Goal: Task Accomplishment & Management: Use online tool/utility

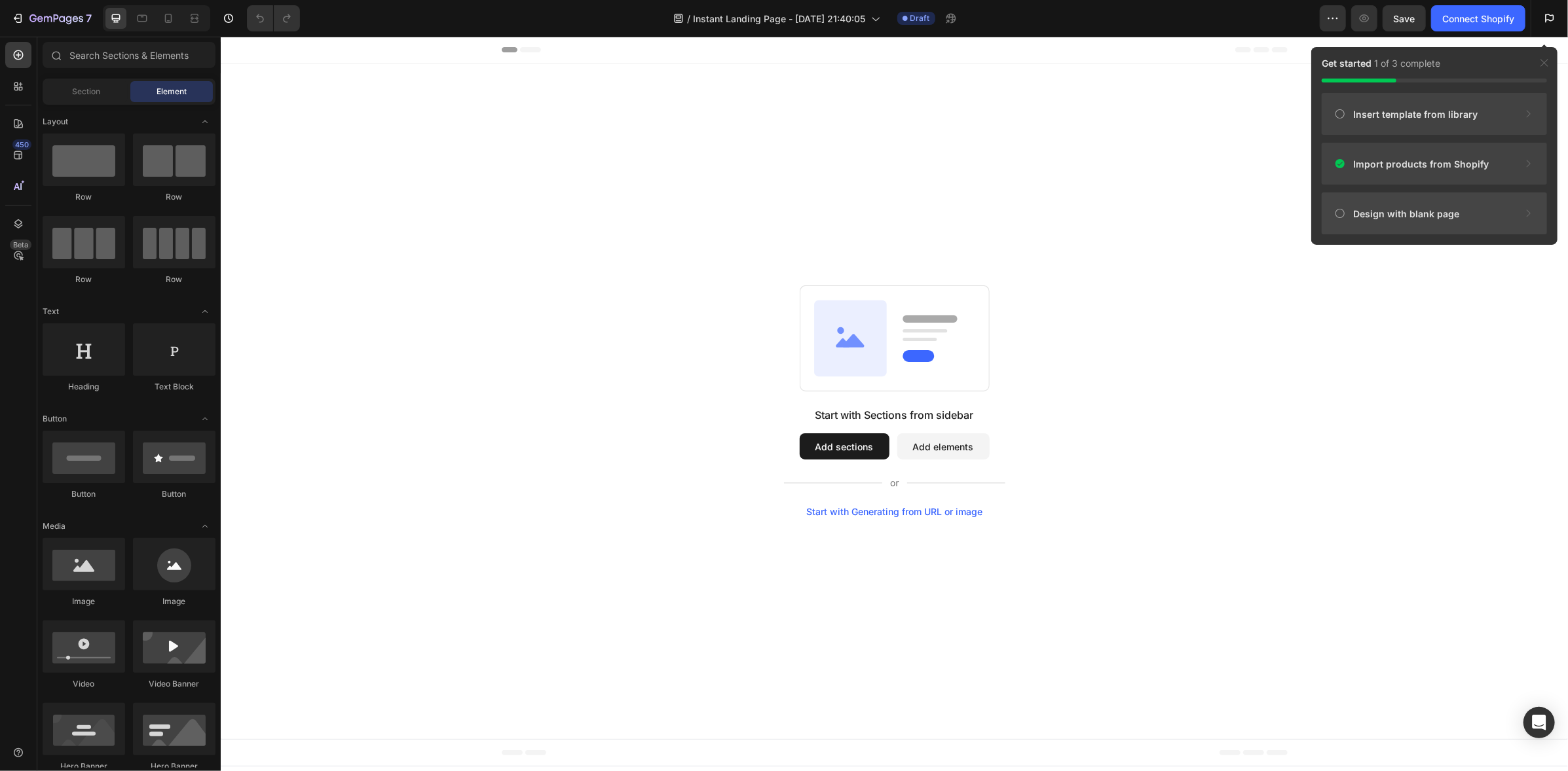
click at [1410, 212] on span "Design with blank page" at bounding box center [1405, 213] width 106 height 14
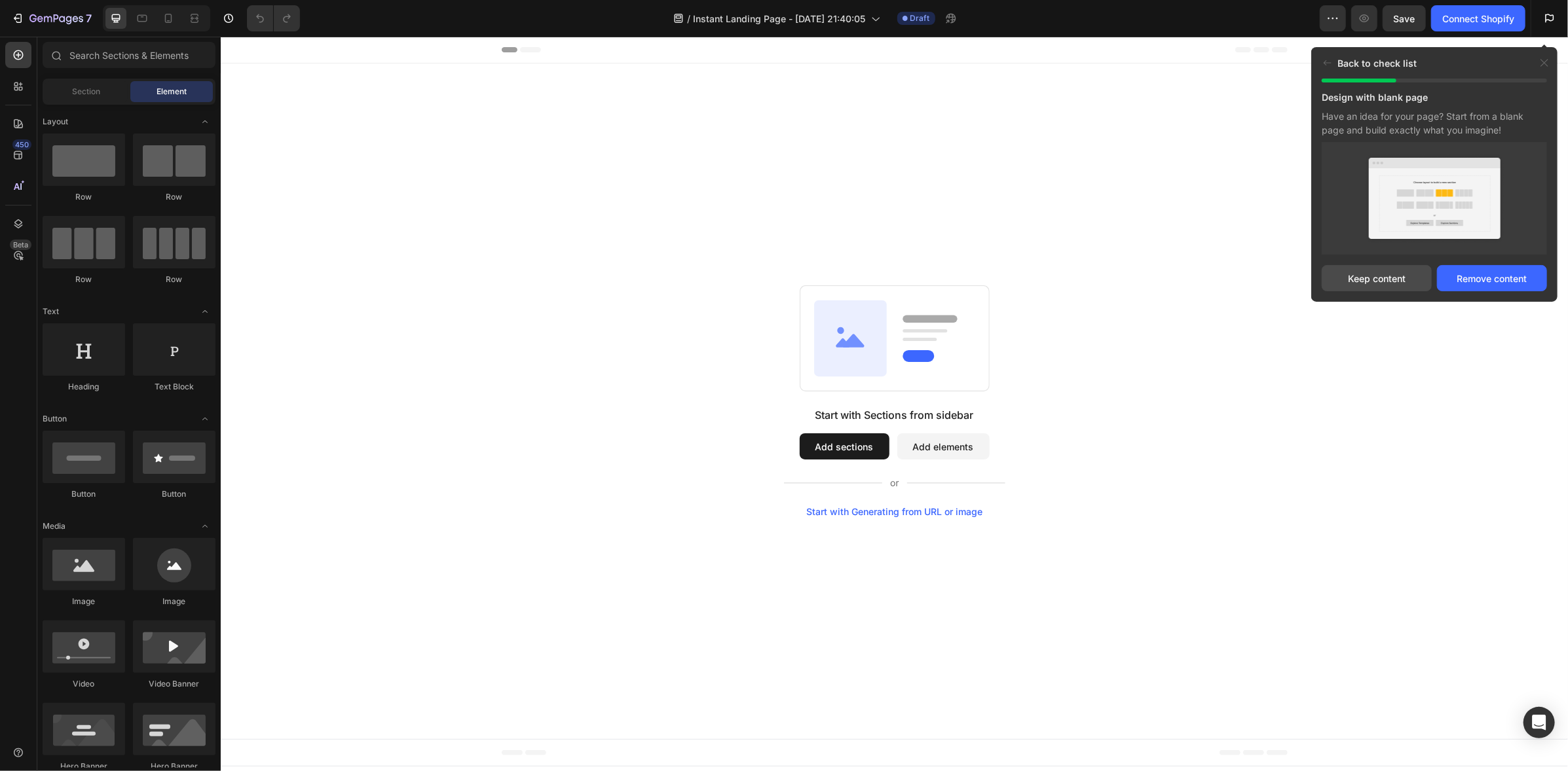
click at [1370, 279] on div "Keep content" at bounding box center [1376, 278] width 57 height 14
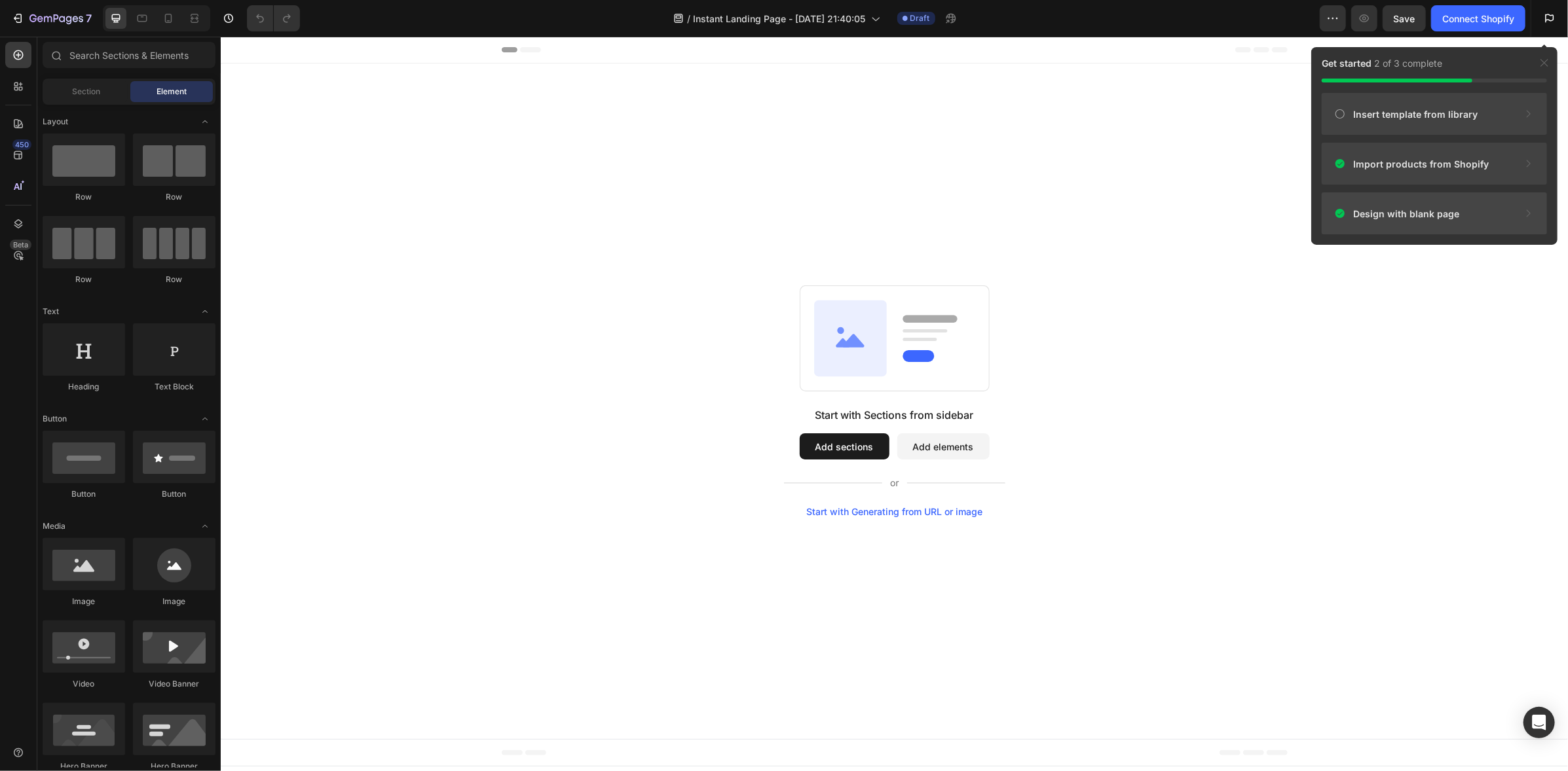
click at [1382, 222] on div "Design with blank page" at bounding box center [1435, 213] width 225 height 42
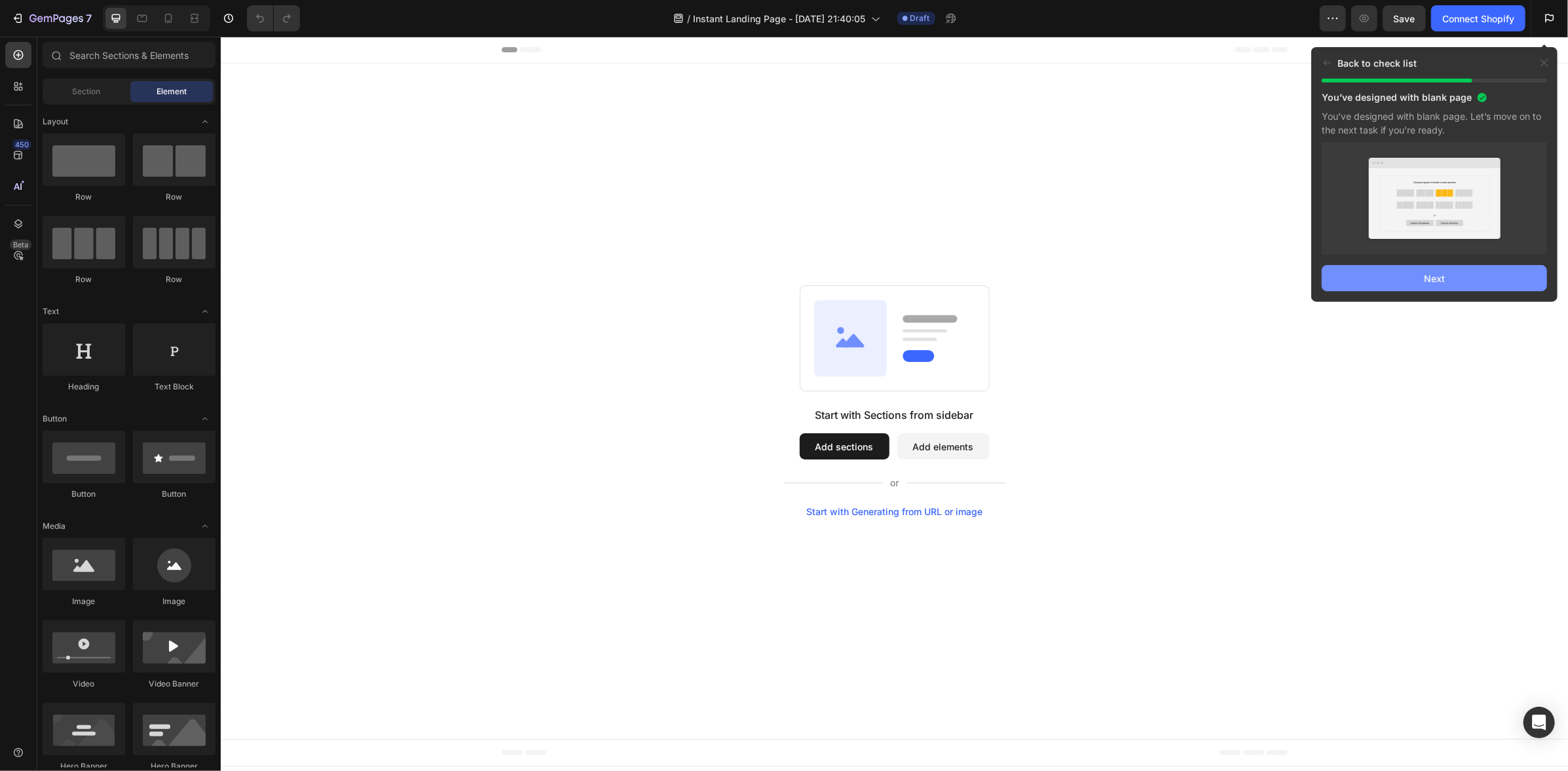
click at [1441, 280] on div "Next" at bounding box center [1434, 278] width 21 height 14
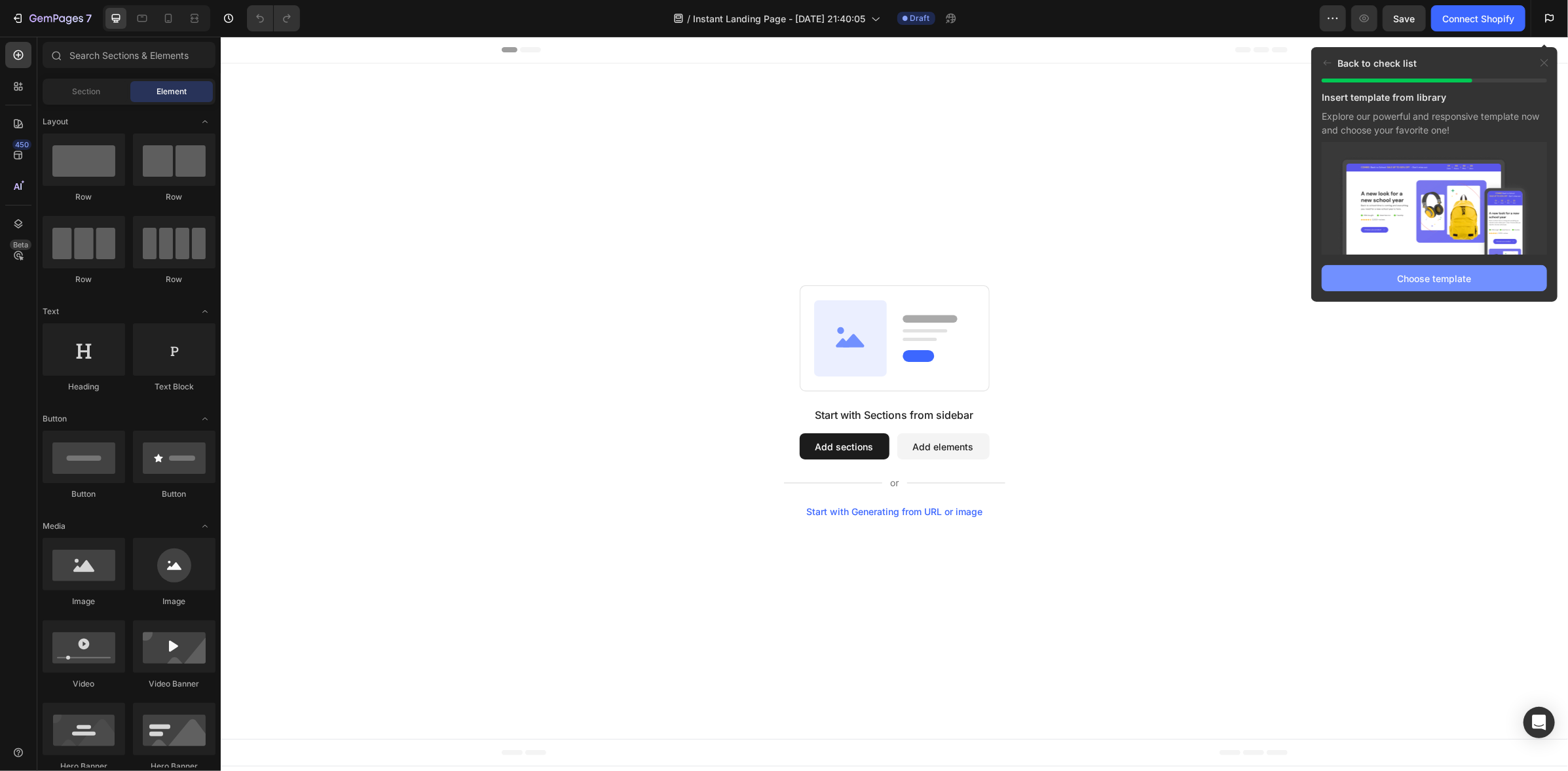
click at [1433, 275] on div "Choose template" at bounding box center [1435, 278] width 74 height 14
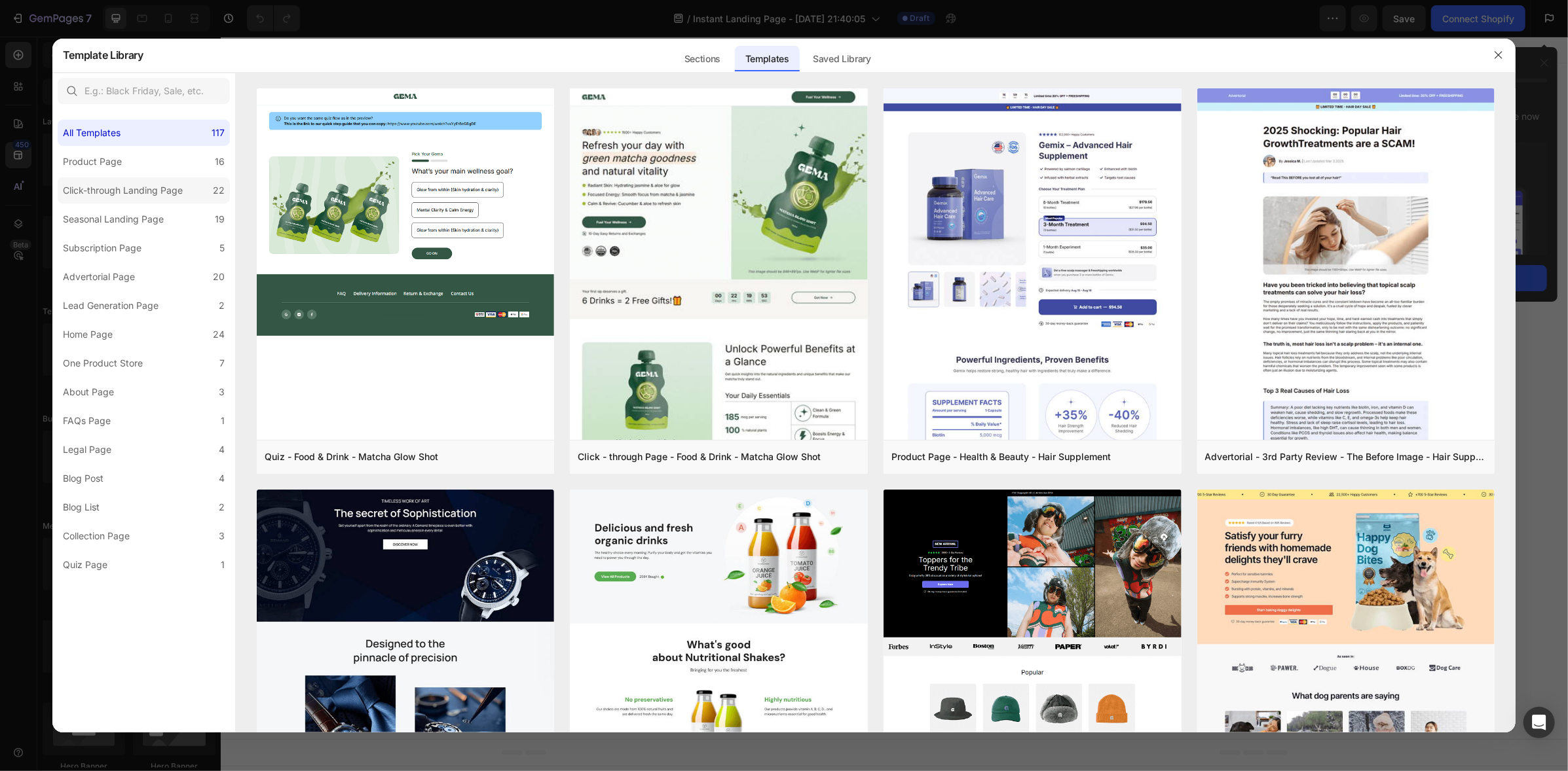
click at [152, 192] on div "Click-through Landing Page" at bounding box center [123, 190] width 120 height 16
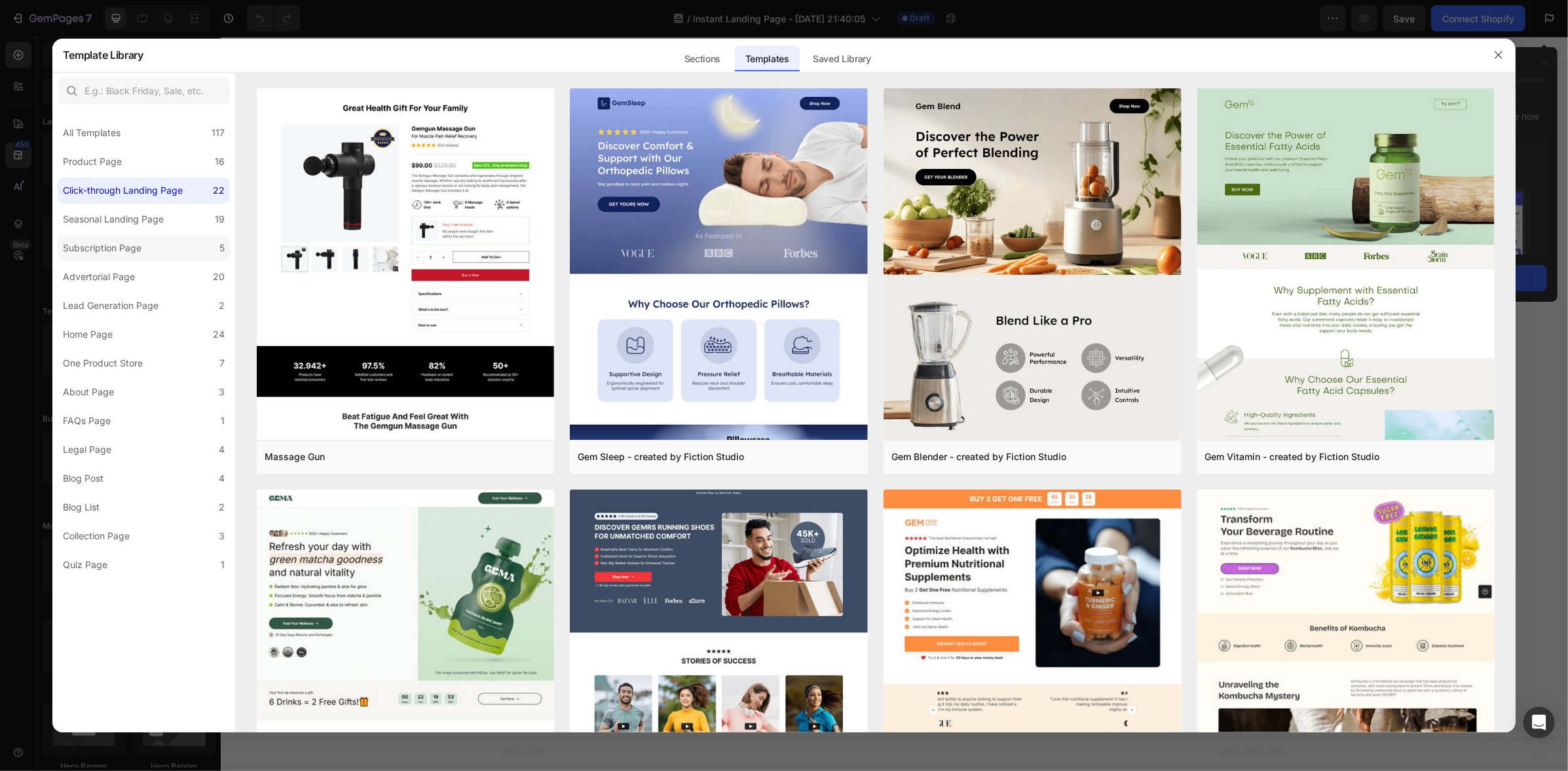
click at [109, 251] on div "Subscription Page" at bounding box center [102, 248] width 79 height 16
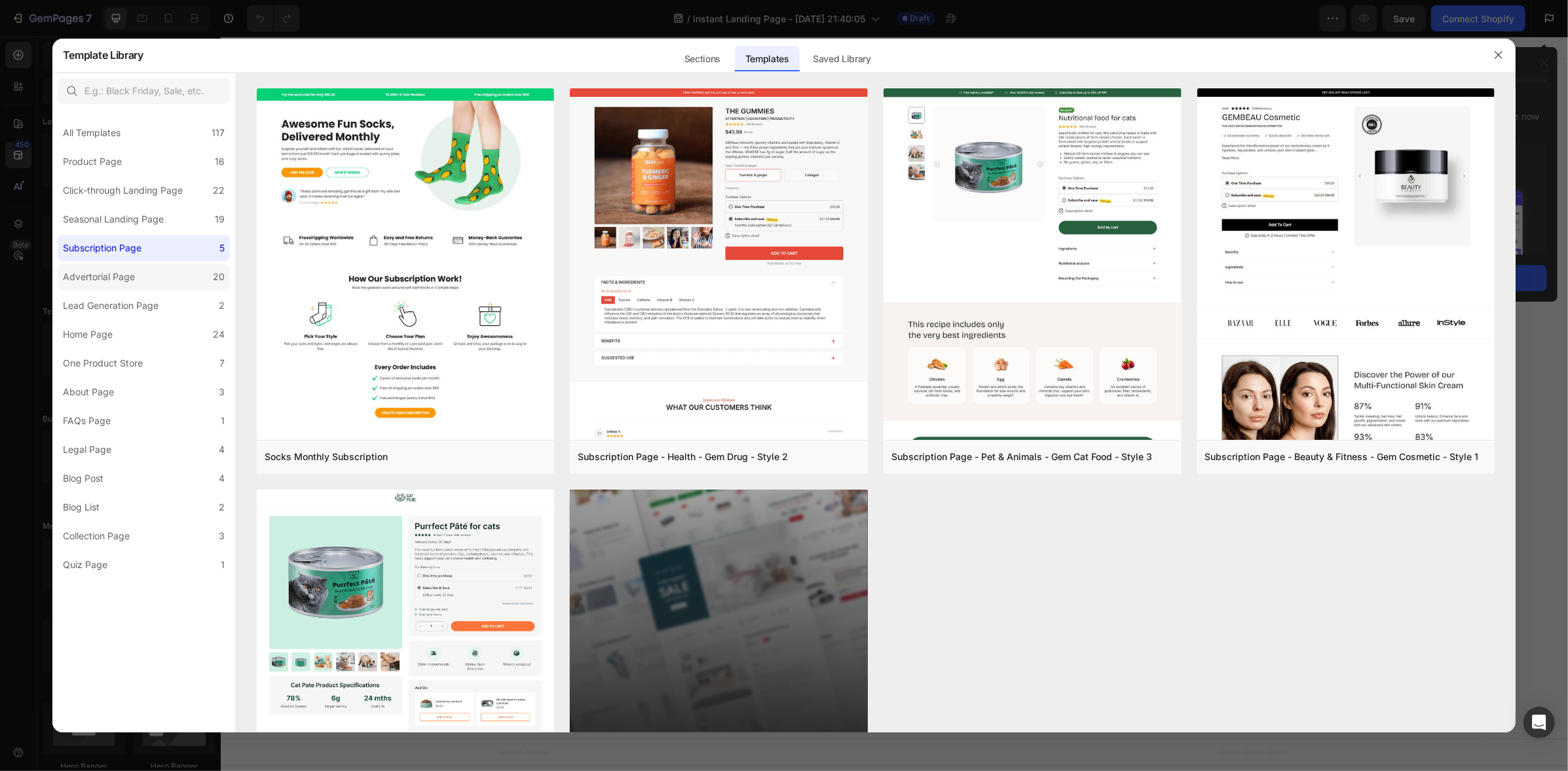
click at [99, 273] on div "Advertorial Page" at bounding box center [99, 276] width 72 height 16
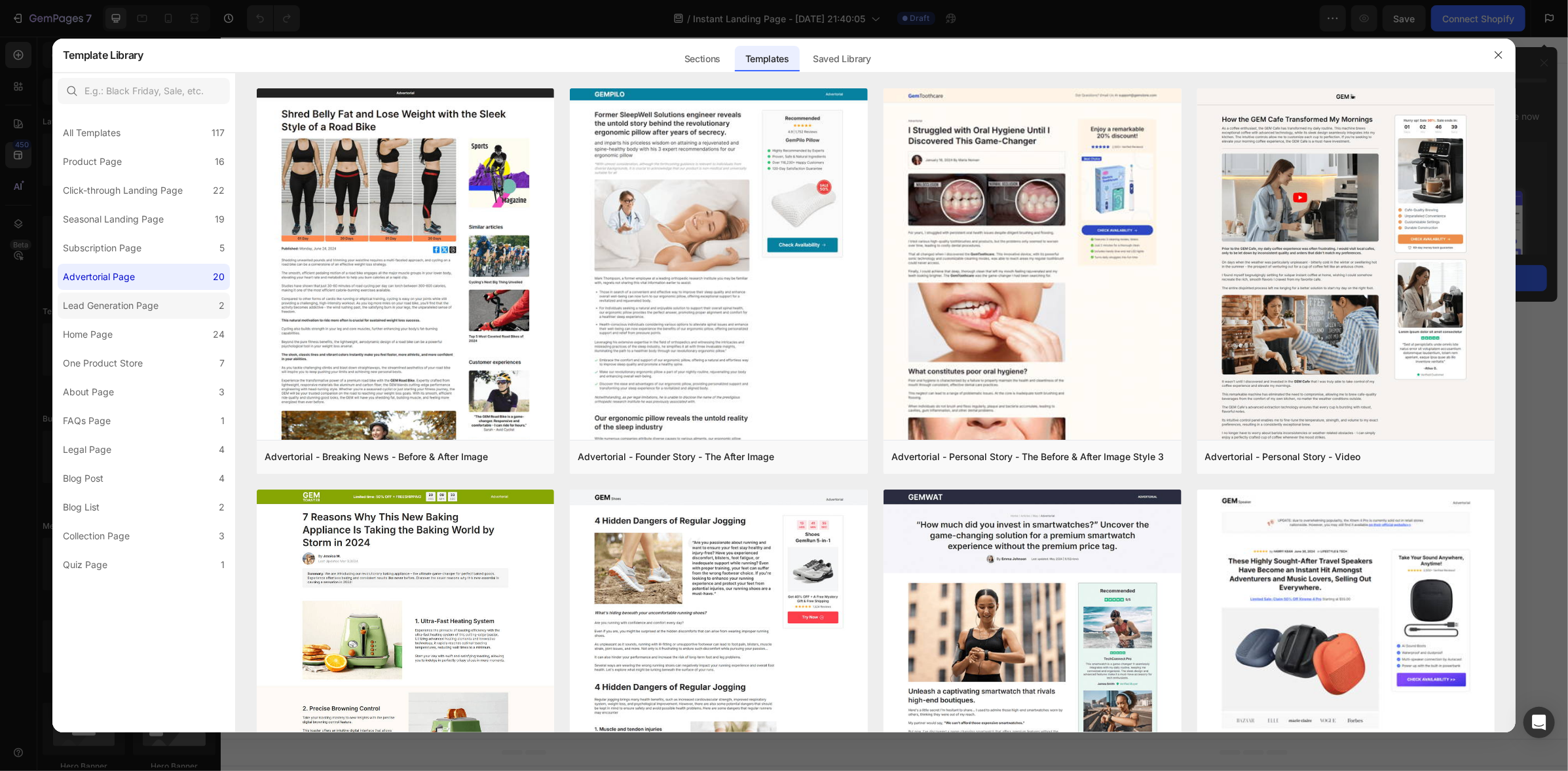
click at [123, 298] on div "Lead Generation Page" at bounding box center [111, 305] width 96 height 16
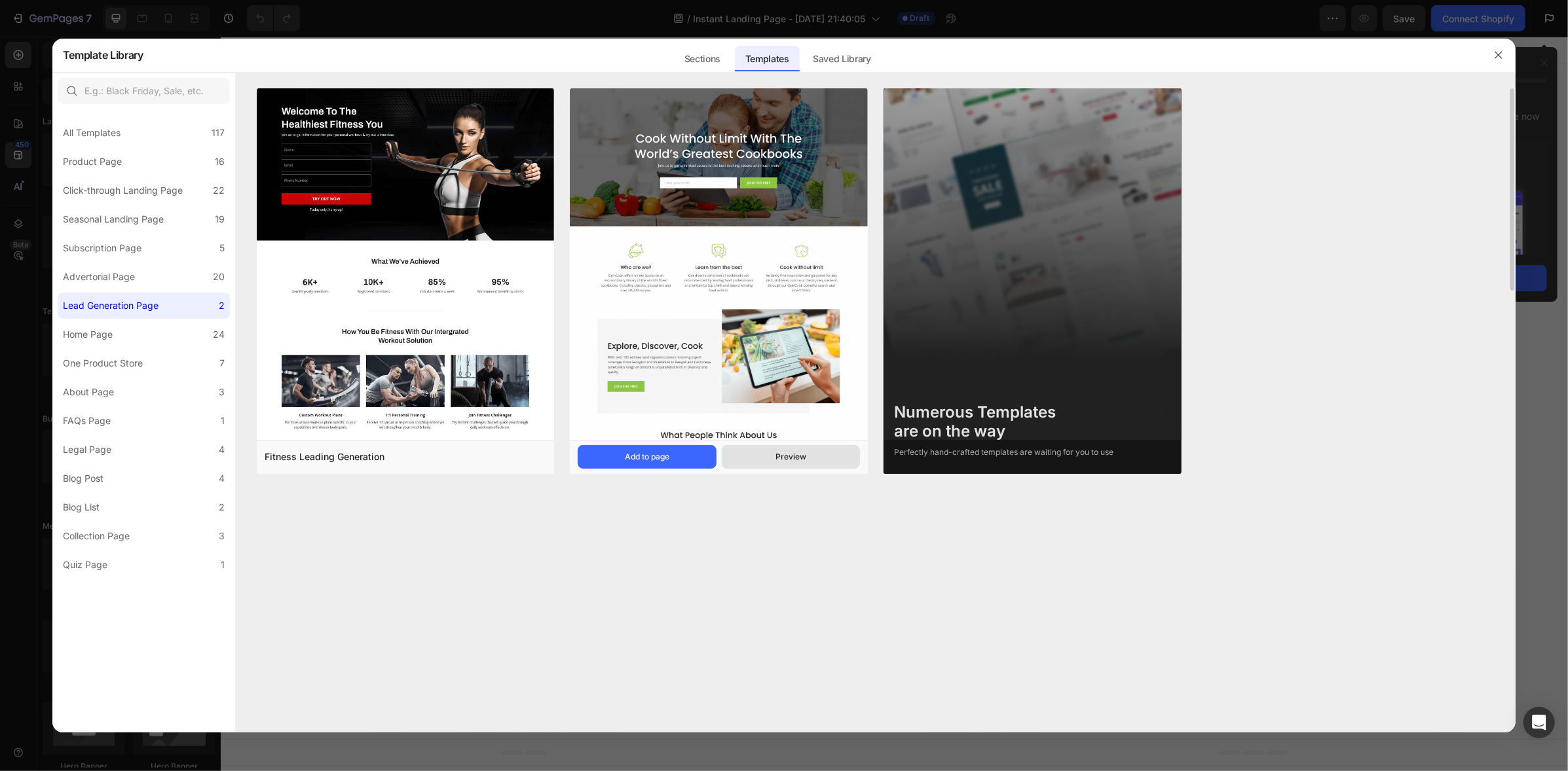
click at [801, 459] on div "Preview" at bounding box center [790, 456] width 31 height 12
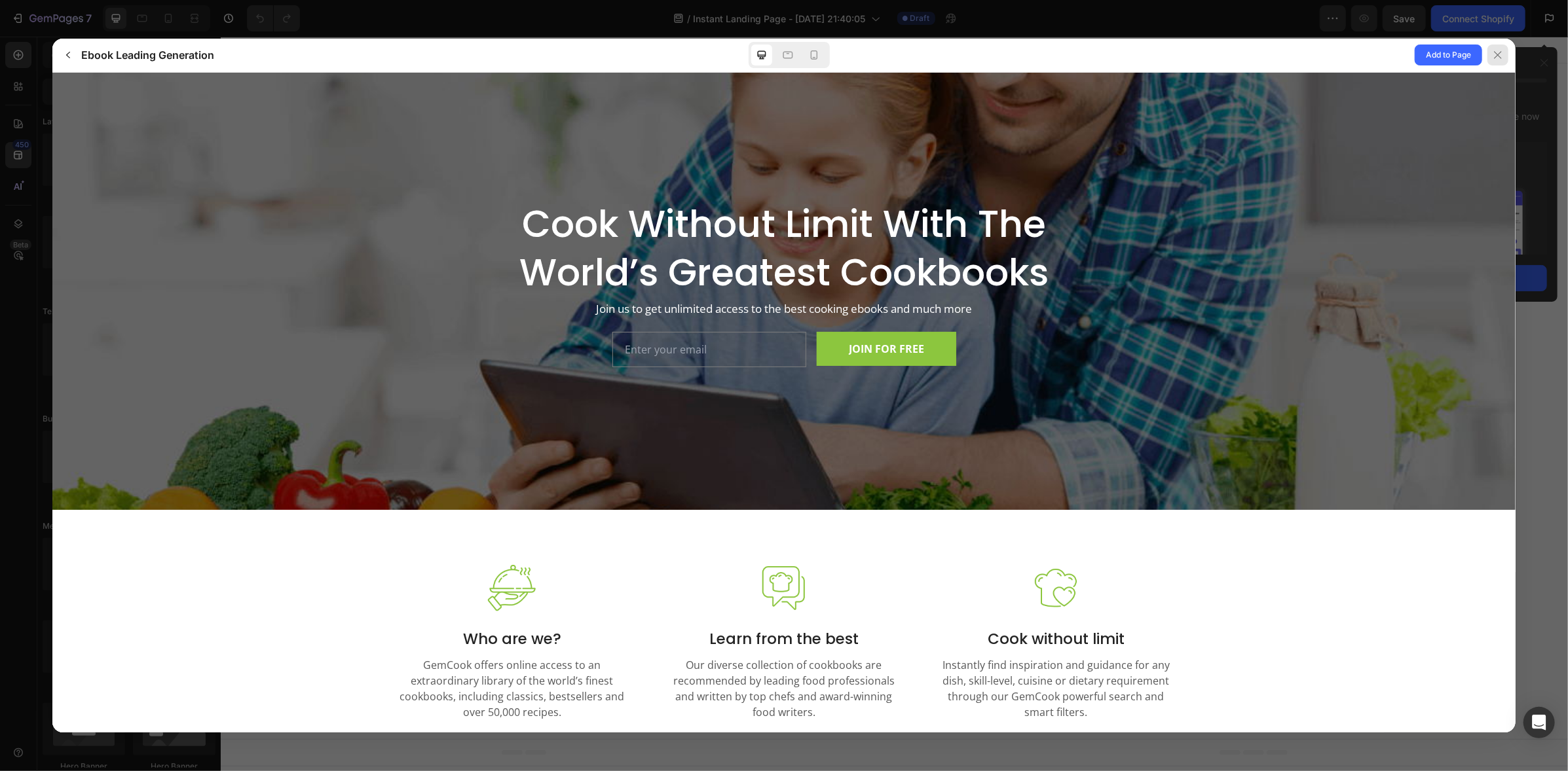
click at [1496, 52] on icon at bounding box center [1498, 54] width 10 height 10
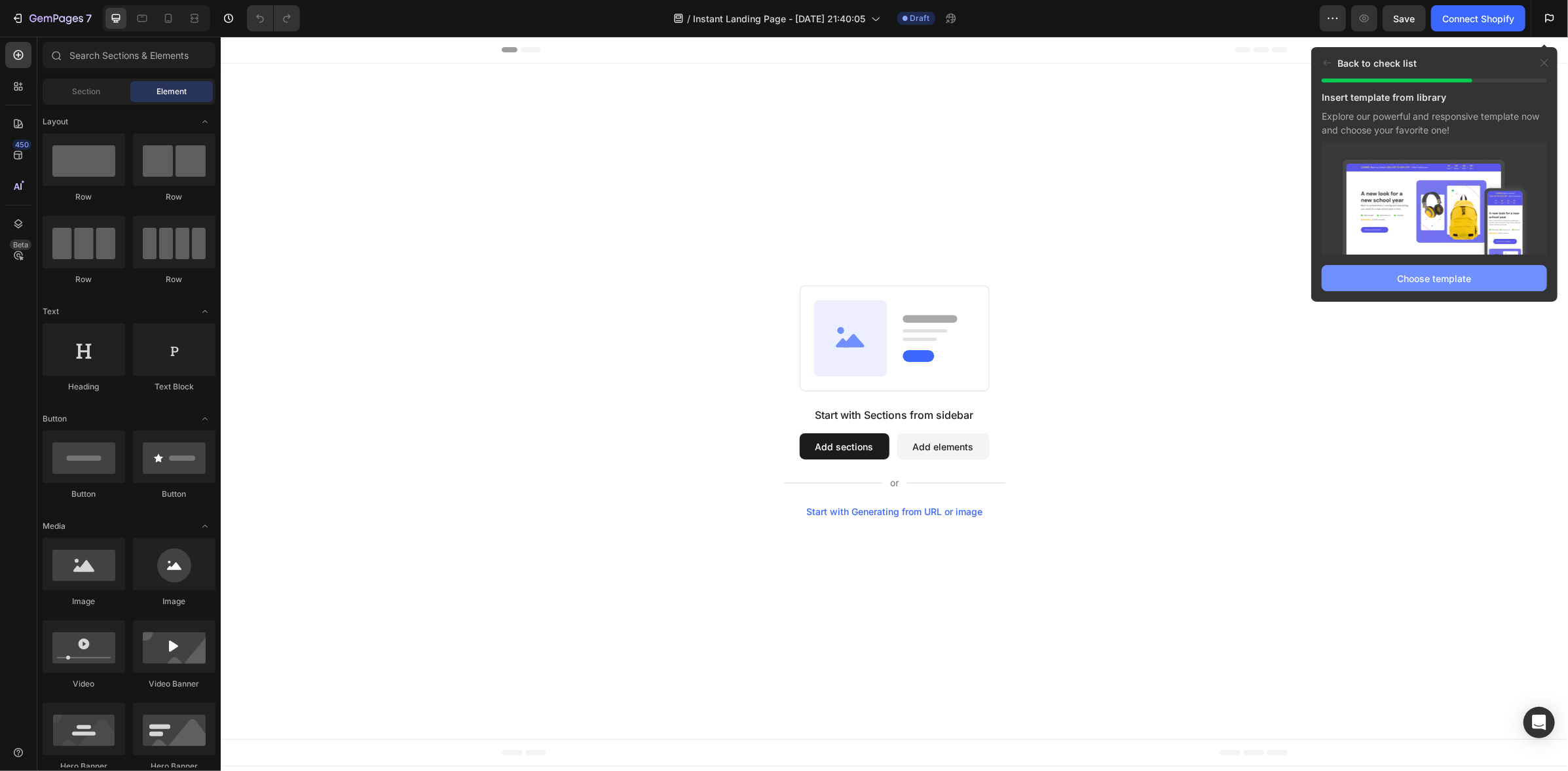
click at [1430, 271] on div "Choose template" at bounding box center [1435, 278] width 74 height 14
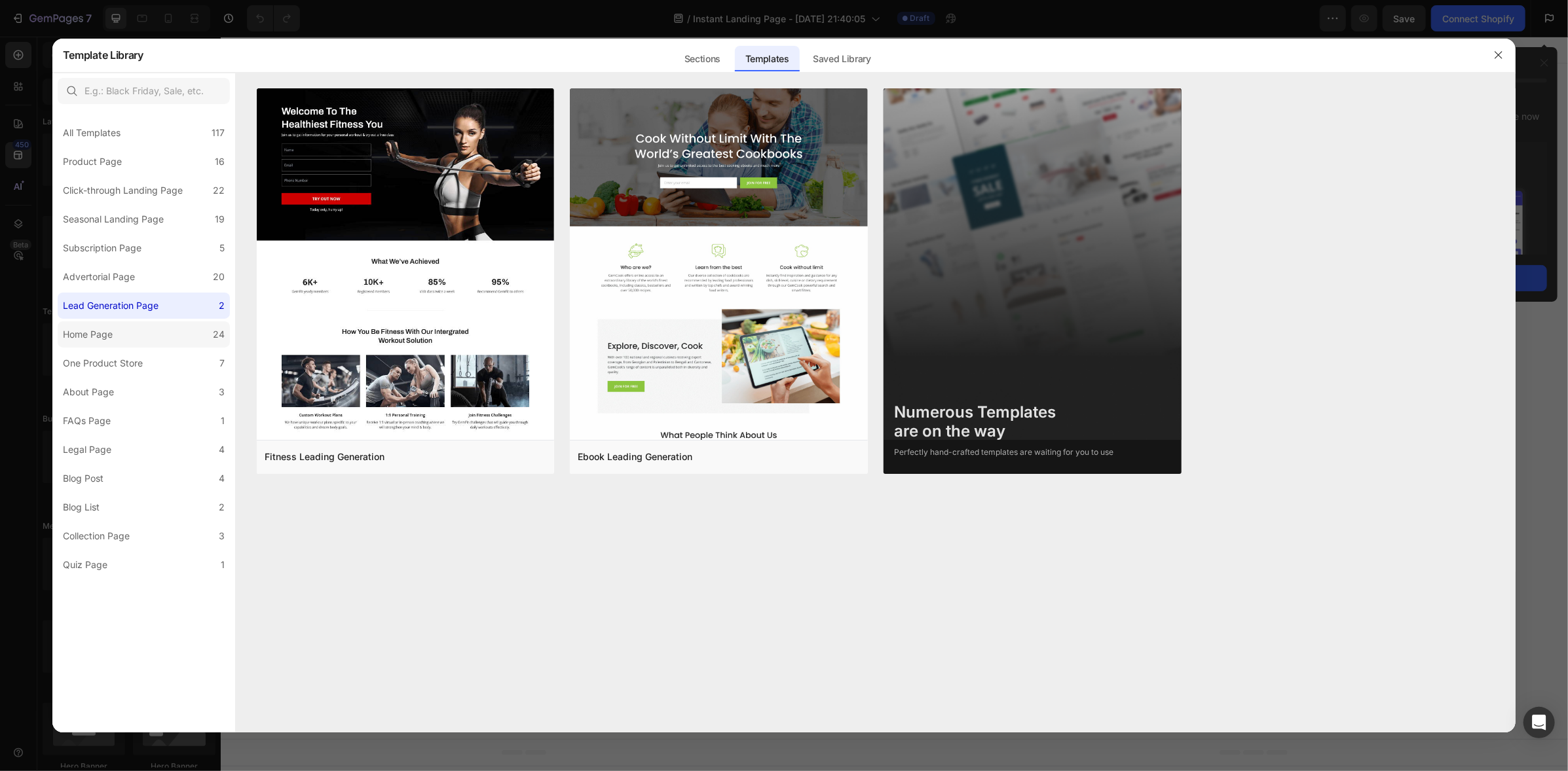
click at [75, 336] on div "Home Page" at bounding box center [87, 334] width 50 height 16
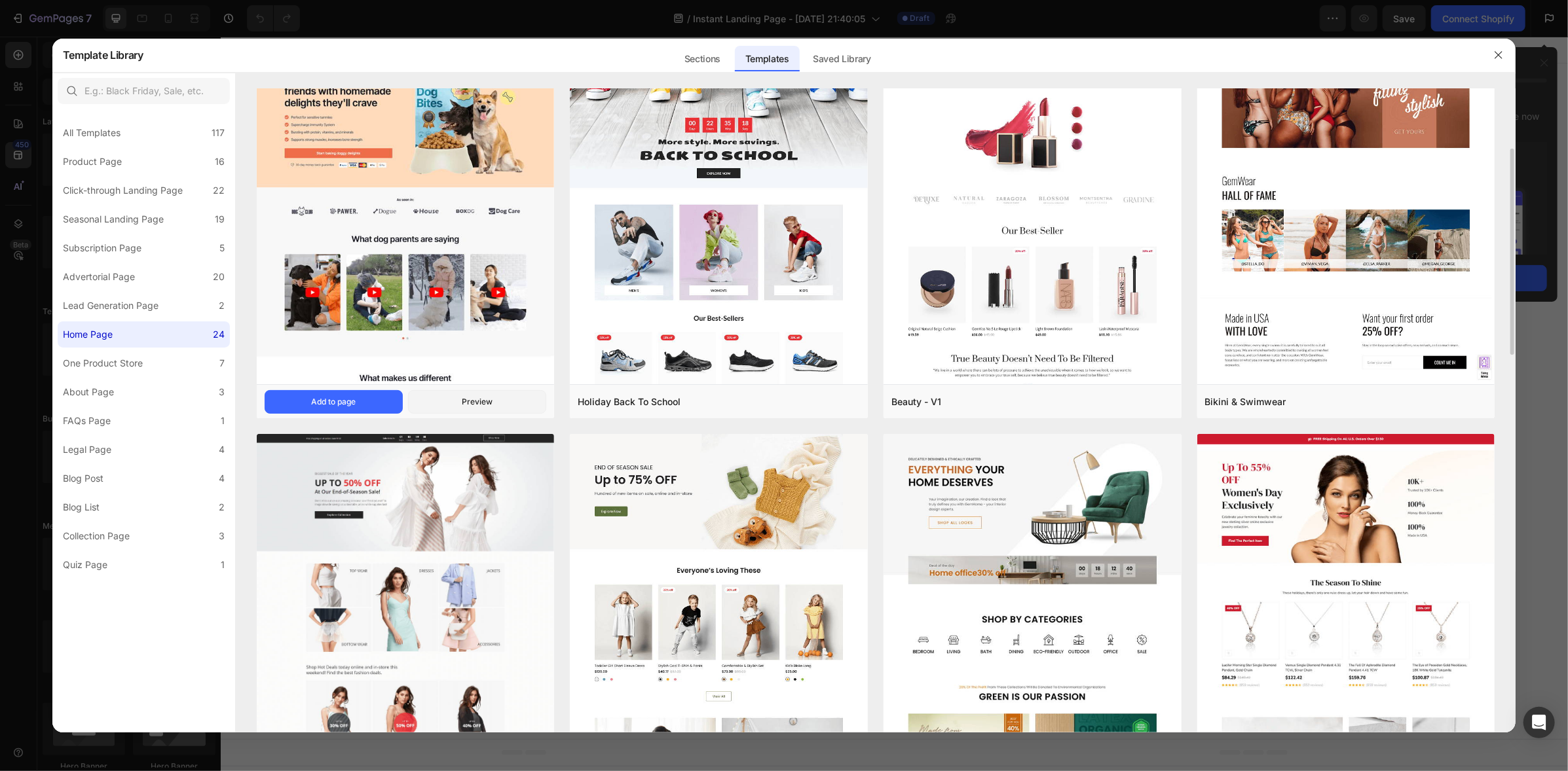
scroll to position [326, 0]
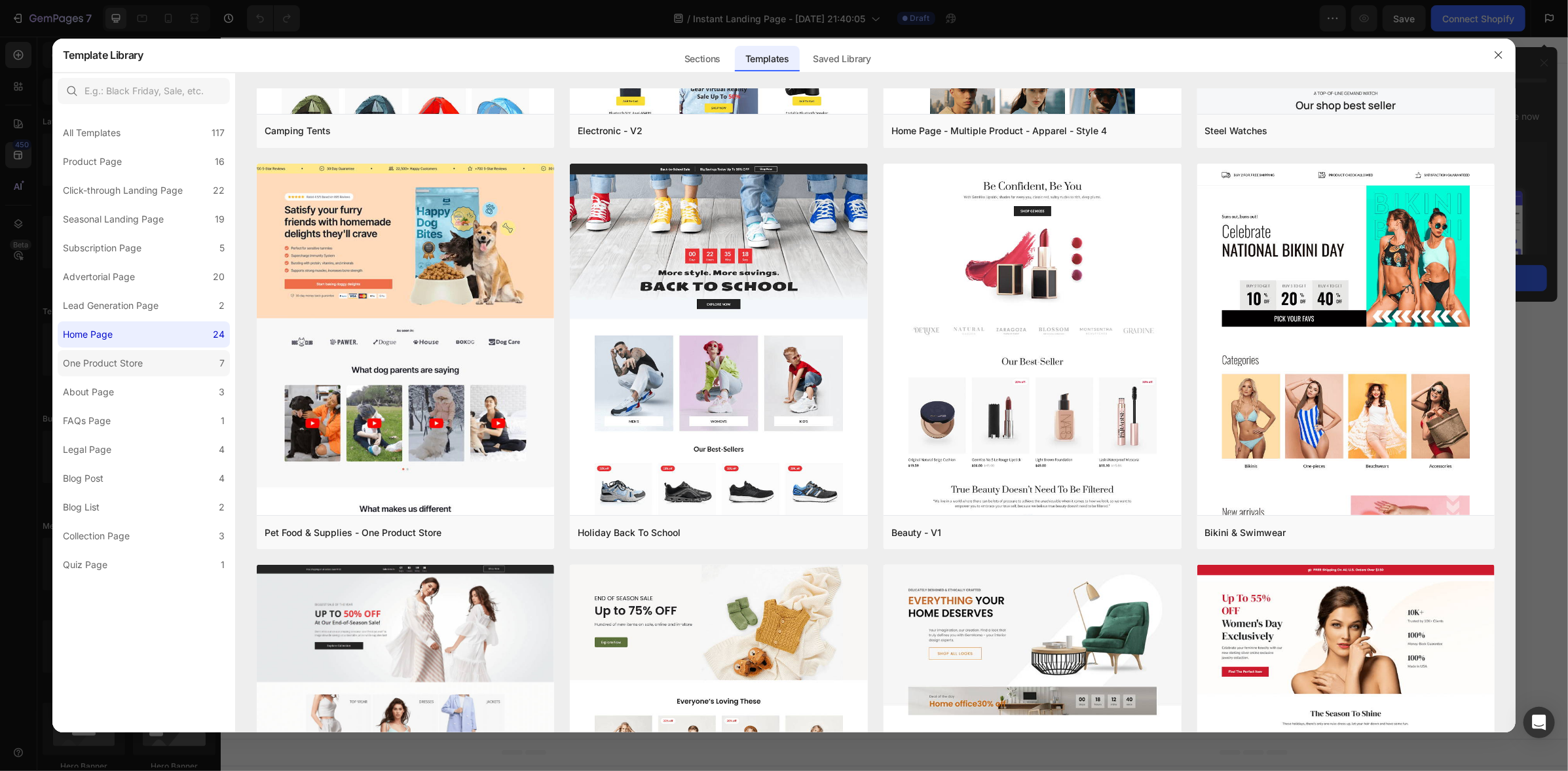
click at [129, 368] on div "One Product Store" at bounding box center [102, 362] width 80 height 16
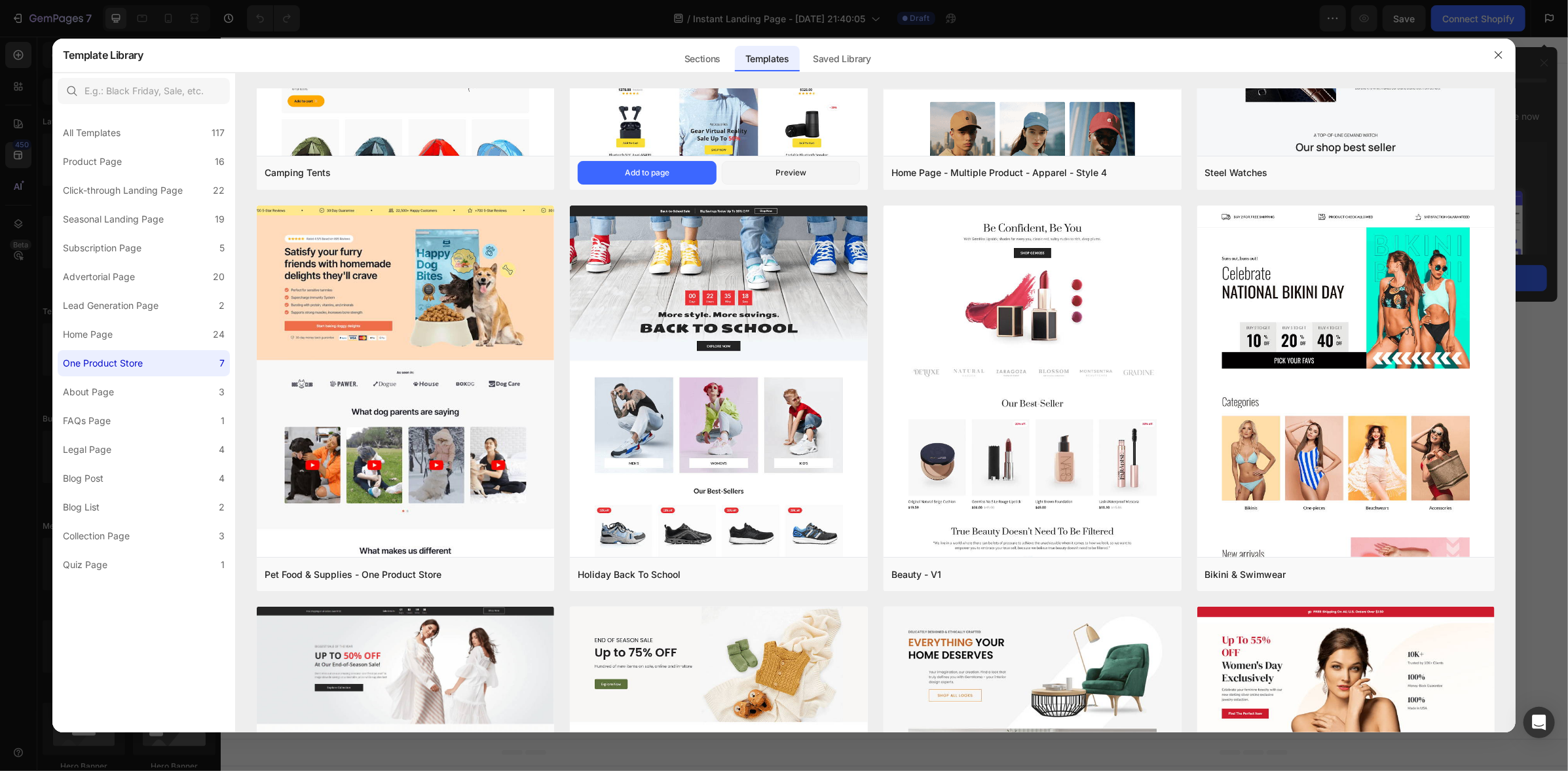
scroll to position [0, 0]
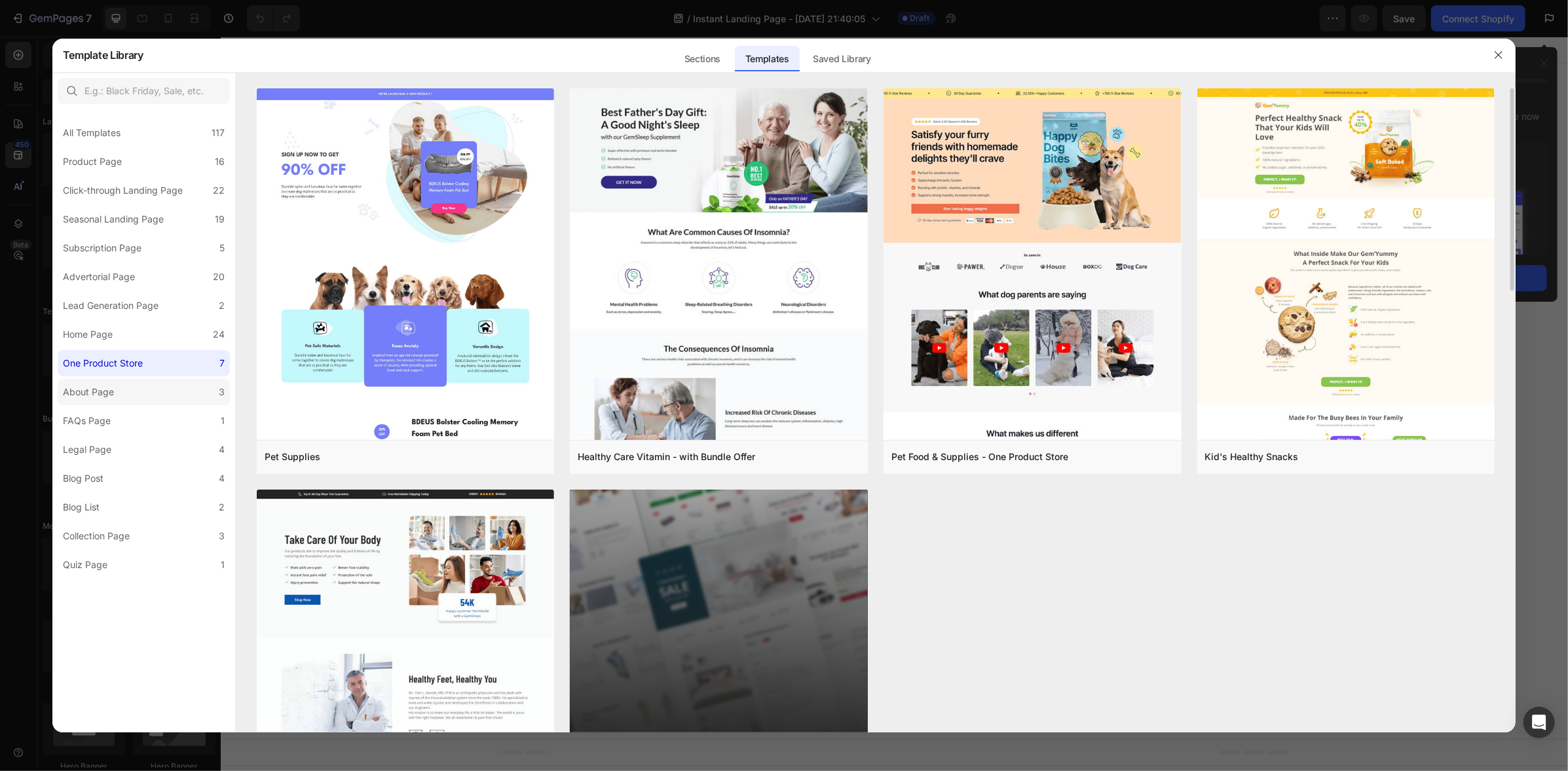
click at [97, 399] on div "About Page" at bounding box center [88, 392] width 51 height 16
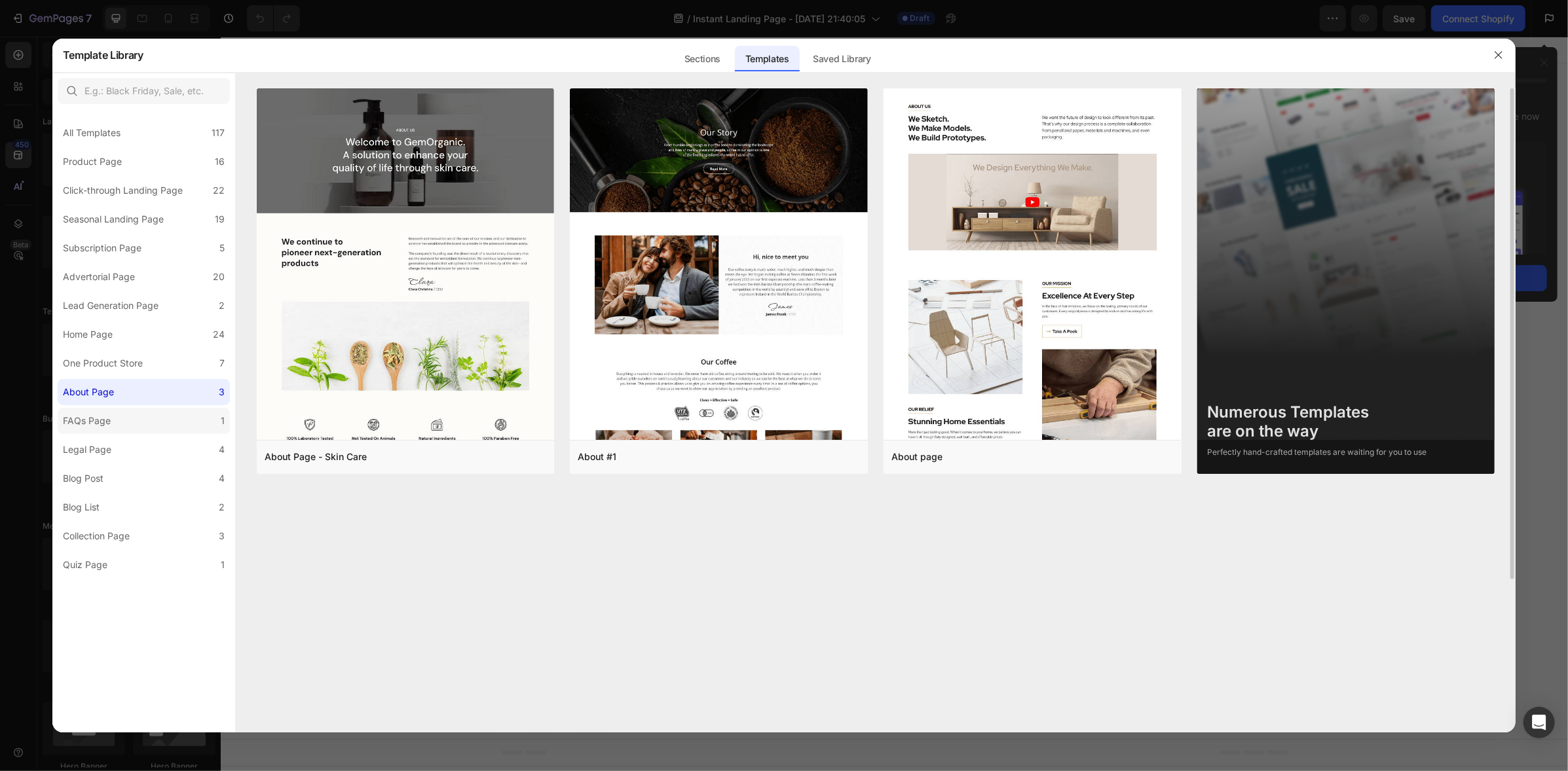
click at [101, 415] on div "FAQs Page" at bounding box center [86, 421] width 48 height 16
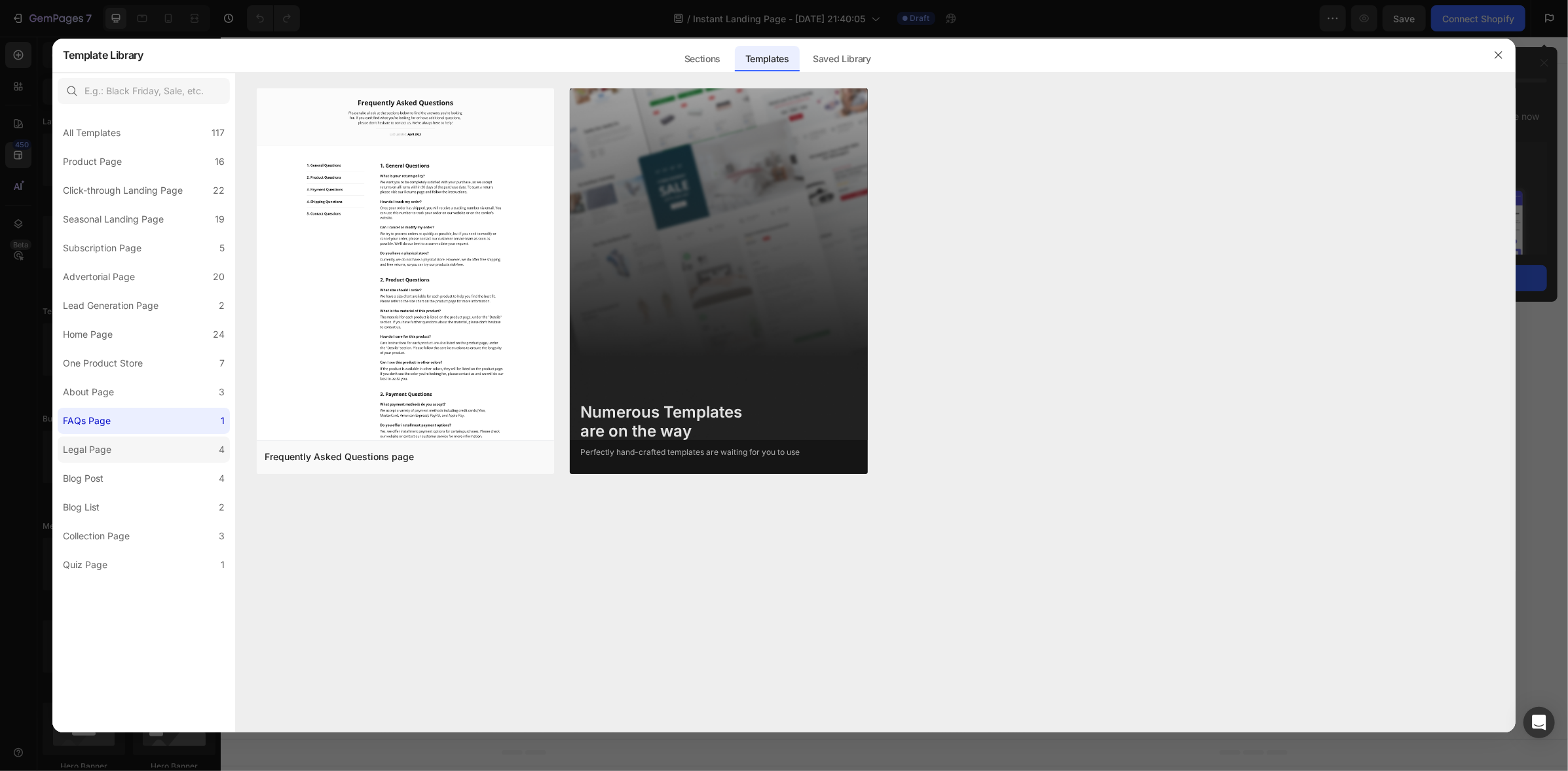
click at [105, 443] on div "Legal Page" at bounding box center [87, 450] width 49 height 16
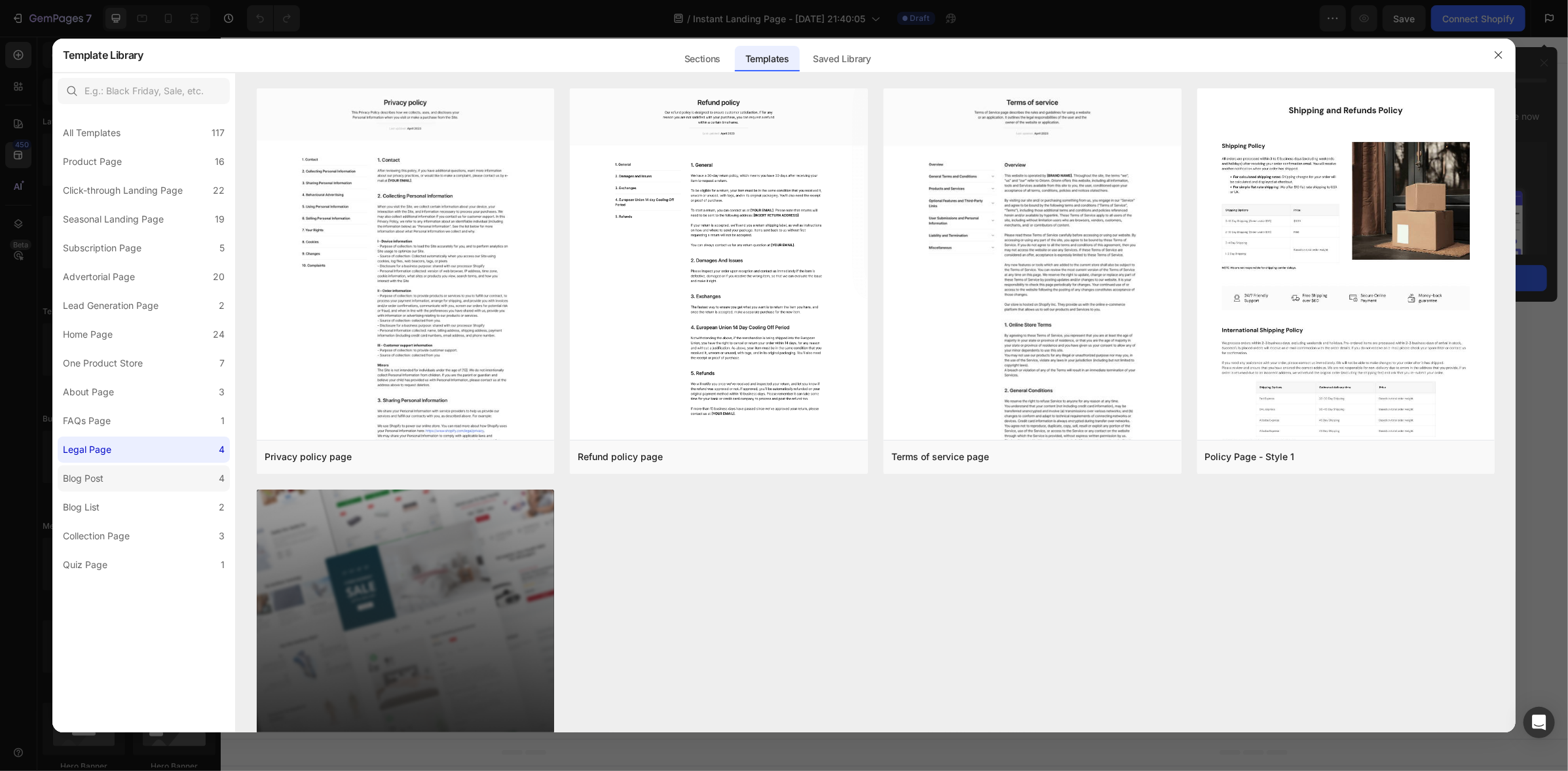
click at [87, 474] on div "Blog Post" at bounding box center [83, 478] width 40 height 16
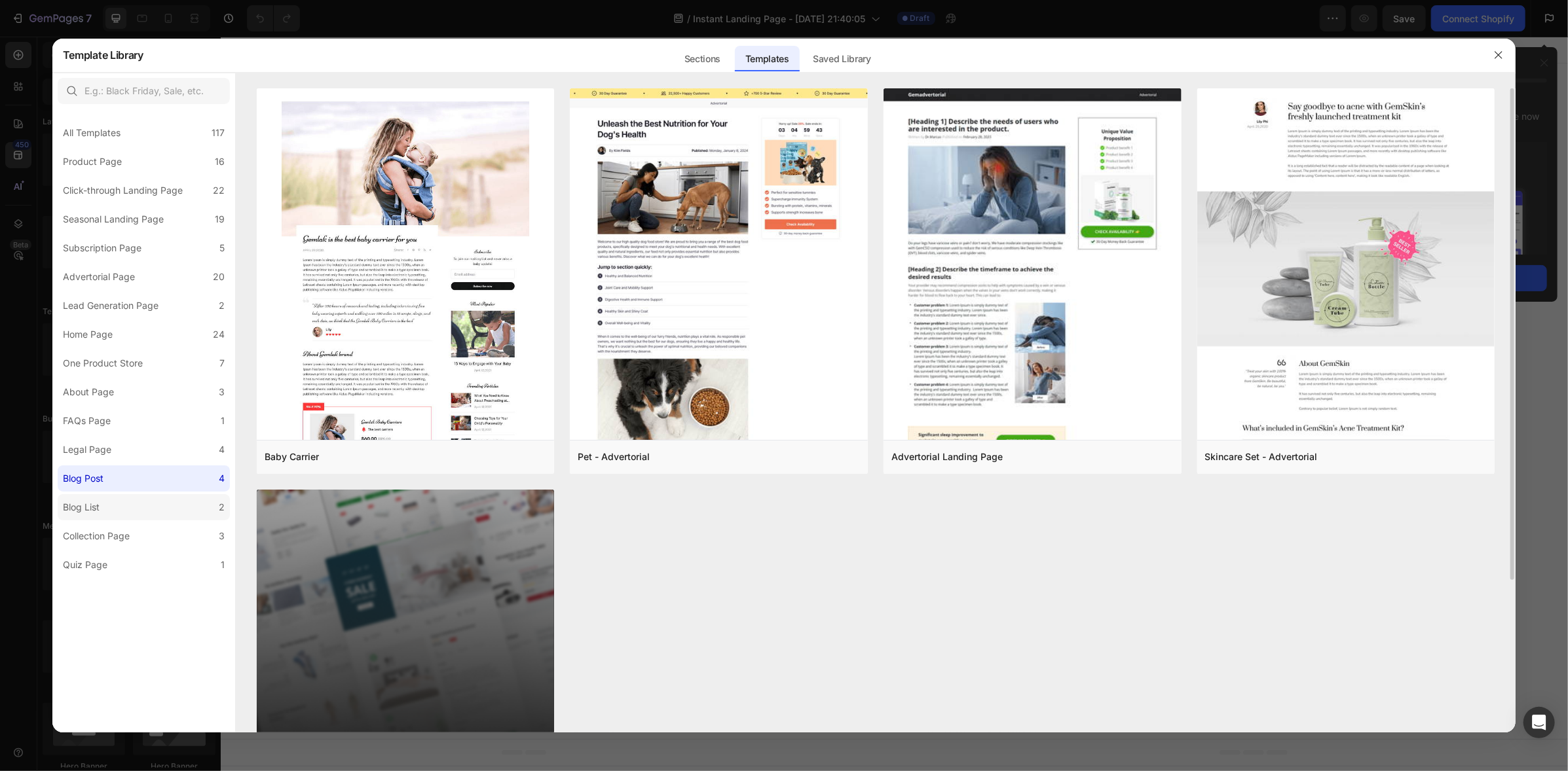
click at [94, 507] on div "Blog List" at bounding box center [81, 507] width 37 height 16
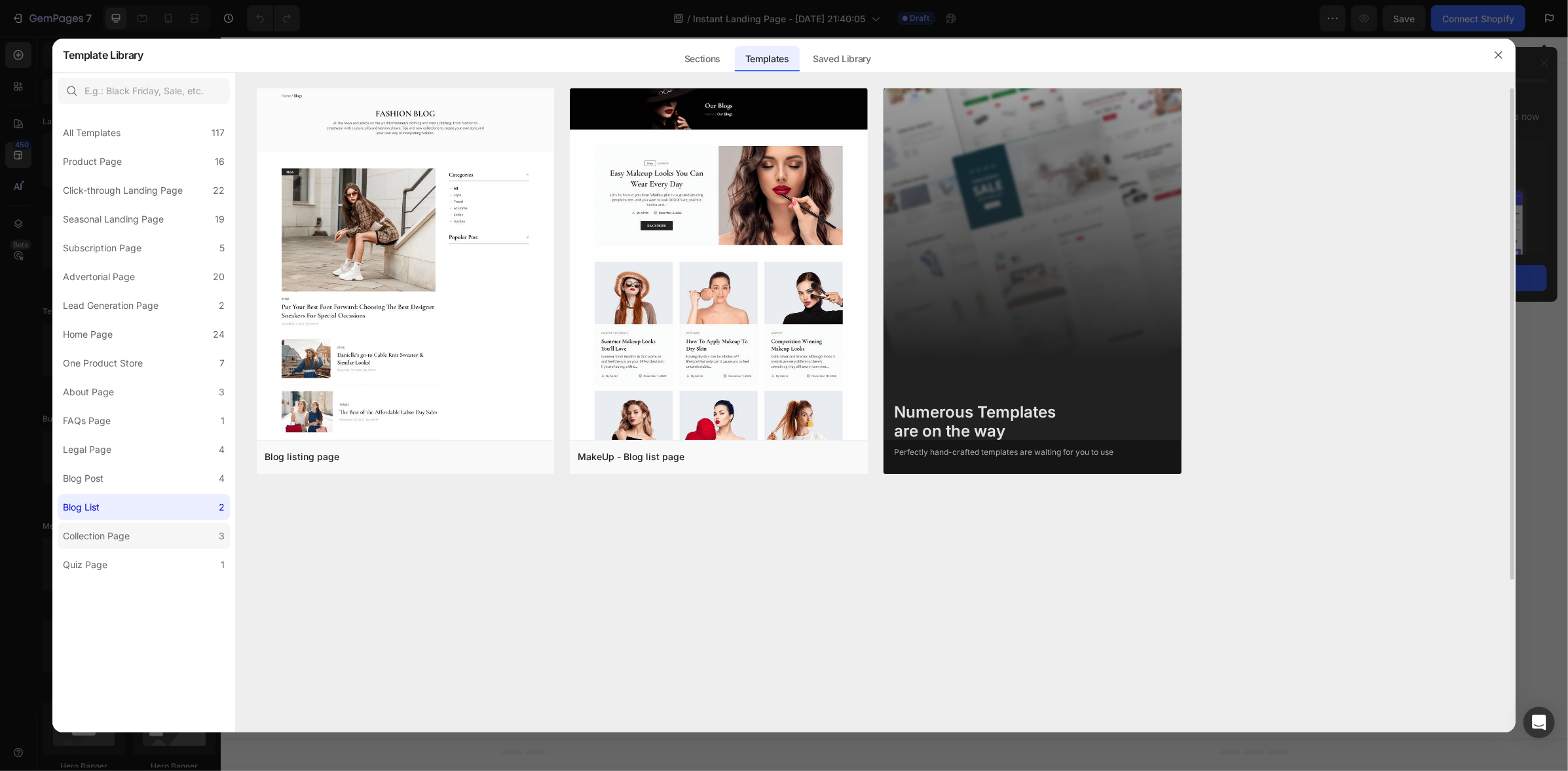
click at [101, 539] on div "Collection Page" at bounding box center [96, 536] width 67 height 16
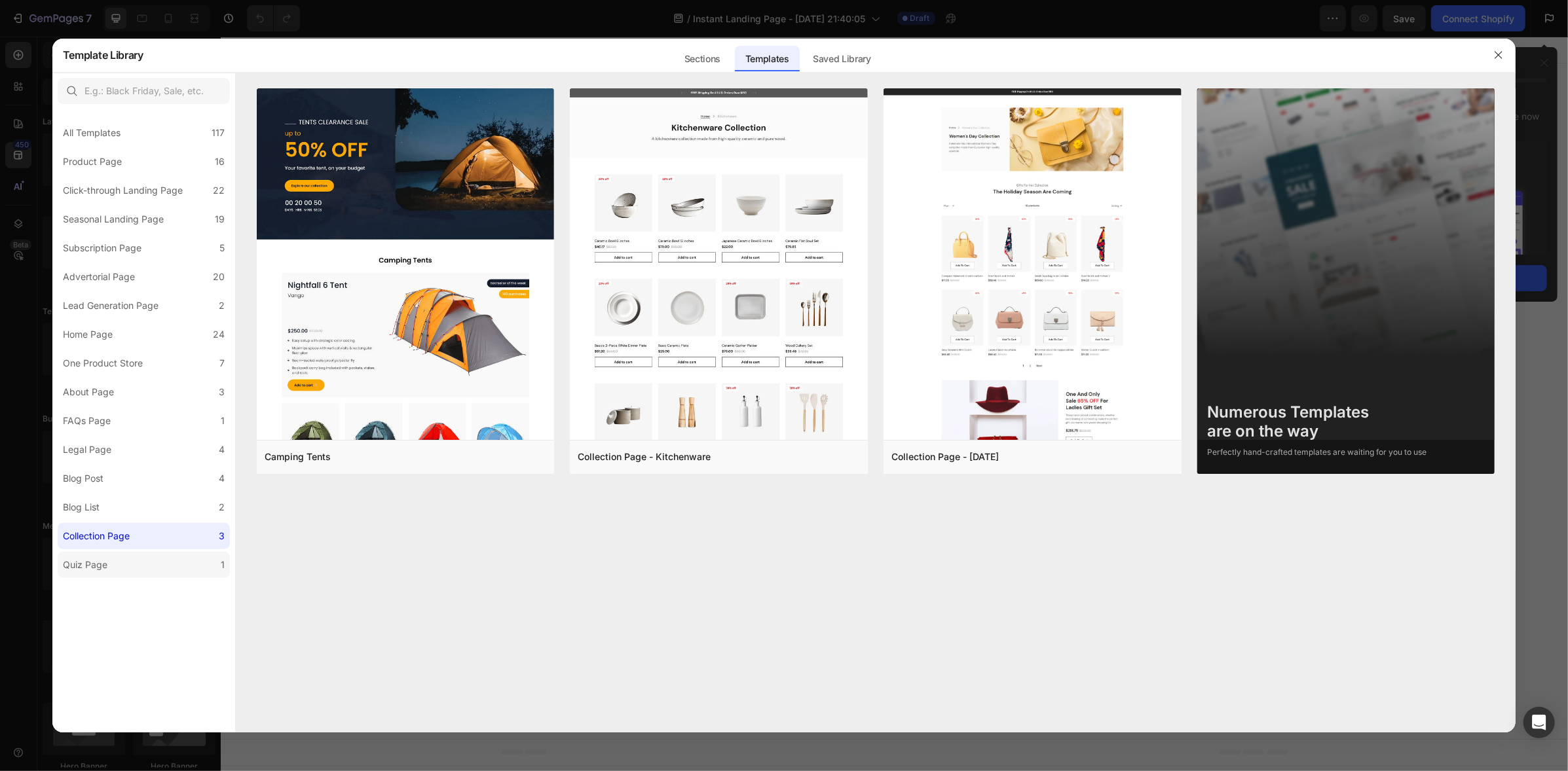
click at [101, 563] on div "Quiz Page" at bounding box center [85, 564] width 44 height 16
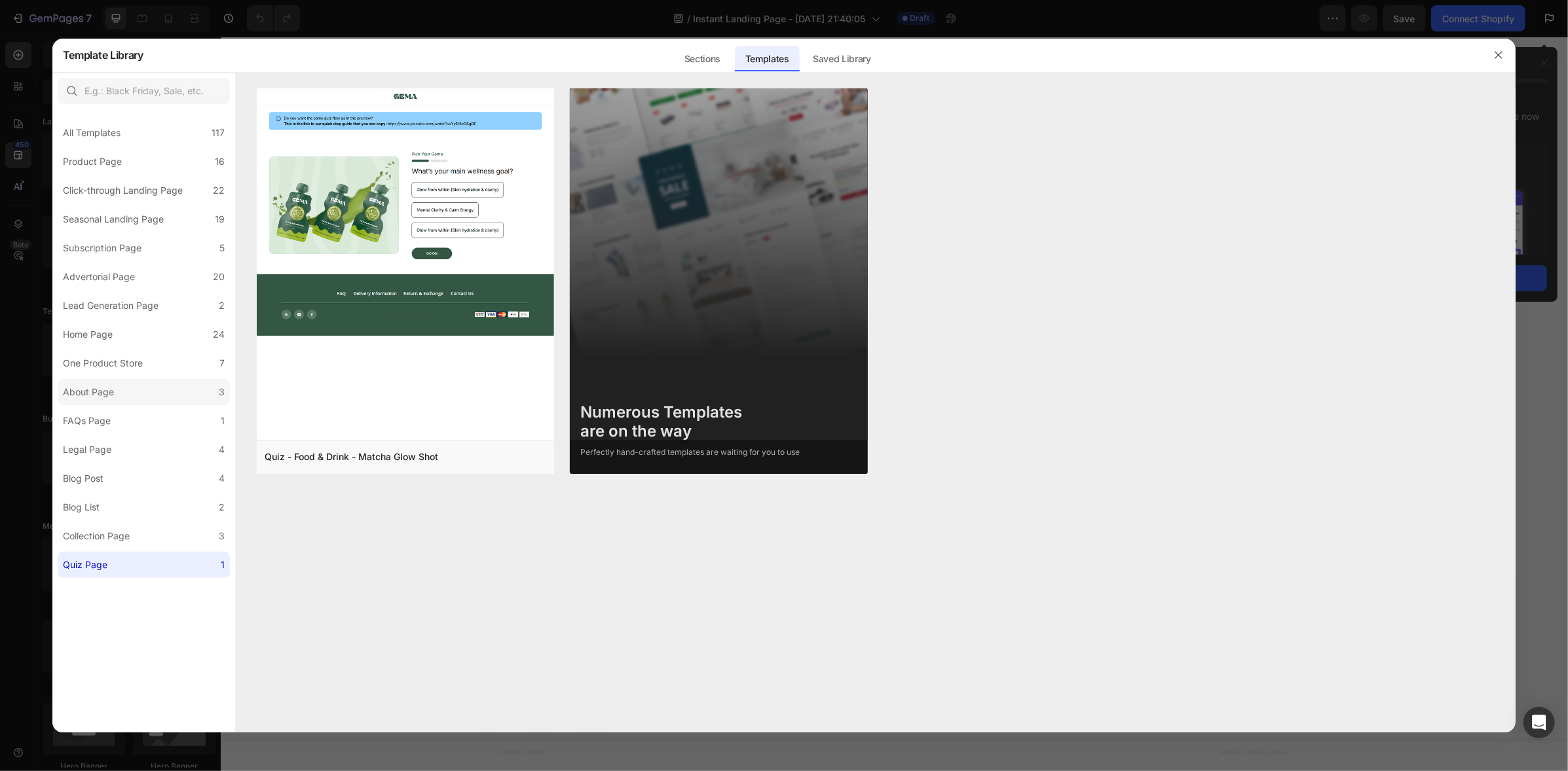
click at [104, 389] on div "About Page" at bounding box center [88, 392] width 51 height 16
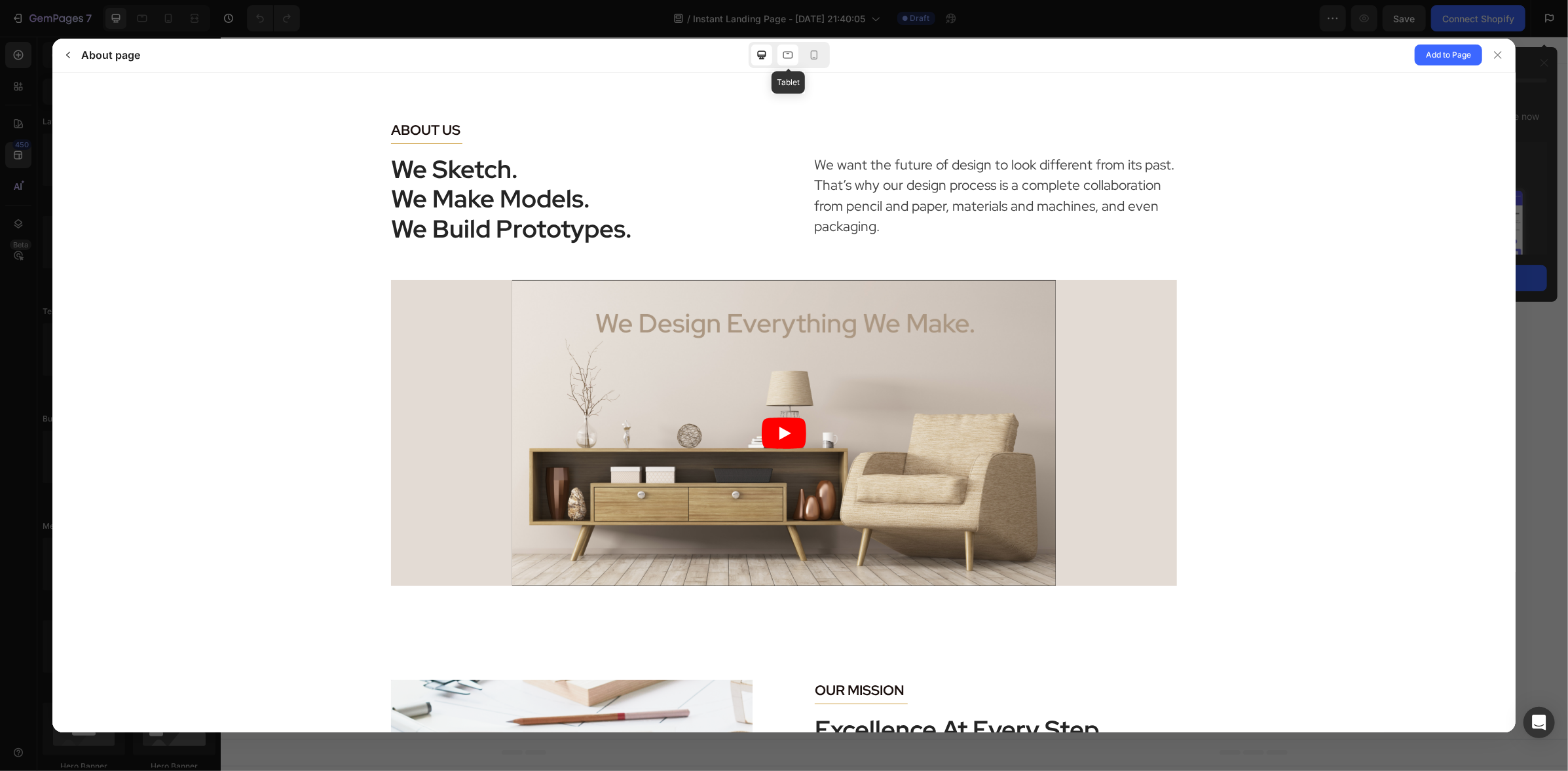
click at [792, 55] on icon at bounding box center [787, 55] width 9 height 8
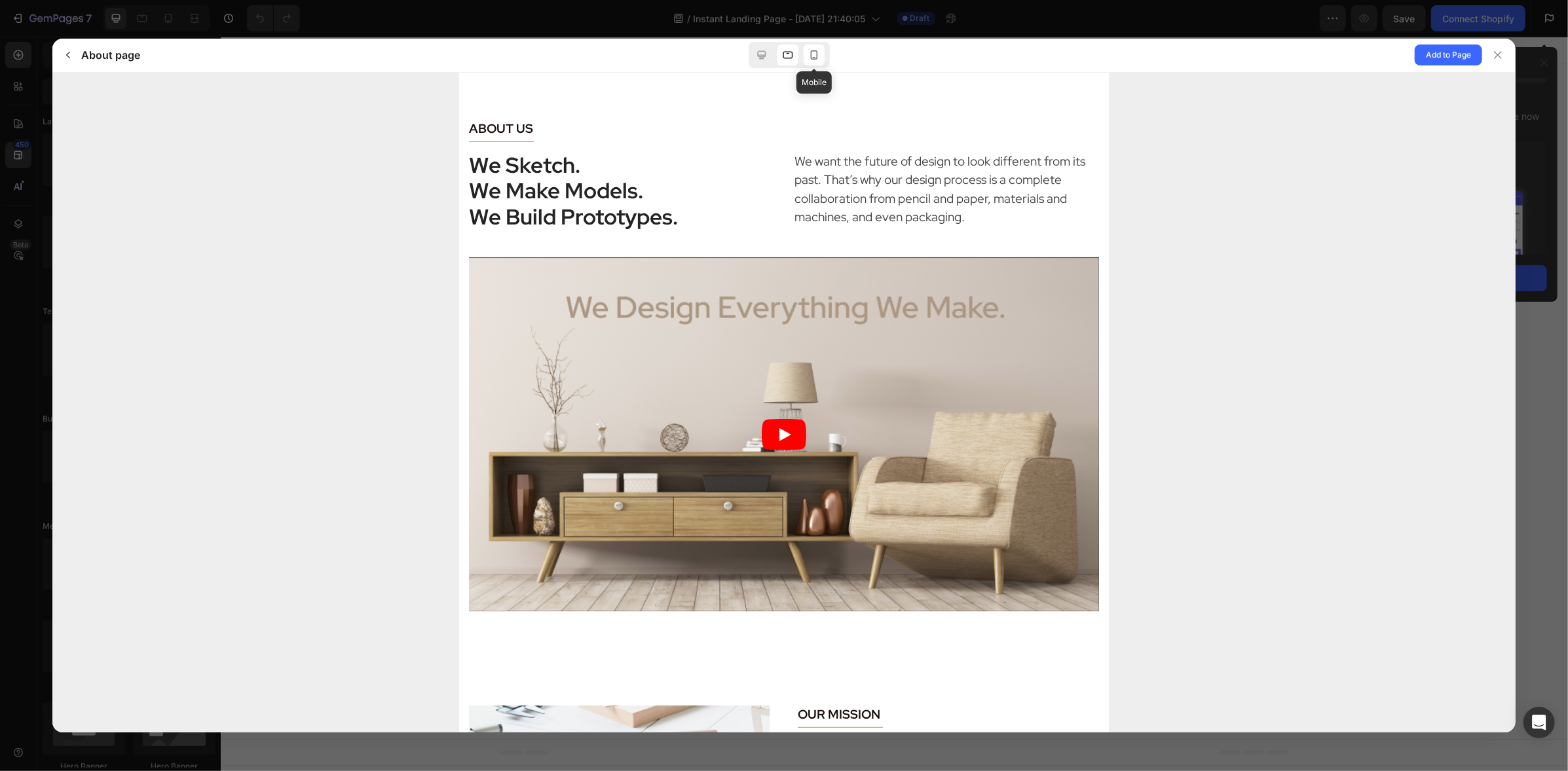
click at [815, 58] on icon at bounding box center [814, 55] width 13 height 13
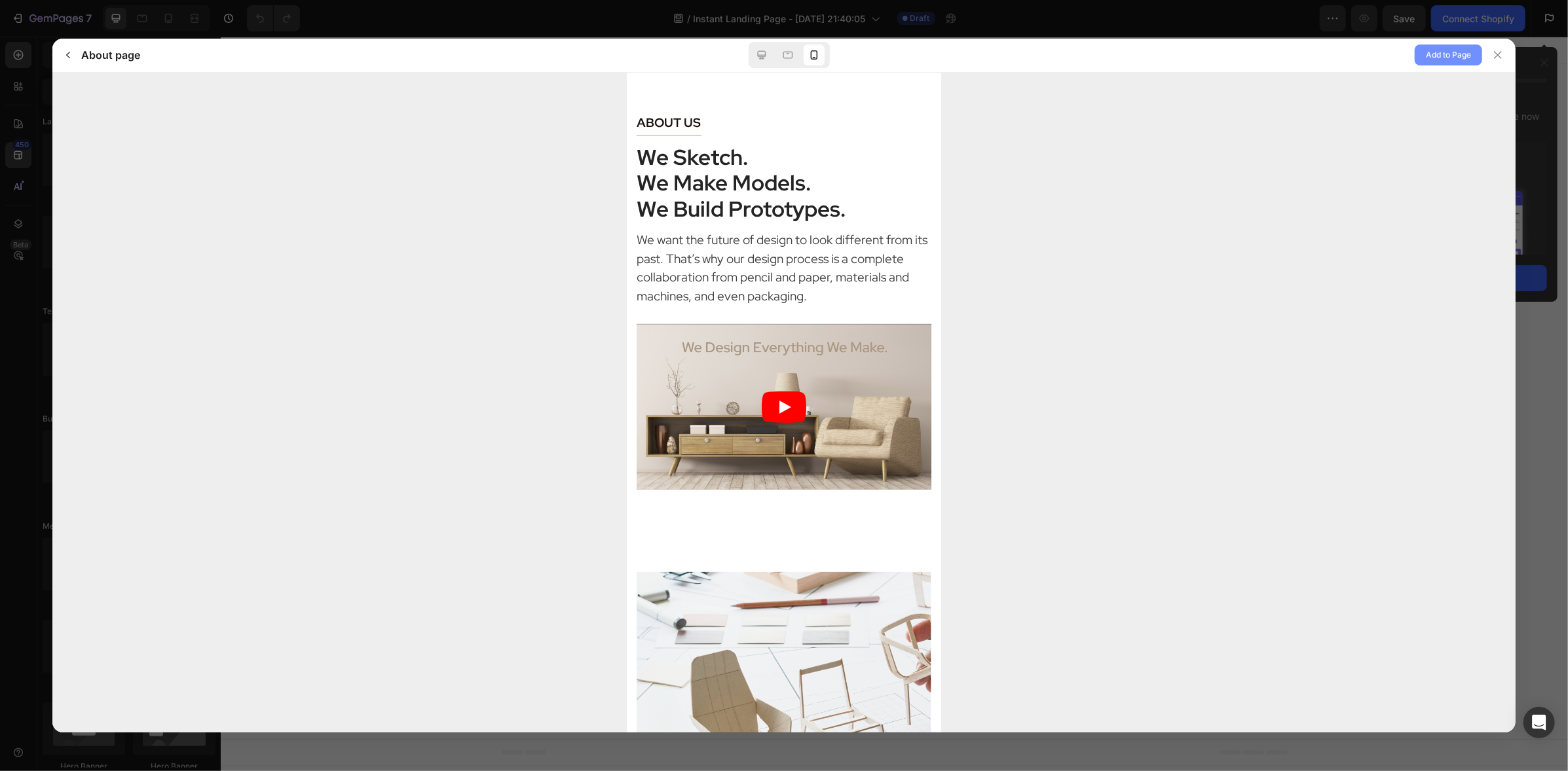
click at [1441, 54] on span "Add to Page" at bounding box center [1448, 54] width 45 height 16
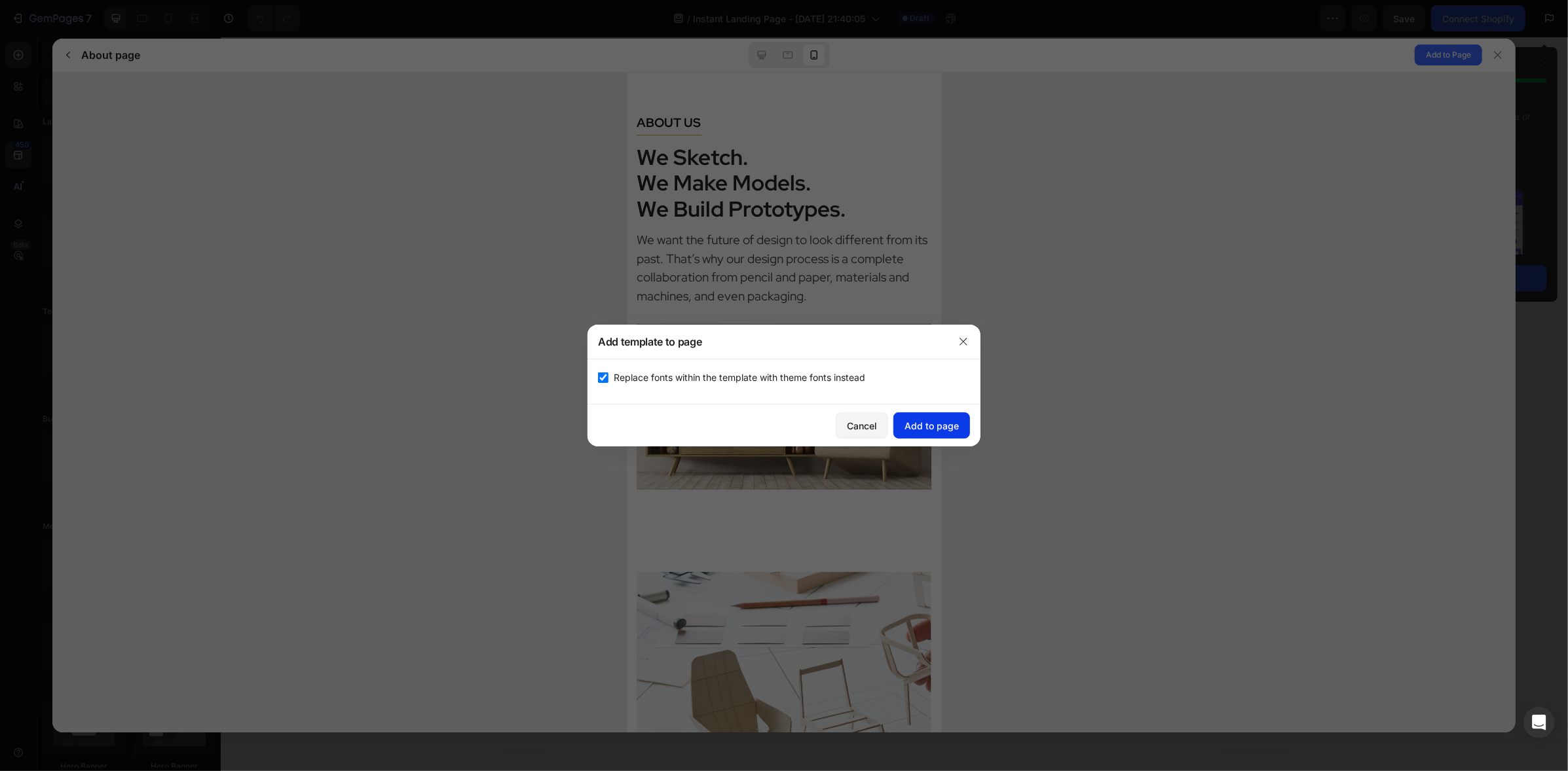
click at [945, 431] on div "Add to page" at bounding box center [932, 425] width 54 height 14
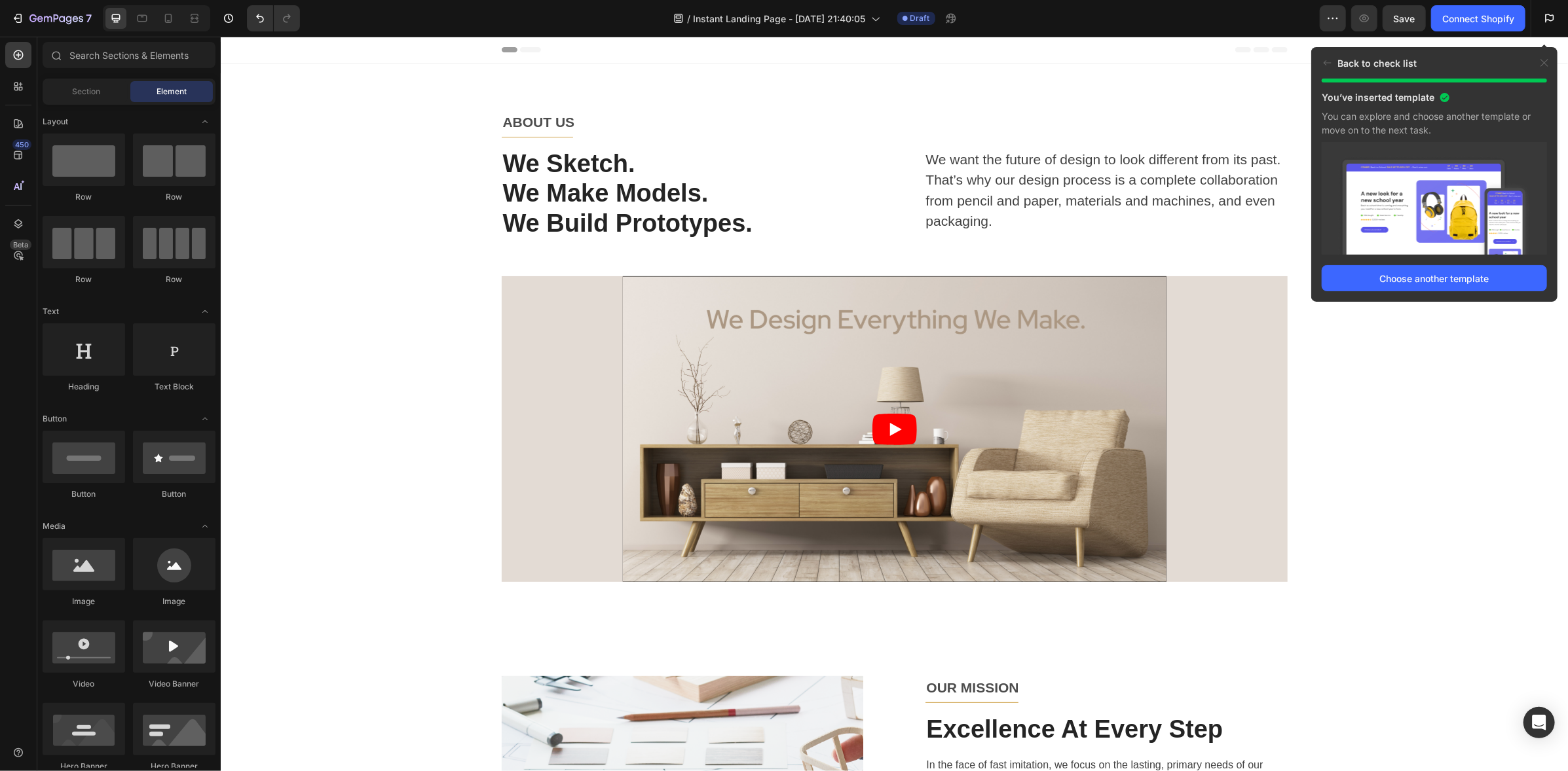
scroll to position [26, 0]
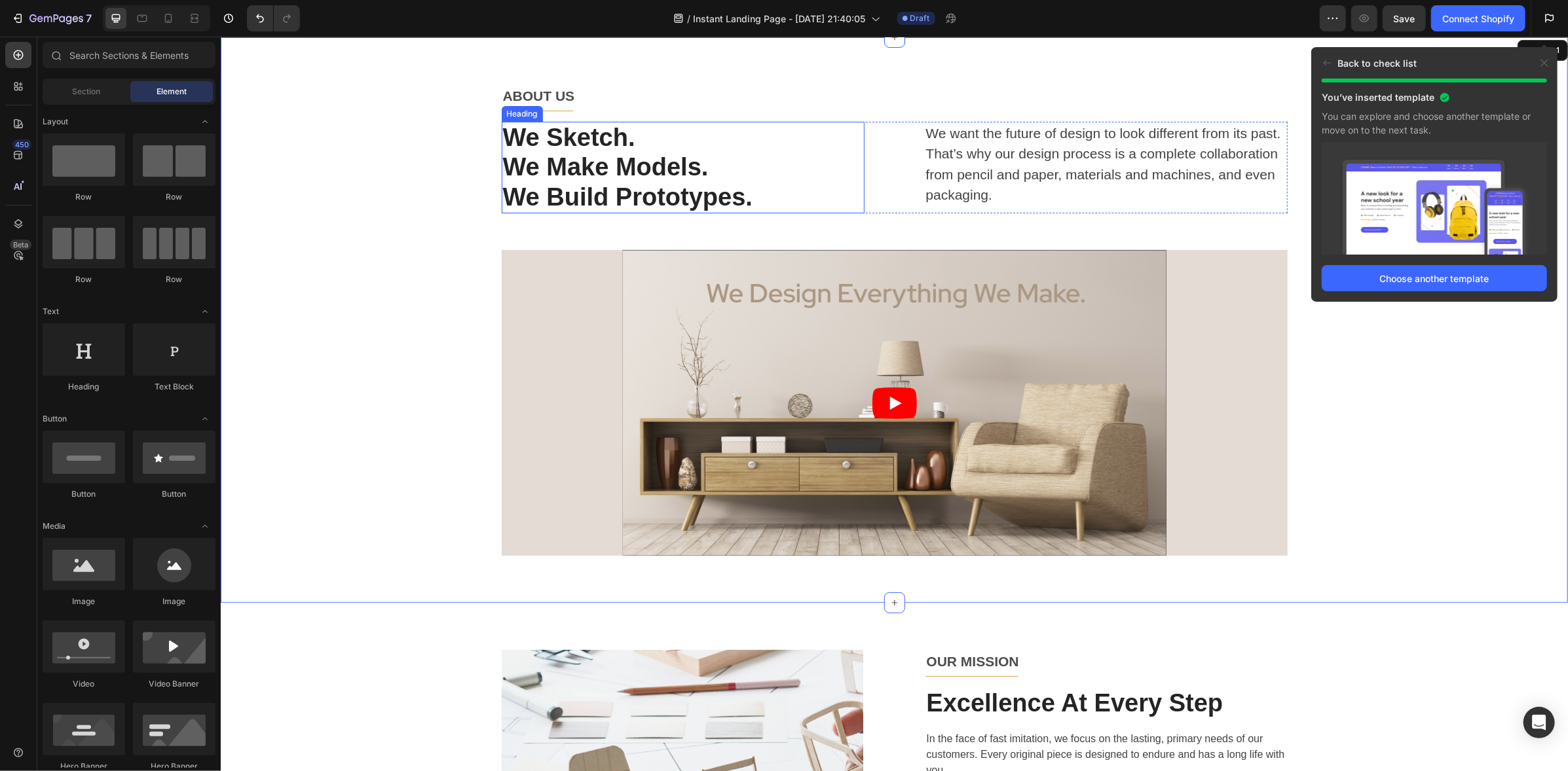
click at [562, 122] on p "We Sketch." at bounding box center [682, 137] width 360 height 30
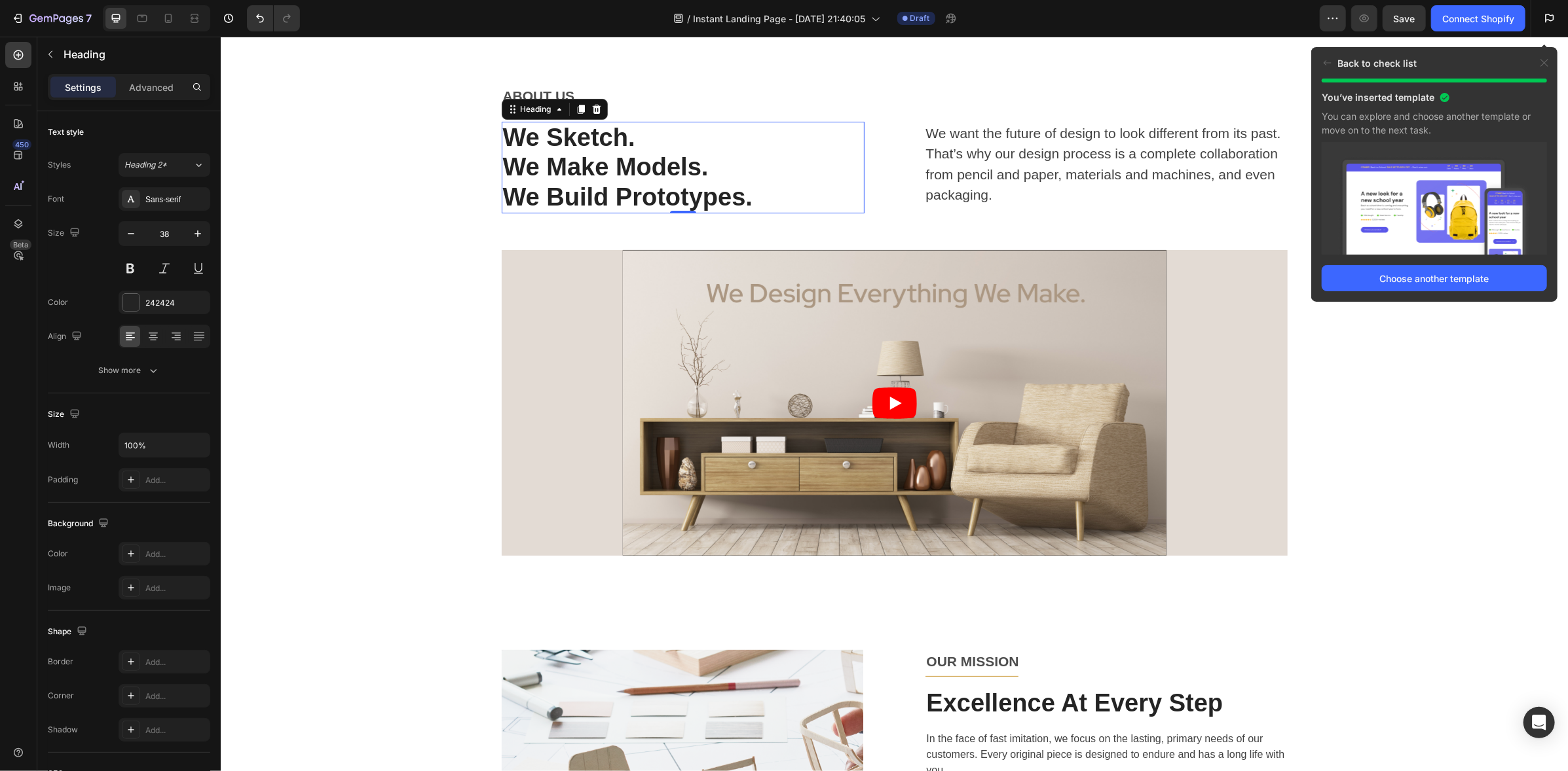
click at [563, 141] on p "We Sketch." at bounding box center [682, 137] width 360 height 30
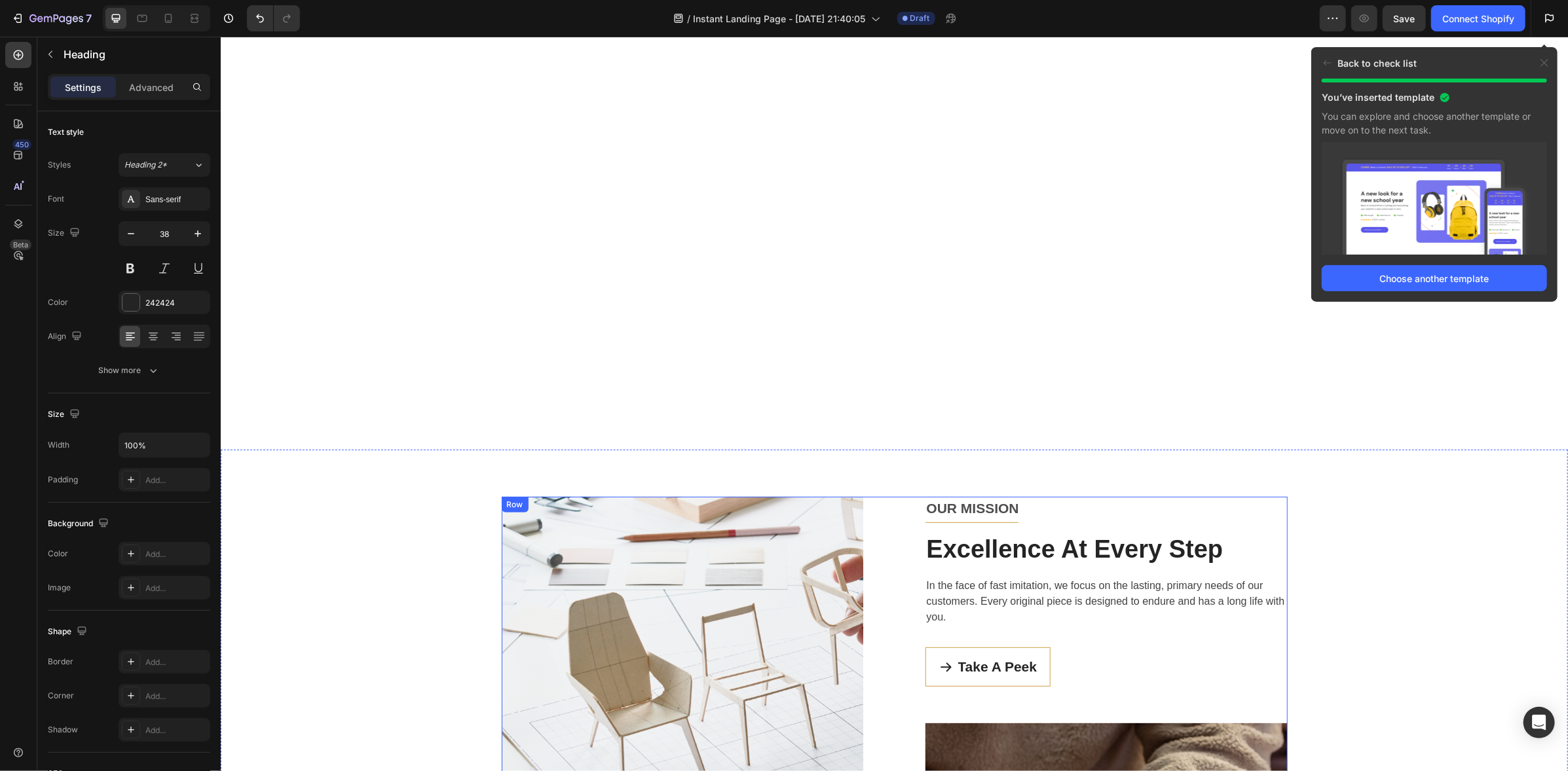
scroll to position [0, 0]
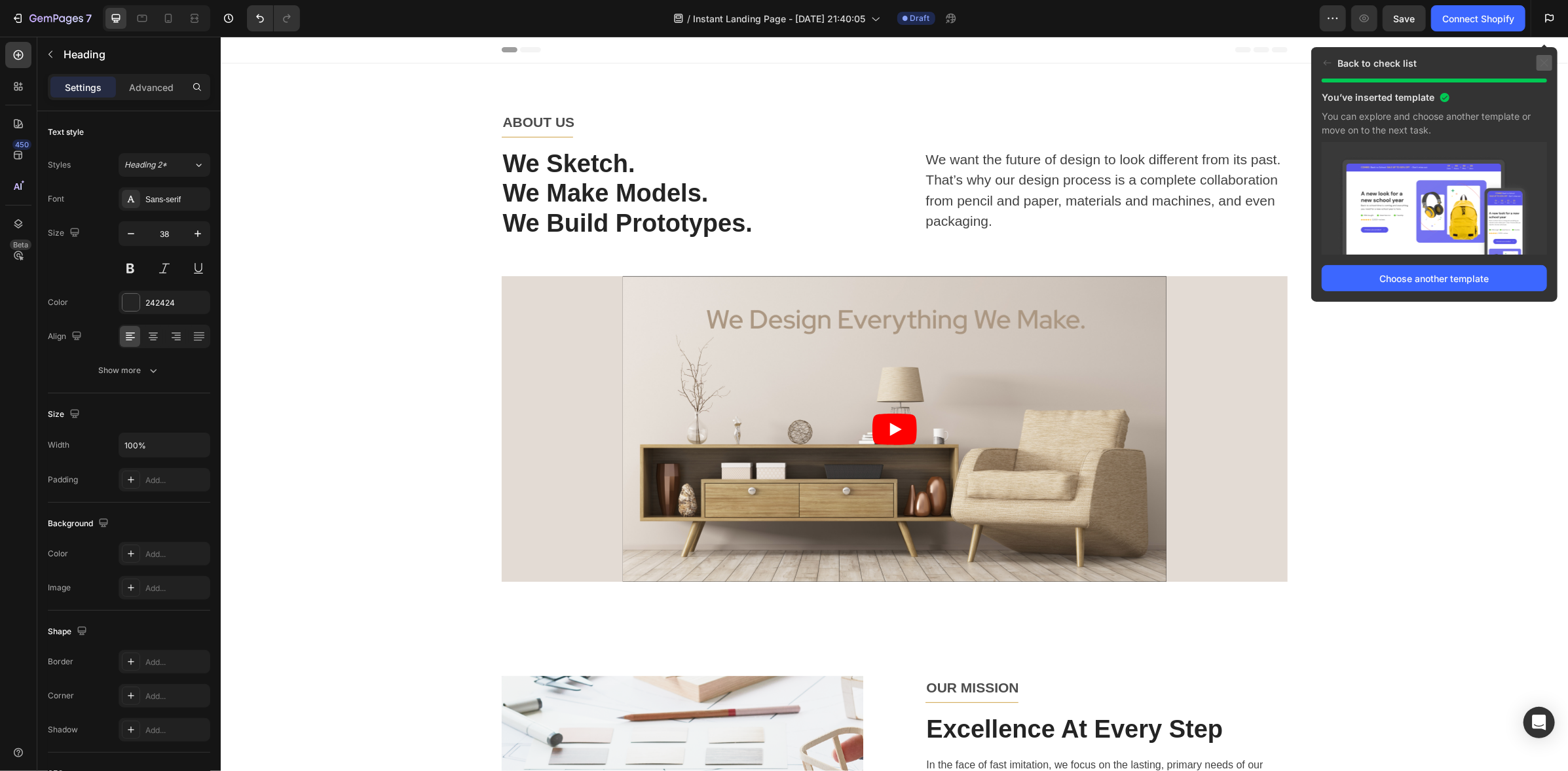
click at [1545, 60] on icon at bounding box center [1544, 62] width 10 height 10
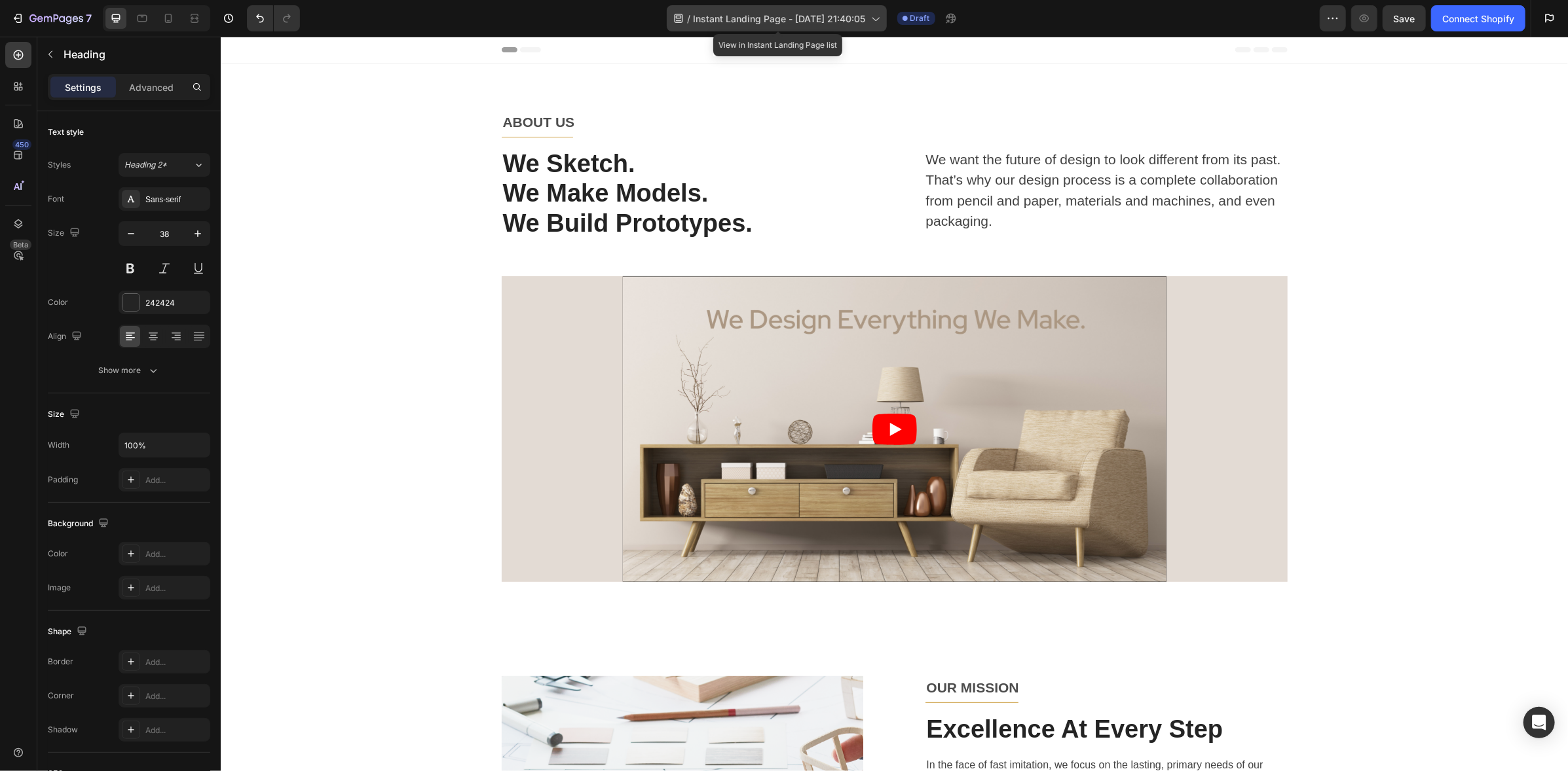
click at [872, 17] on icon at bounding box center [875, 19] width 13 height 13
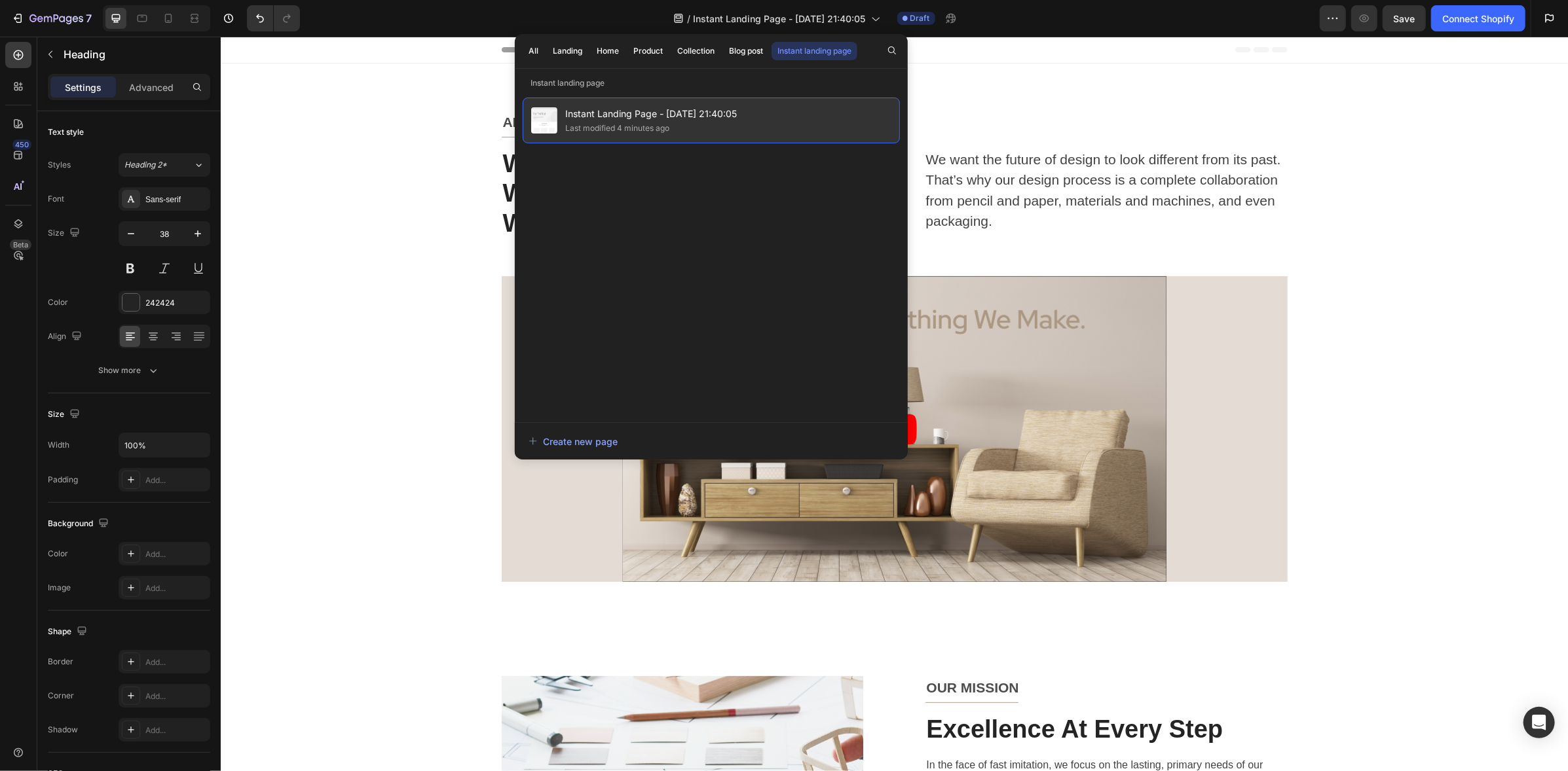
click at [592, 107] on span "Instant Landing Page - [DATE] 21:40:05" at bounding box center [651, 114] width 172 height 16
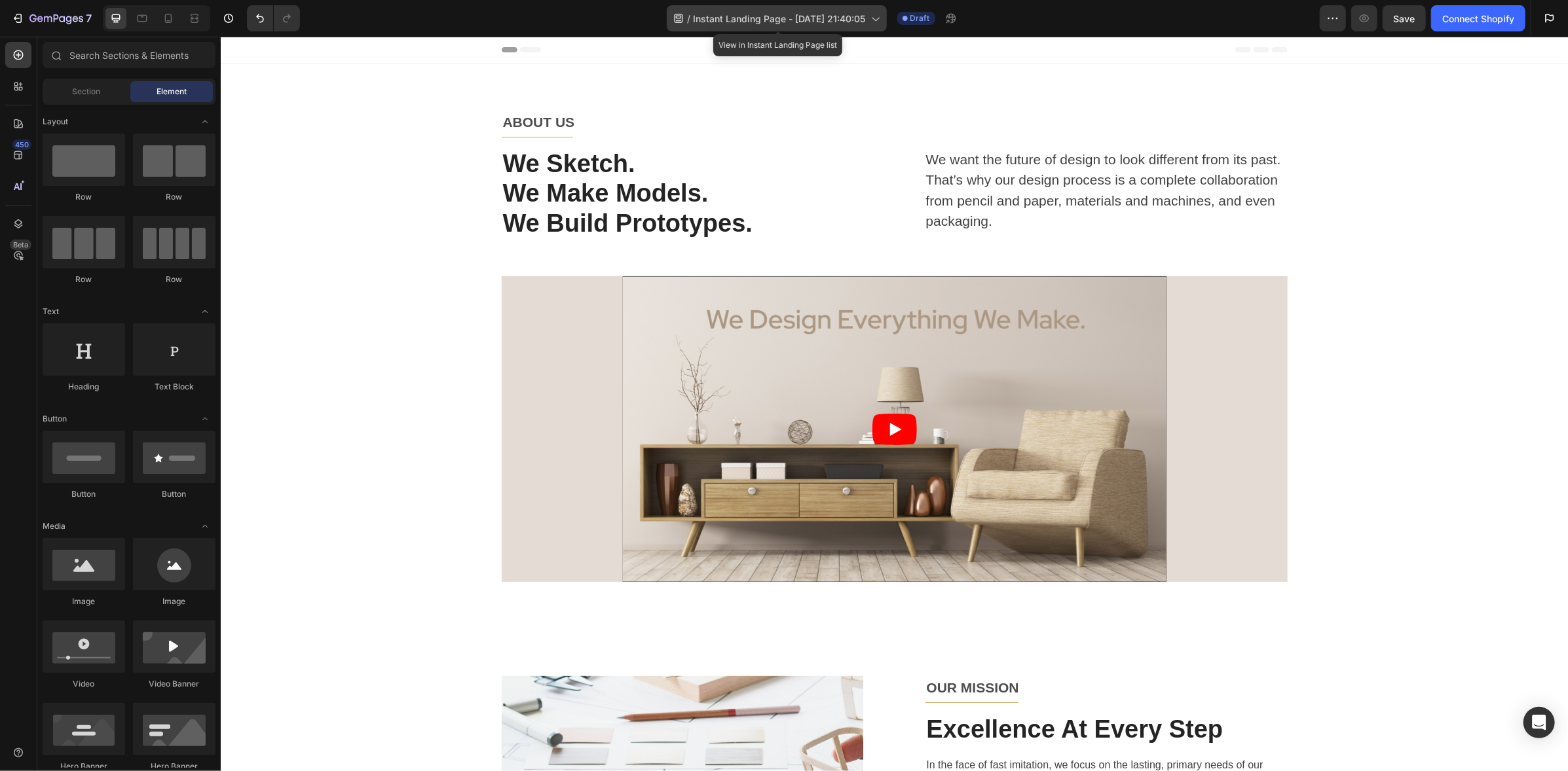
click at [714, 16] on span "Instant Landing Page - [DATE] 21:40:05" at bounding box center [779, 19] width 172 height 14
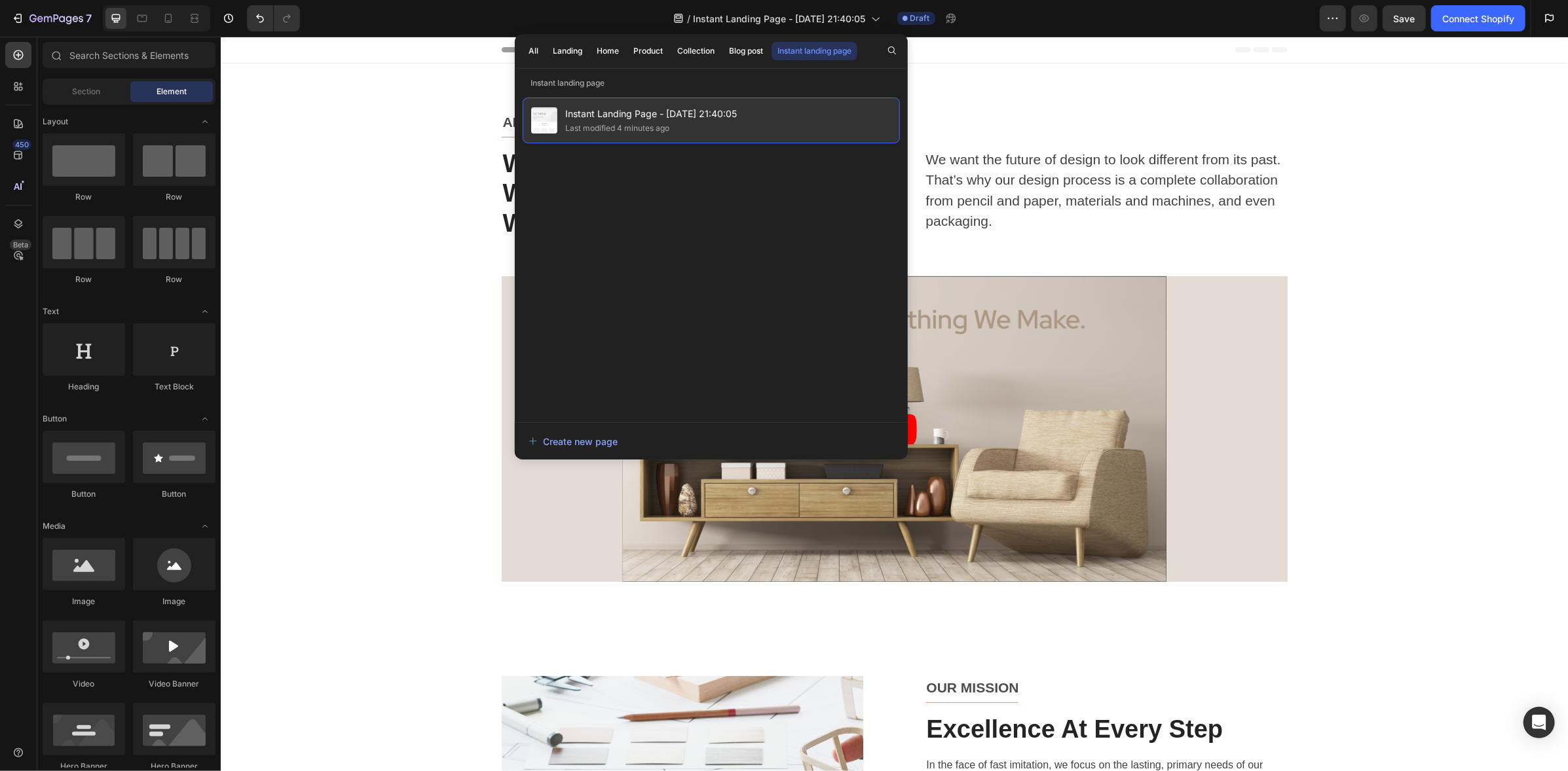
click at [626, 122] on div "Last modified 4 minutes ago" at bounding box center [617, 129] width 104 height 13
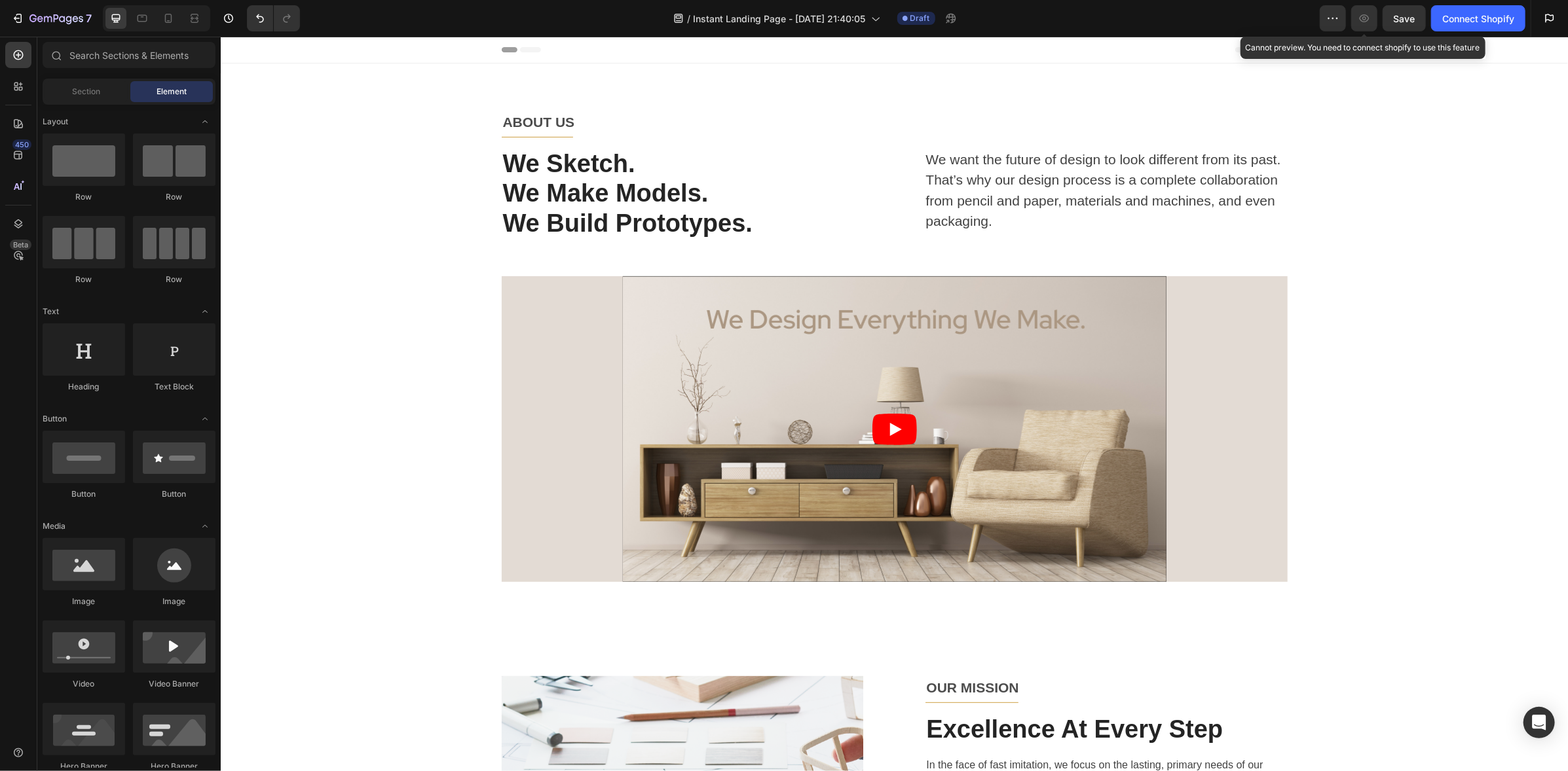
click at [1363, 20] on icon "button" at bounding box center [1364, 18] width 9 height 8
click at [1342, 16] on button "button" at bounding box center [1333, 19] width 26 height 26
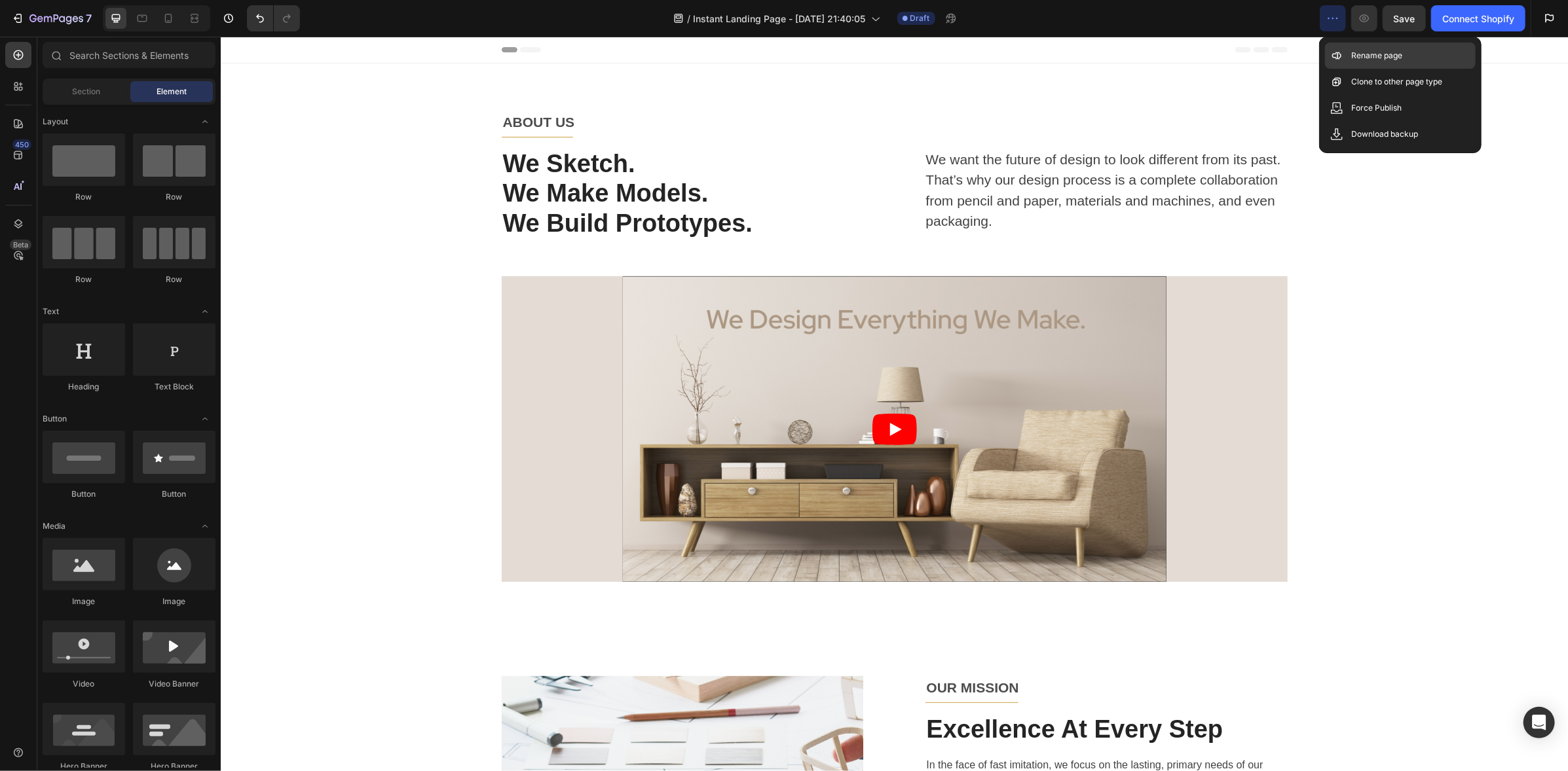
click at [1395, 56] on p "Rename page" at bounding box center [1376, 55] width 51 height 13
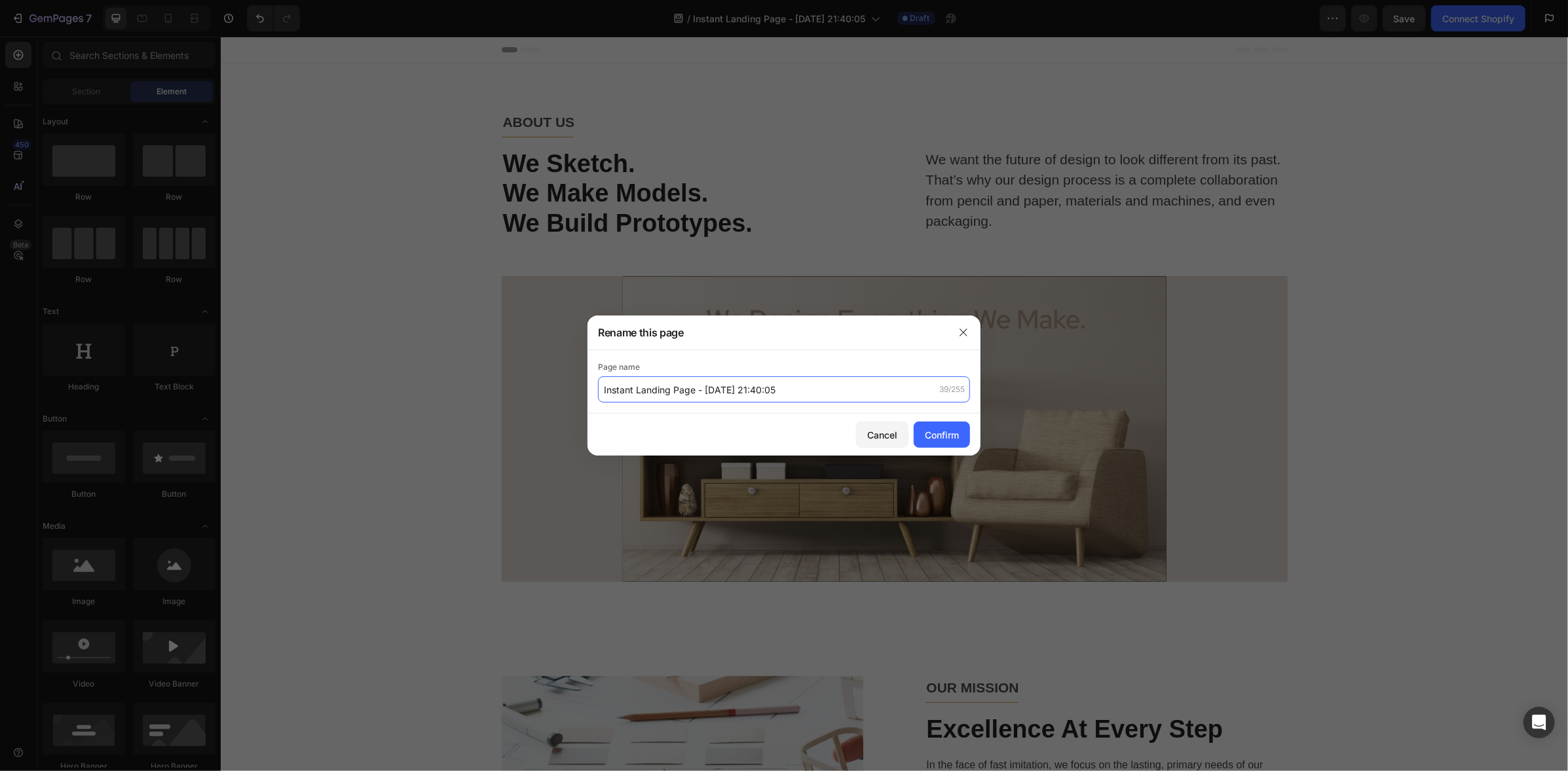
click at [728, 378] on input "Instant Landing Page - [DATE] 21:40:05" at bounding box center [784, 390] width 372 height 26
drag, startPoint x: 697, startPoint y: 389, endPoint x: 595, endPoint y: 360, distance: 106.0
click at [595, 360] on div "Page name Instant Landing Page - [DATE] 21:40:05 39/255" at bounding box center [784, 382] width 393 height 64
type input "B2B Instant Landing Page - [DATE] 21:40:05"
click at [954, 435] on div "Confirm" at bounding box center [941, 435] width 34 height 14
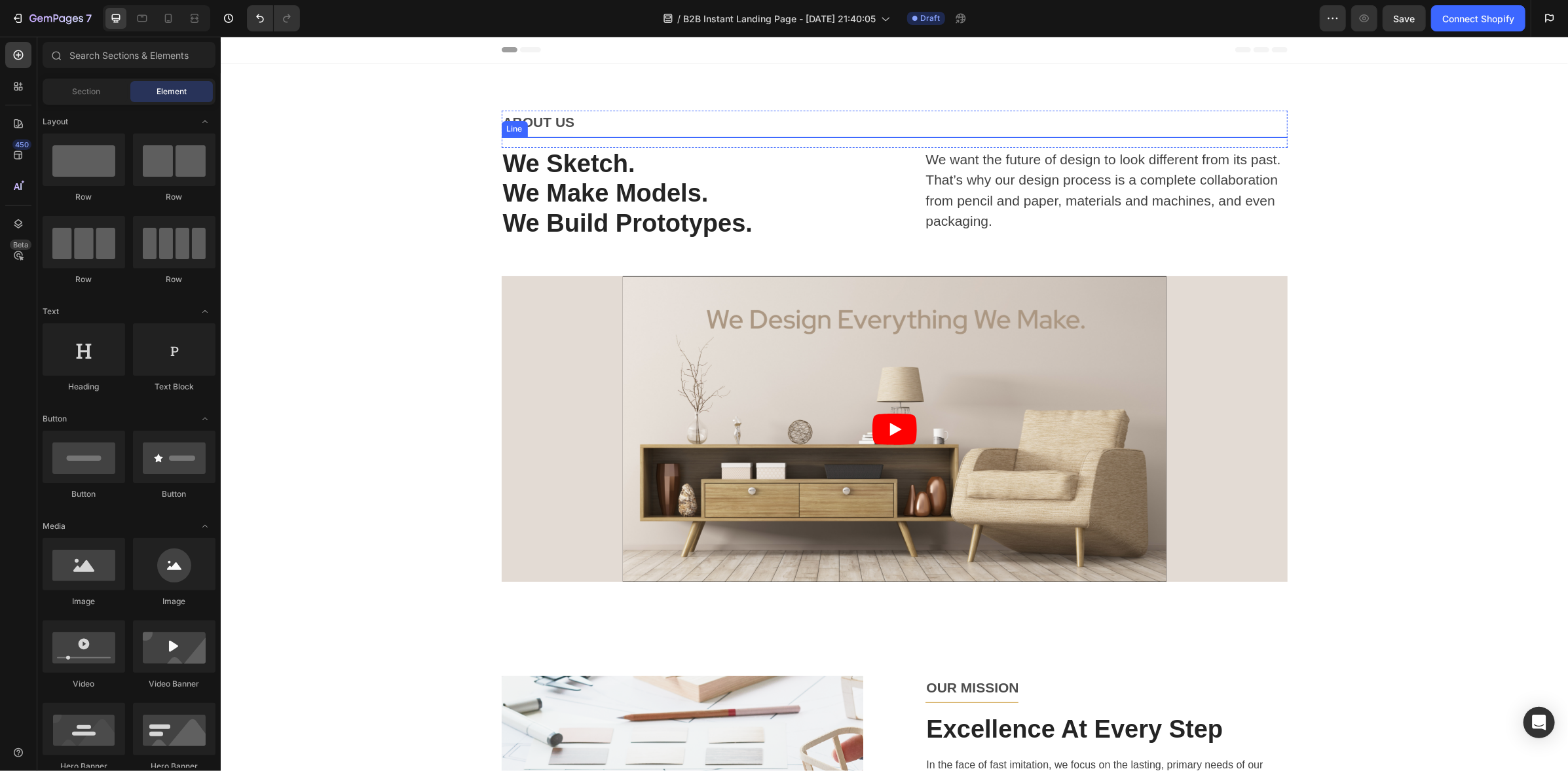
click at [539, 127] on p "ABOUT US" at bounding box center [894, 121] width 784 height 21
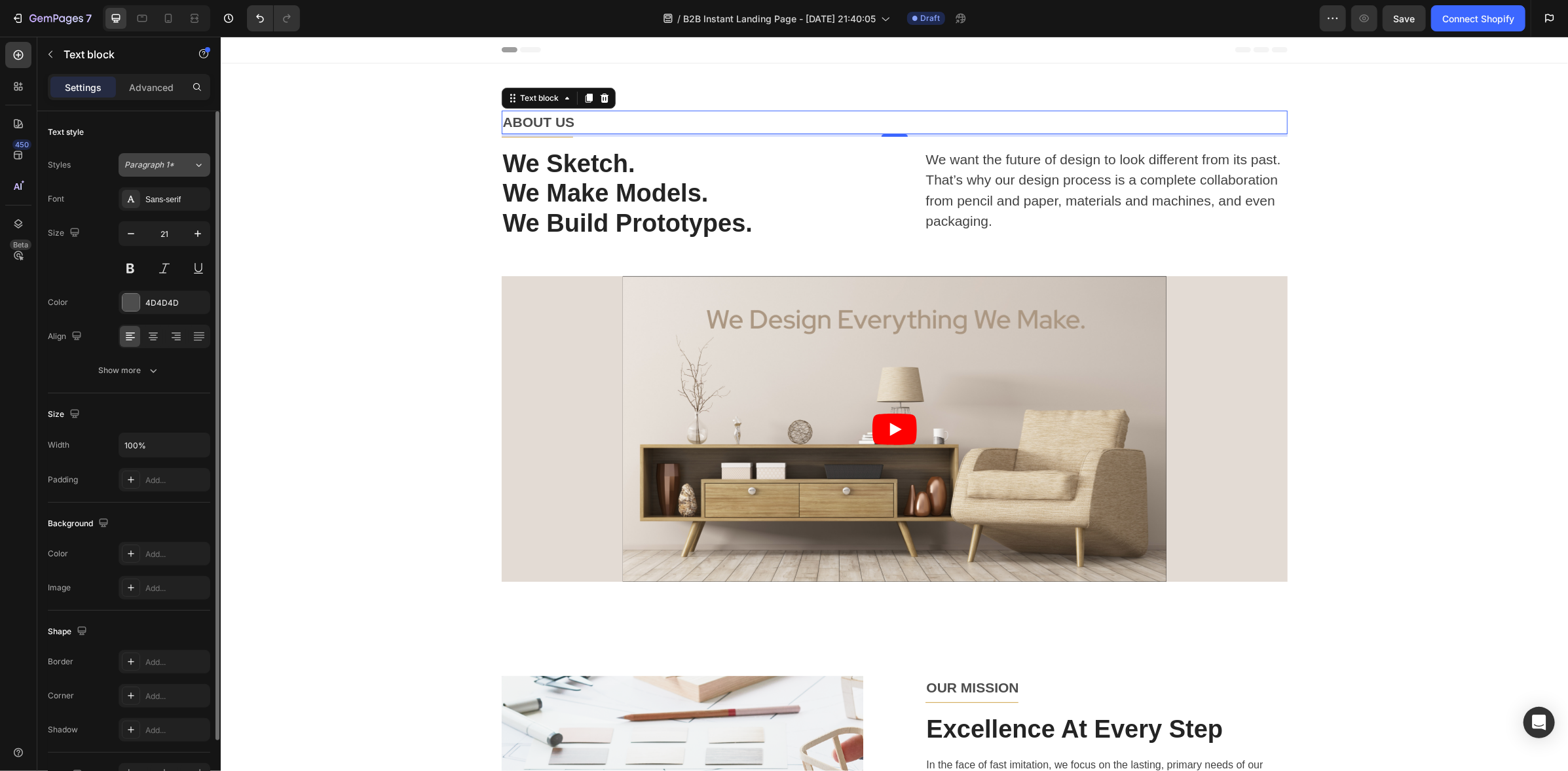
click at [199, 165] on icon at bounding box center [199, 165] width 11 height 13
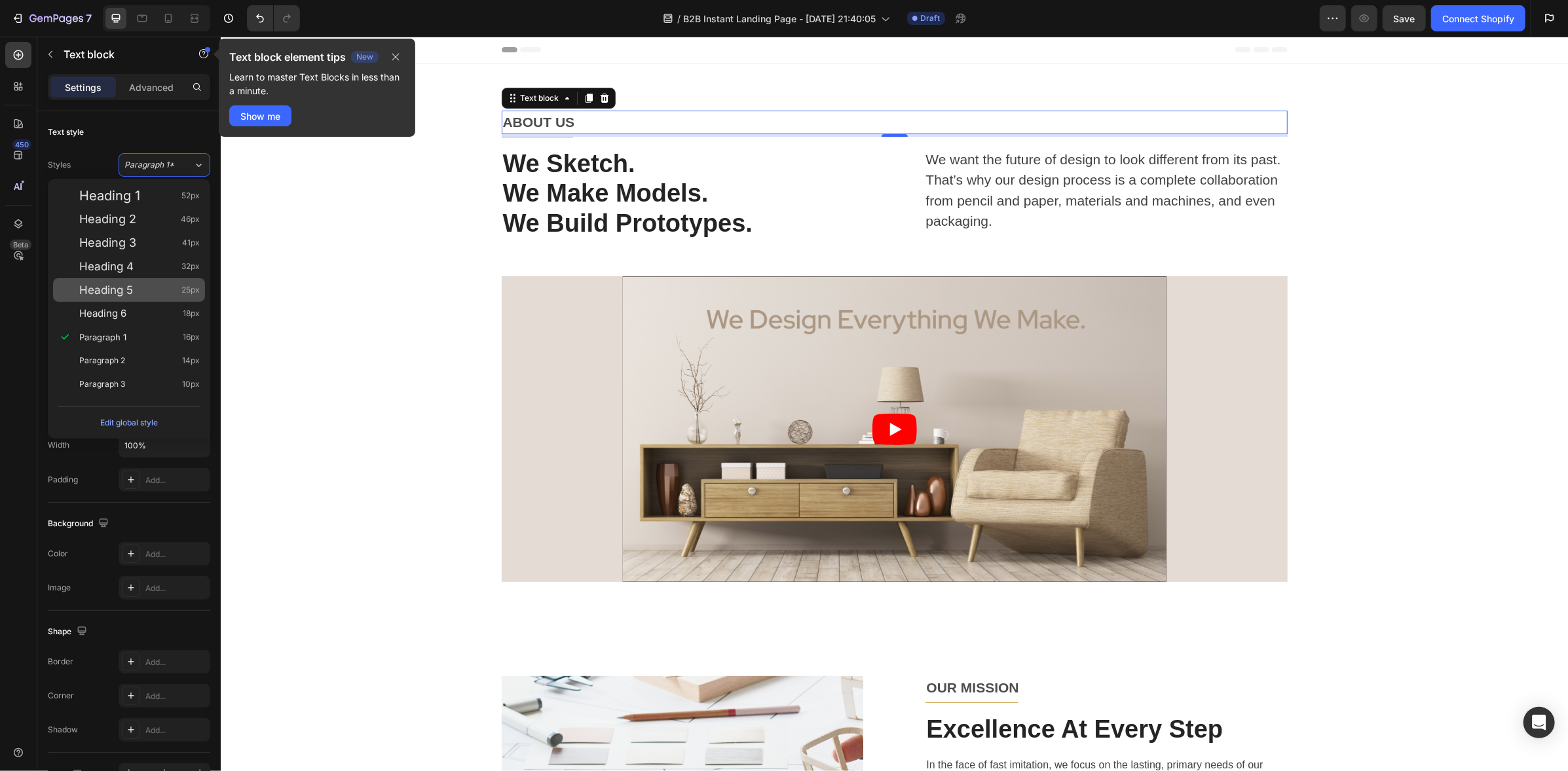
click at [100, 282] on div "Heading 5 25px" at bounding box center [129, 289] width 152 height 23
type input "25"
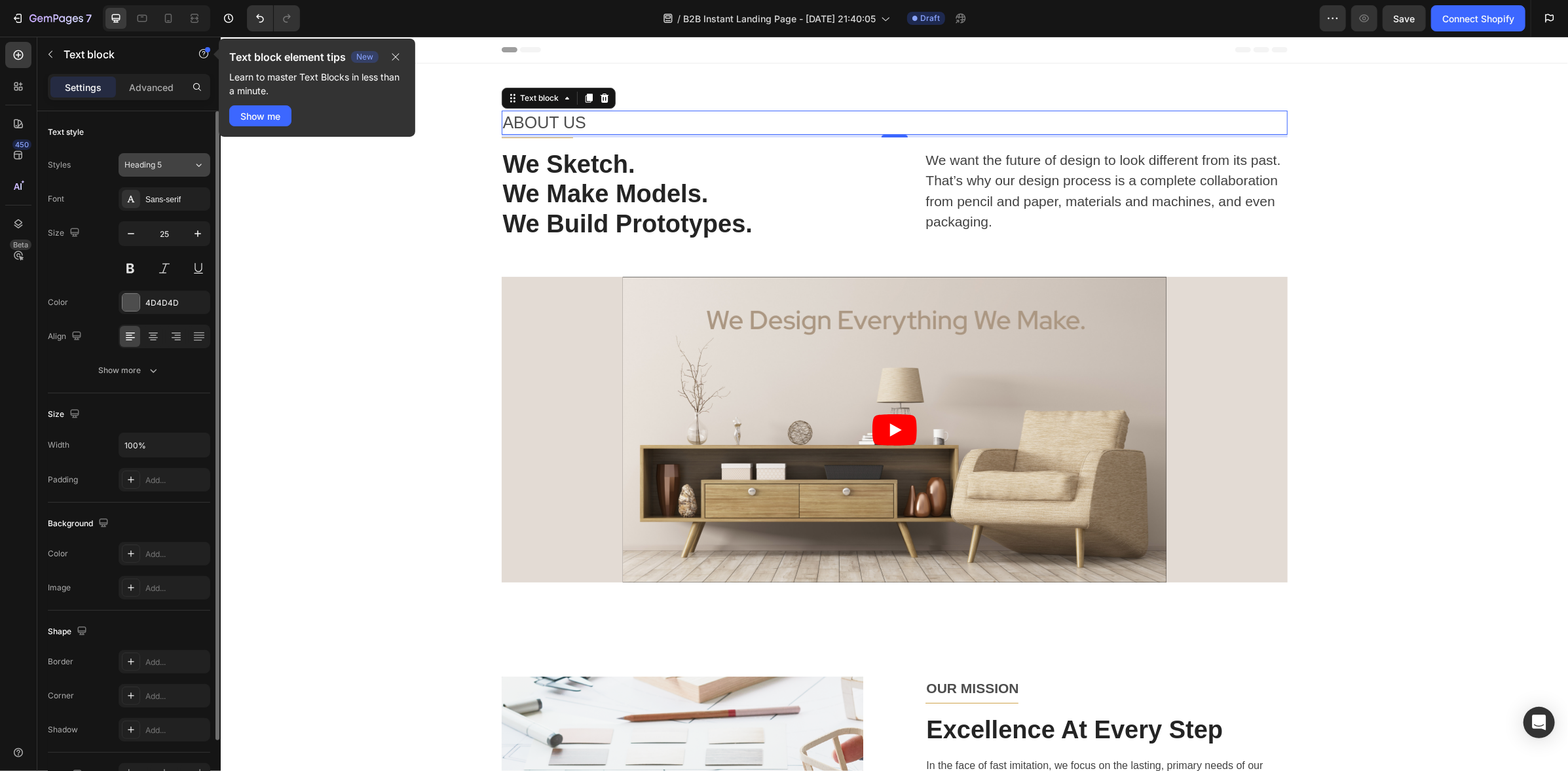
click at [170, 155] on button "Heading 5" at bounding box center [164, 164] width 92 height 23
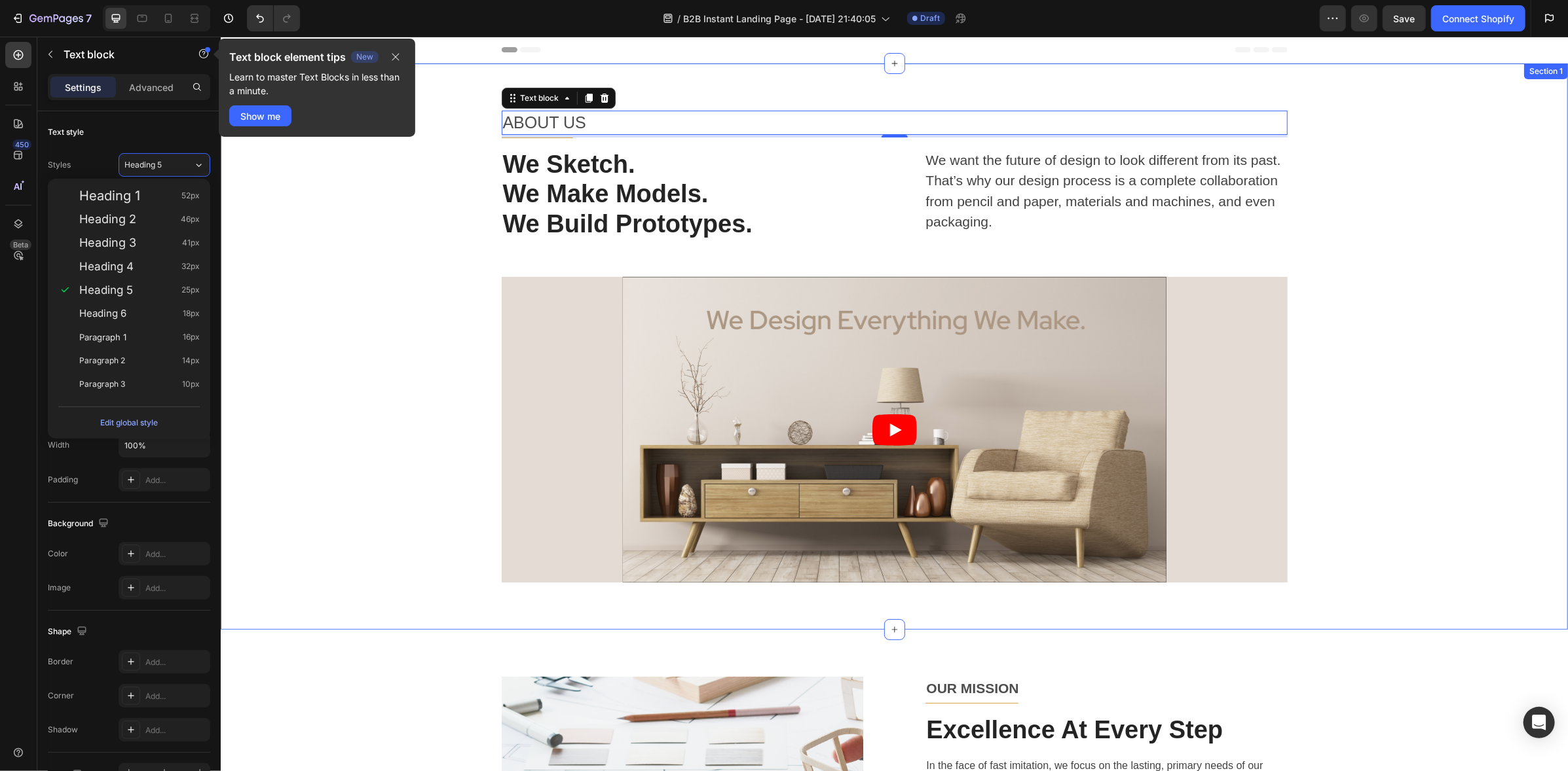
click at [621, 179] on p "We Make Models." at bounding box center [682, 193] width 360 height 30
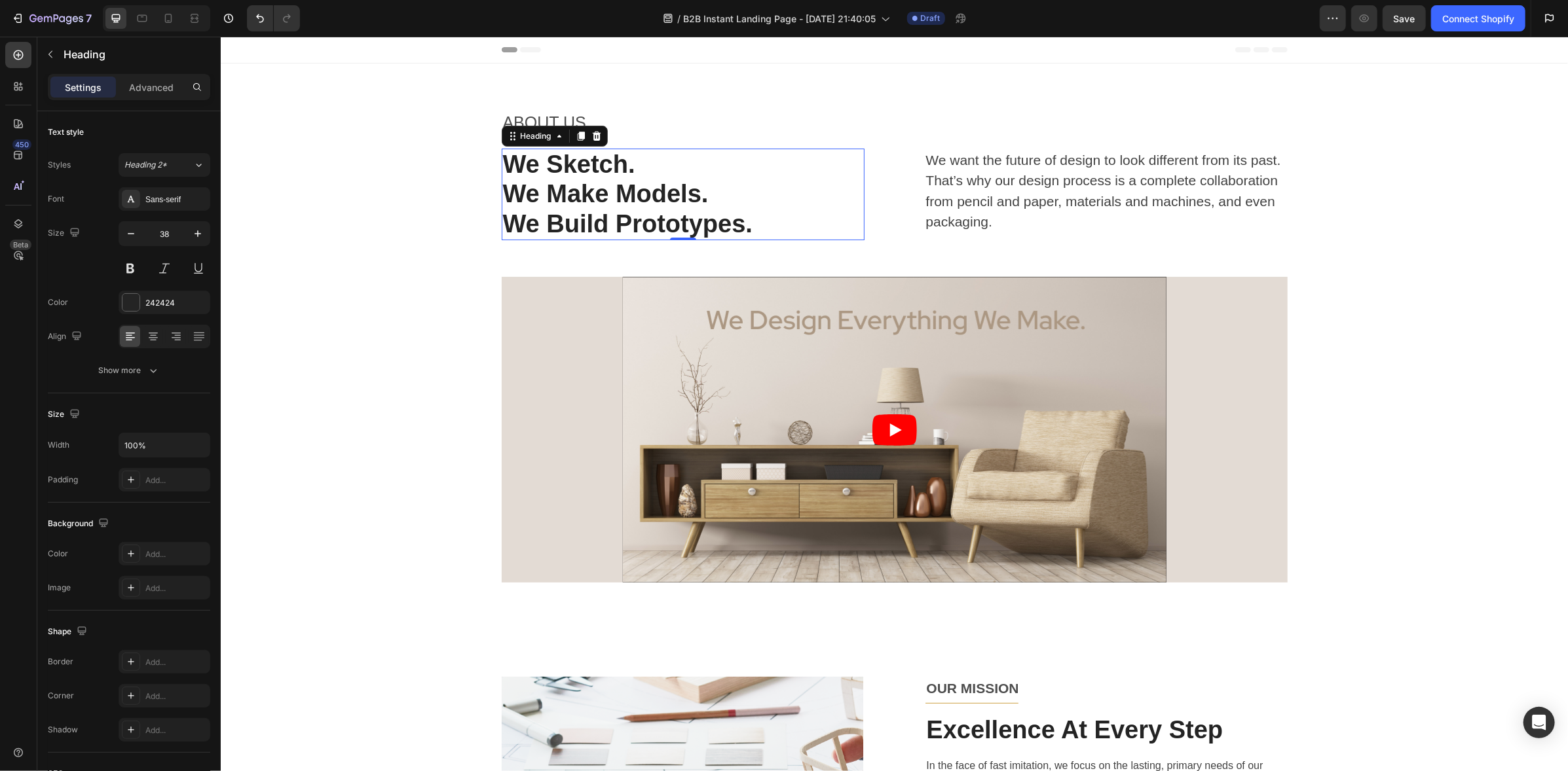
click at [574, 185] on p "We Make Models." at bounding box center [682, 193] width 360 height 30
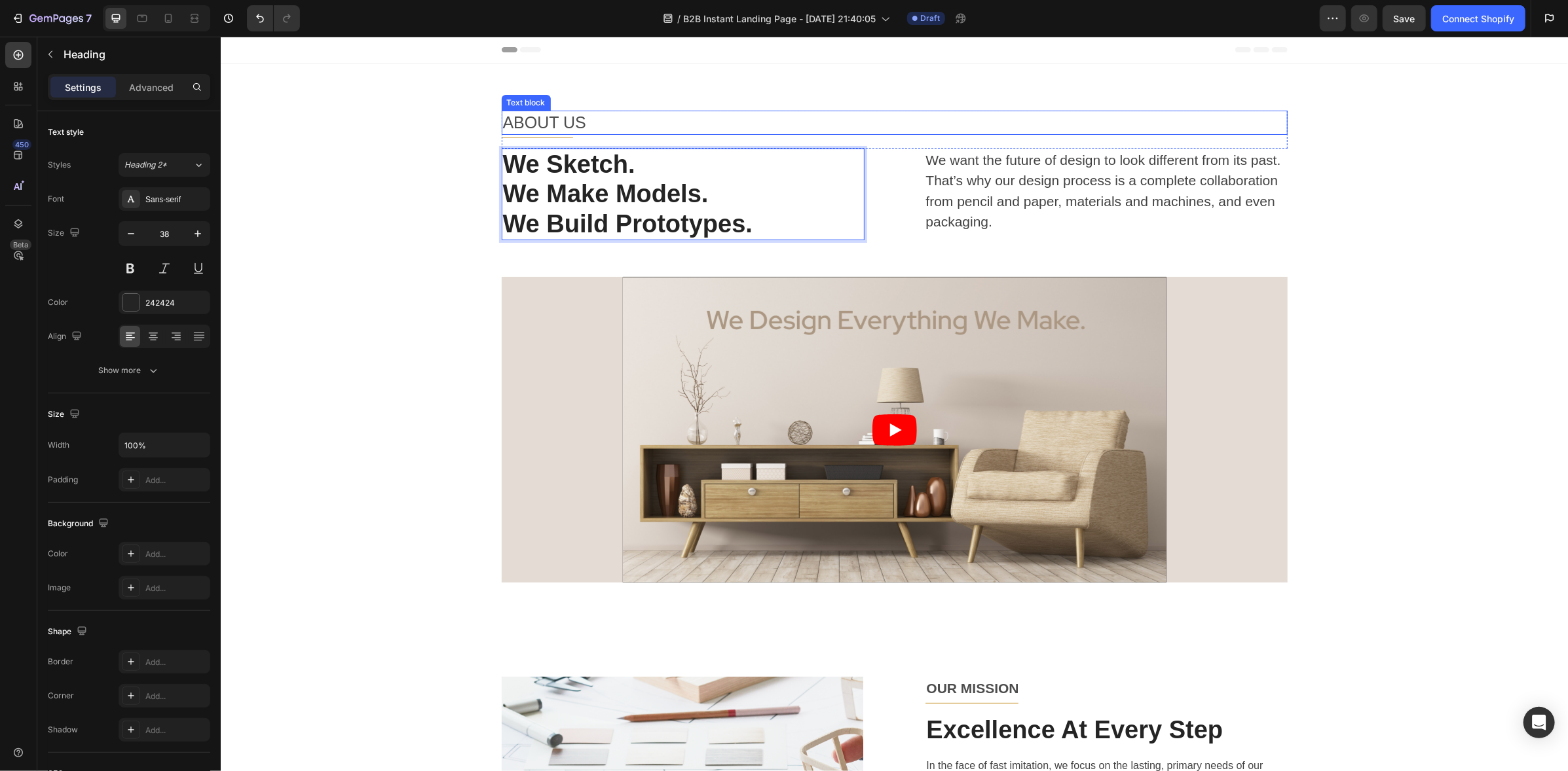
click at [517, 122] on p "ABOUT US" at bounding box center [894, 121] width 784 height 22
click at [526, 215] on p "We Sketch. We Make Models. We Build Prototypes." at bounding box center [682, 193] width 360 height 89
click at [621, 115] on p "ABOUT US" at bounding box center [894, 121] width 784 height 22
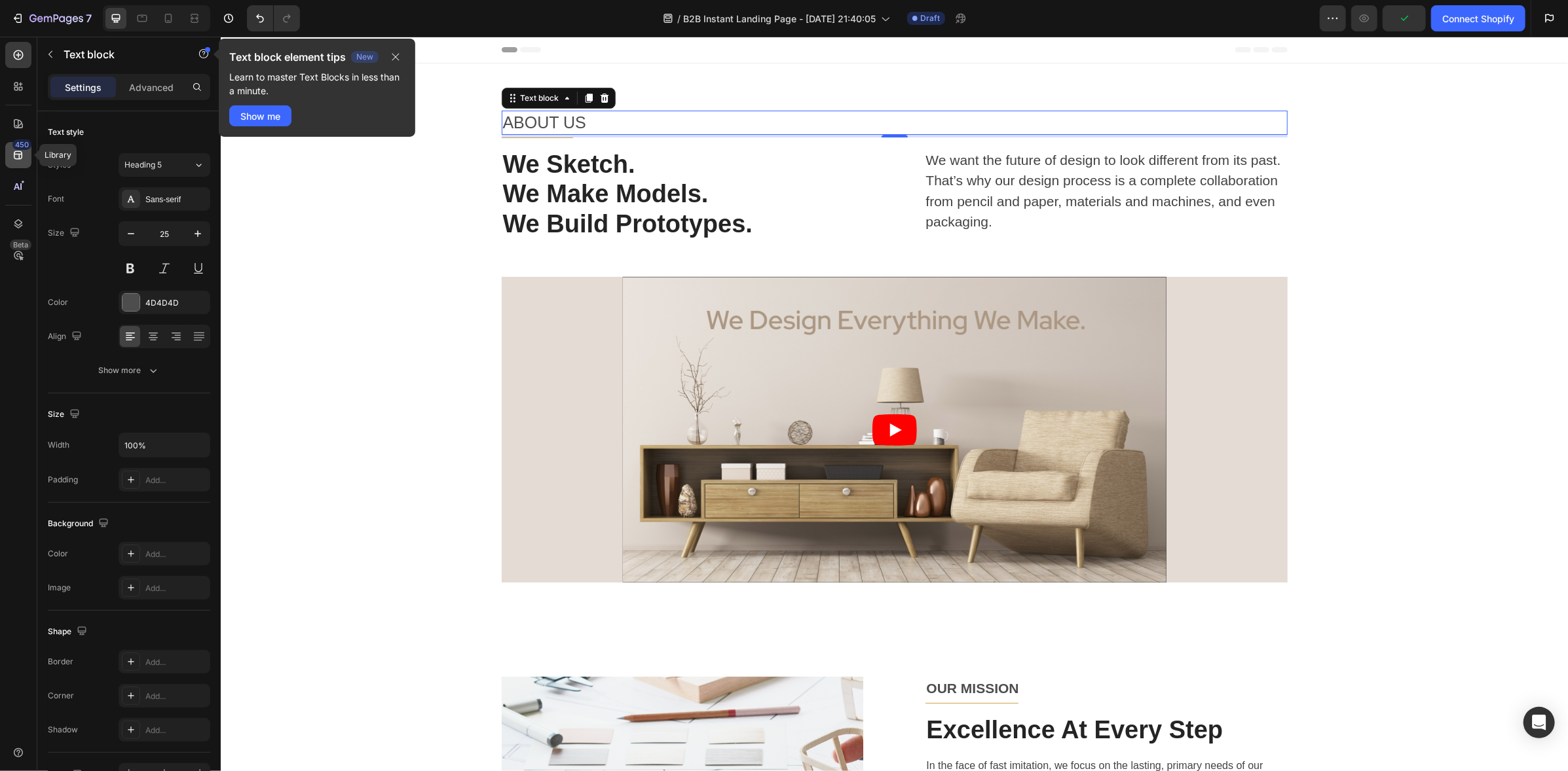
click at [13, 156] on icon at bounding box center [19, 155] width 13 height 13
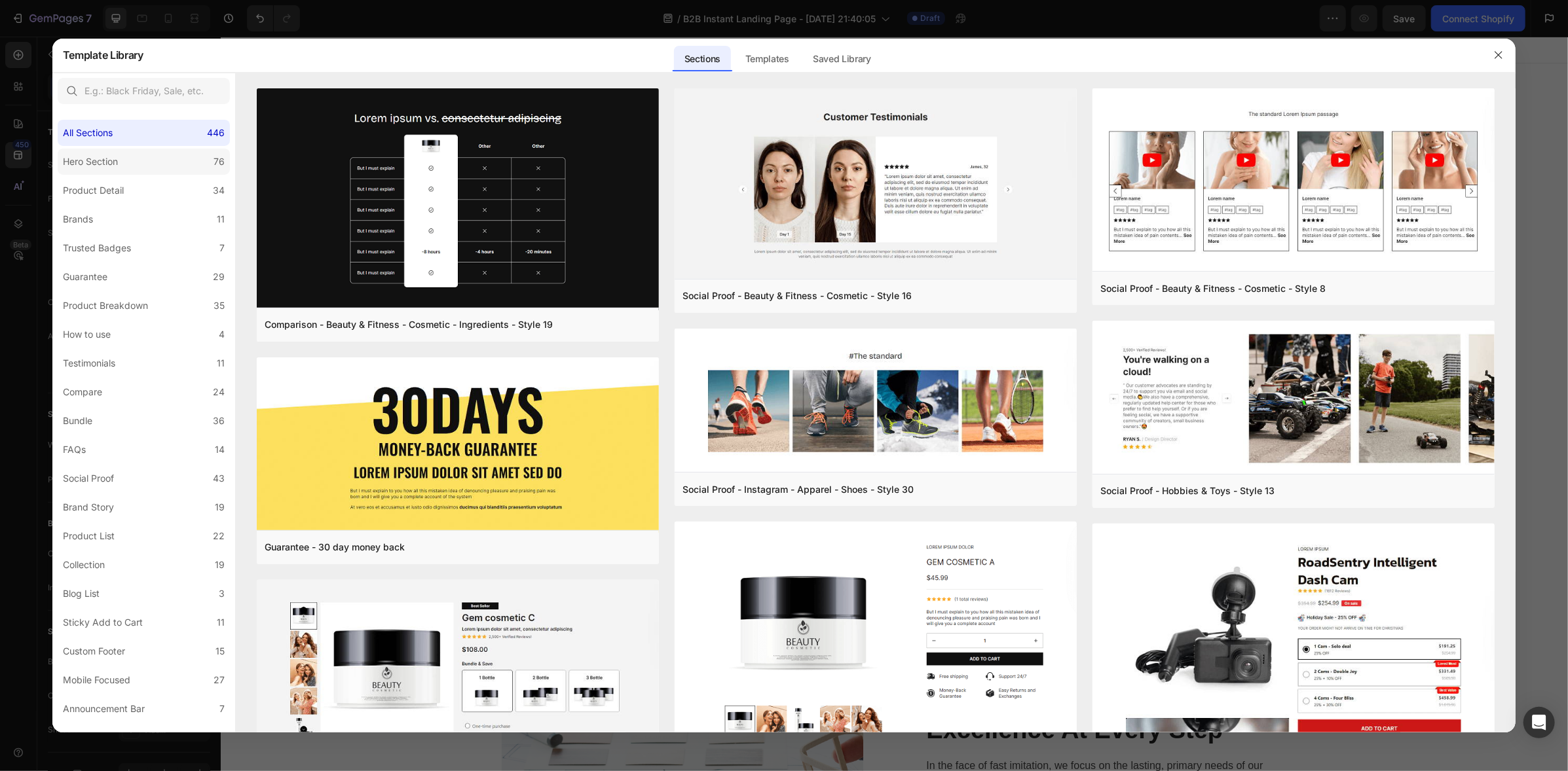
click at [101, 163] on div "Hero Section" at bounding box center [90, 162] width 55 height 16
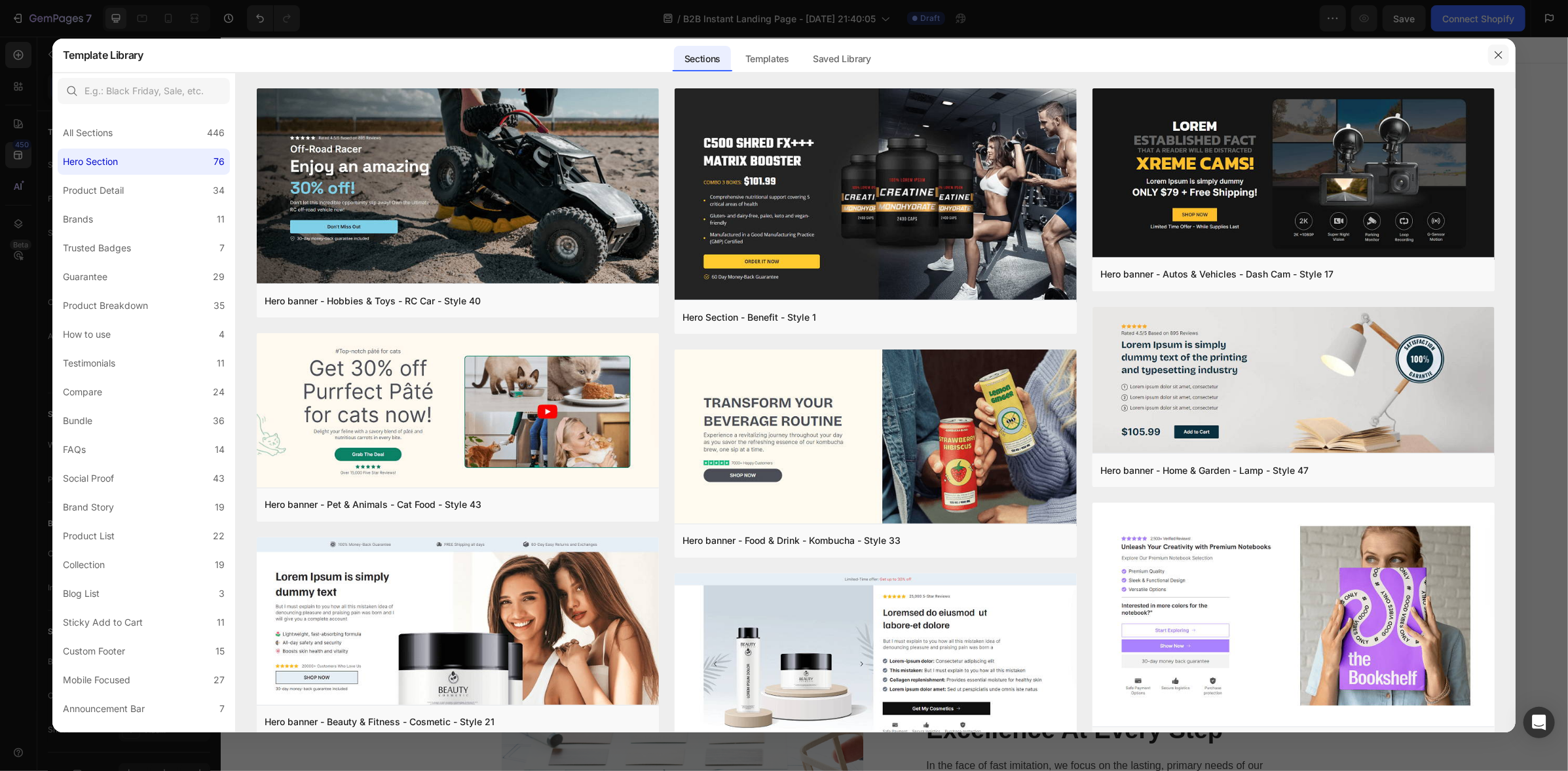
click at [1496, 54] on icon "button" at bounding box center [1498, 54] width 10 height 10
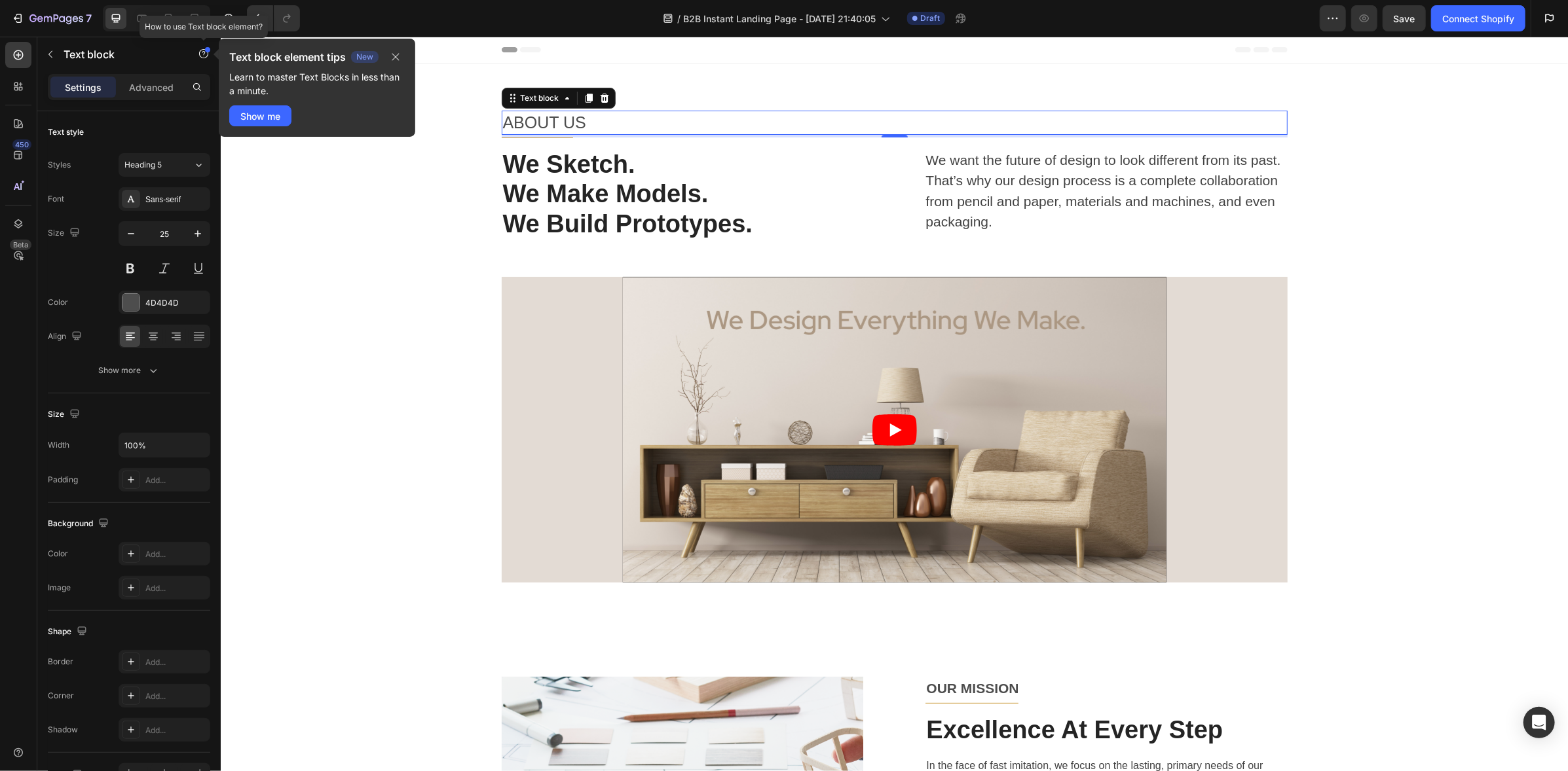
click at [209, 50] on div at bounding box center [208, 50] width 6 height 6
click at [161, 108] on div "Element tips New" at bounding box center [155, 107] width 96 height 13
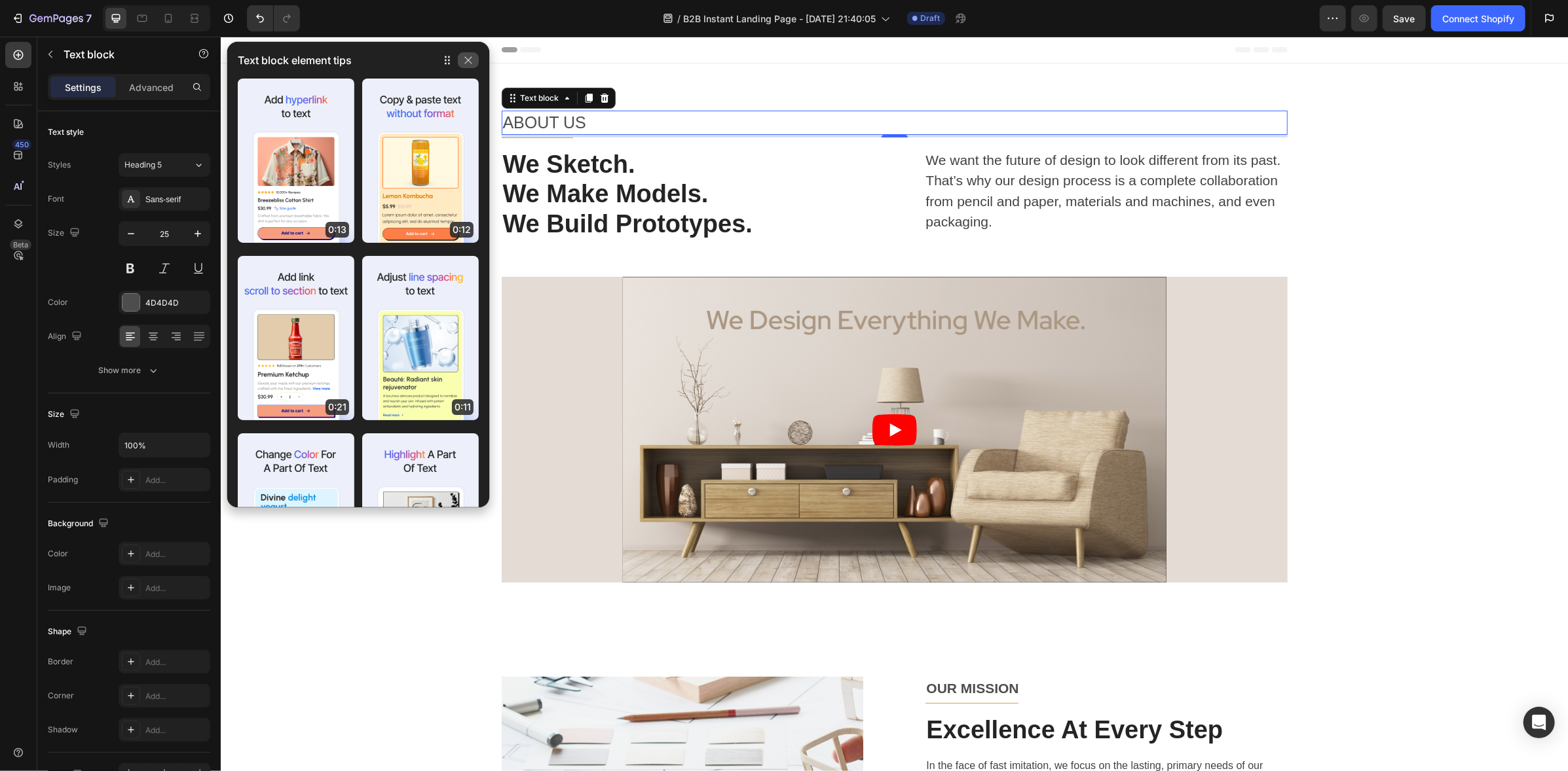
click at [469, 58] on icon "button" at bounding box center [468, 60] width 10 height 10
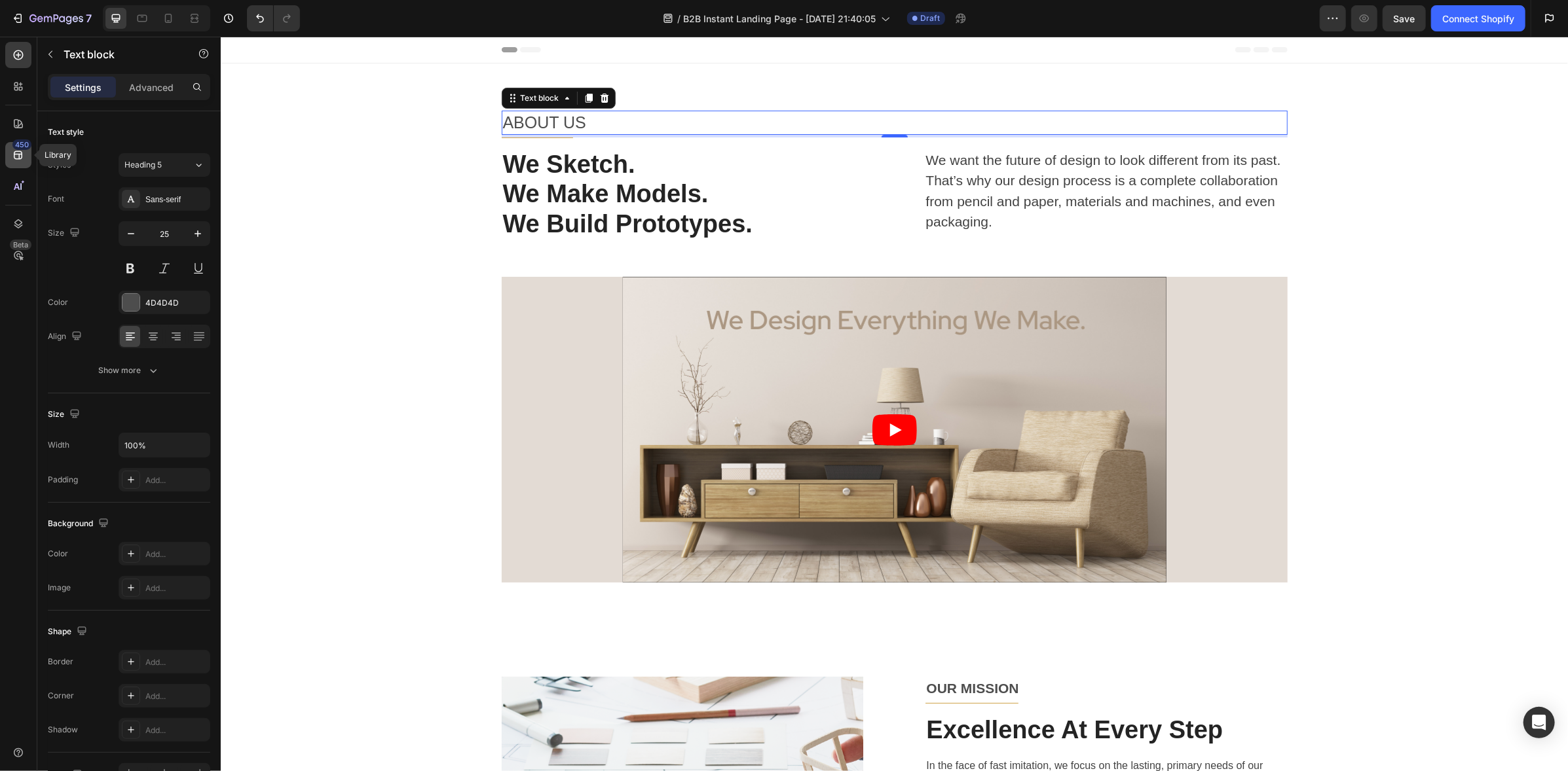
click at [12, 161] on icon at bounding box center [19, 155] width 13 height 13
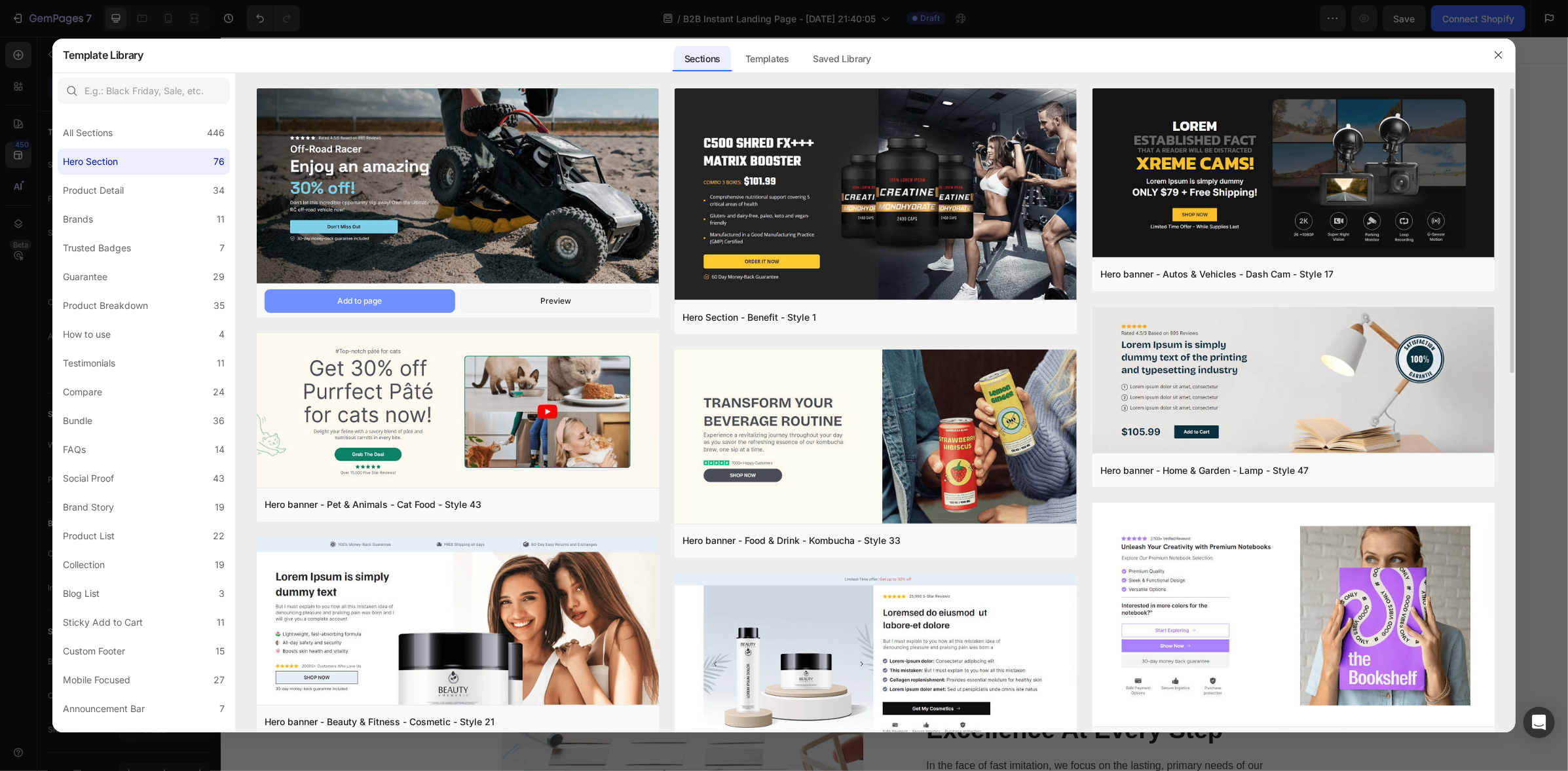
click at [330, 301] on button "Add to page" at bounding box center [360, 301] width 191 height 23
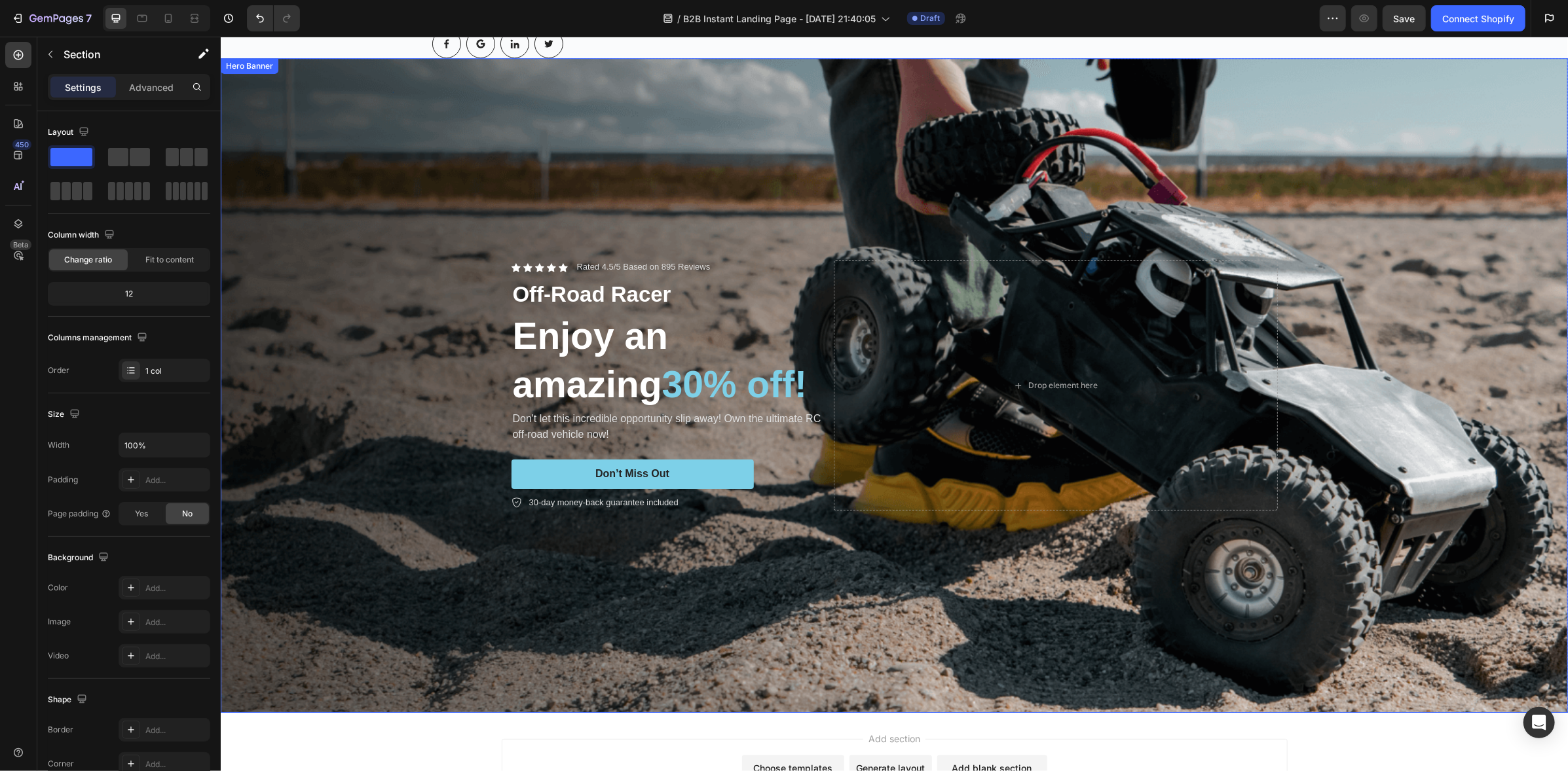
scroll to position [3554, 0]
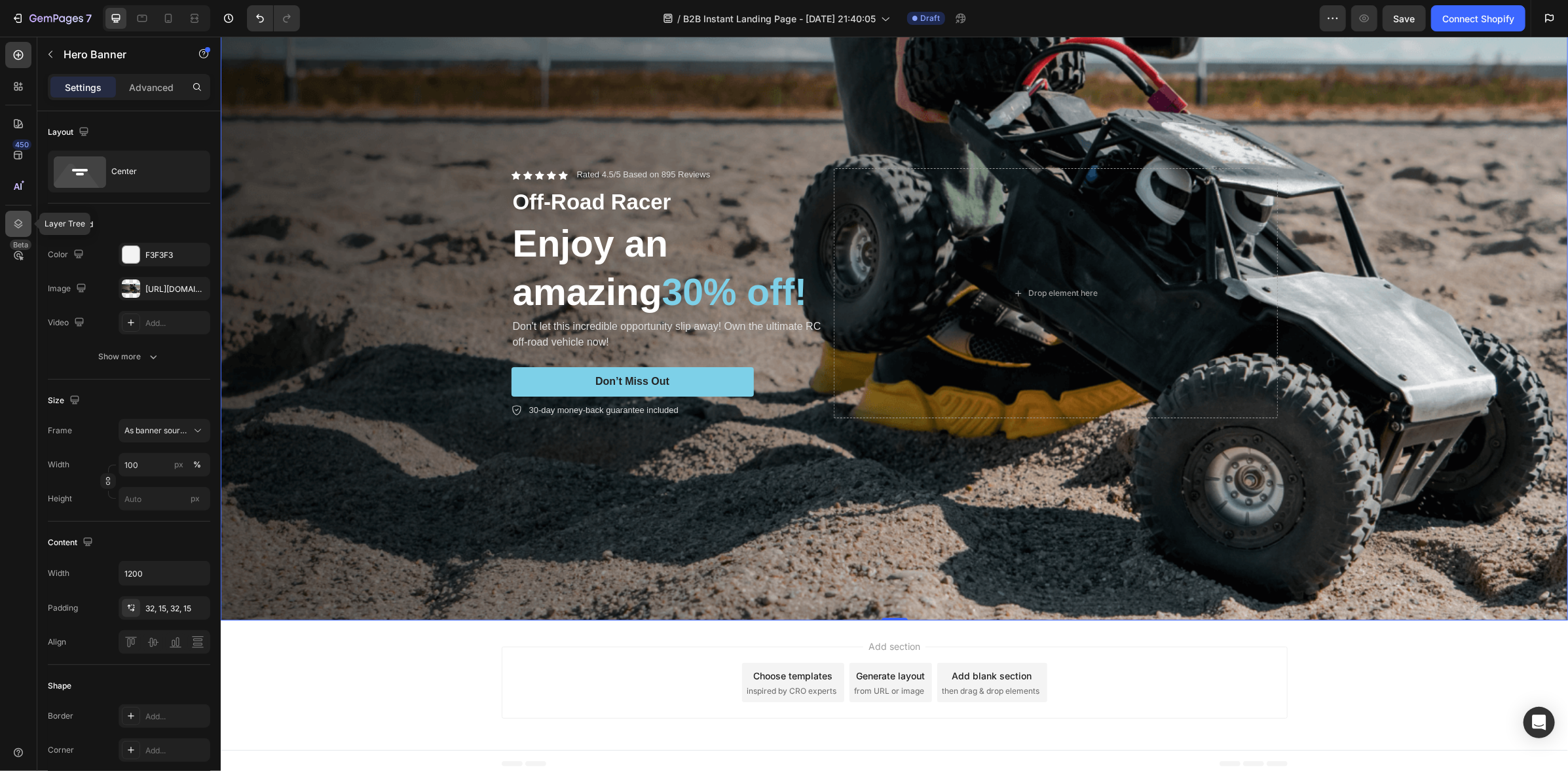
click at [19, 221] on icon at bounding box center [19, 224] width 13 height 13
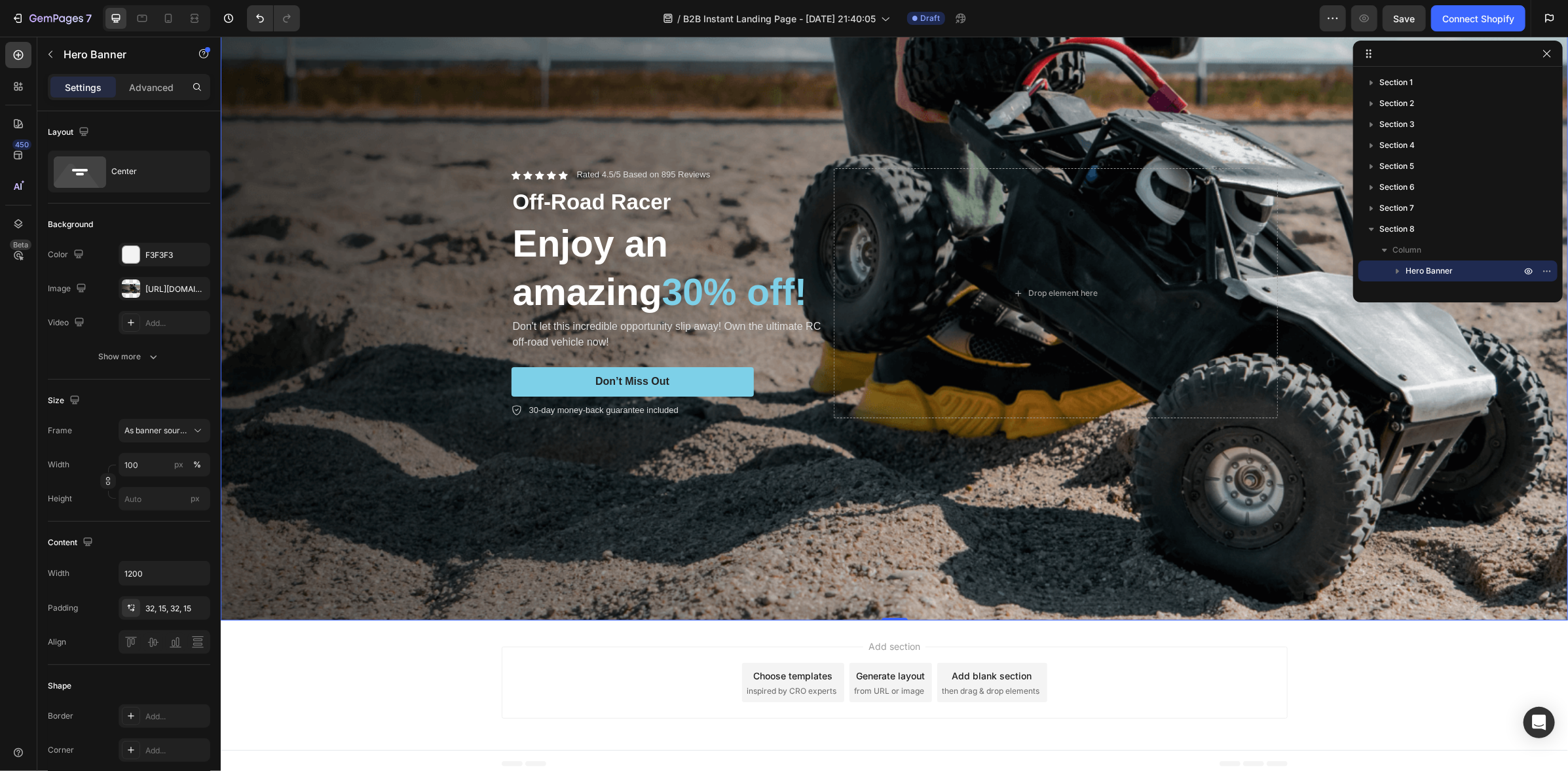
click at [1428, 268] on span "Hero Banner" at bounding box center [1429, 271] width 47 height 13
drag, startPoint x: 1543, startPoint y: 270, endPoint x: 1528, endPoint y: 102, distance: 168.7
click at [1528, 102] on div "Section 1 Section 2 Section 3 Section 4 Section 5 Section 6 Section 7 Section 8…" at bounding box center [1457, 180] width 210 height 216
drag, startPoint x: 1431, startPoint y: 272, endPoint x: 1455, endPoint y: 268, distance: 24.3
click at [1455, 268] on p "Hero Banner" at bounding box center [1464, 271] width 117 height 13
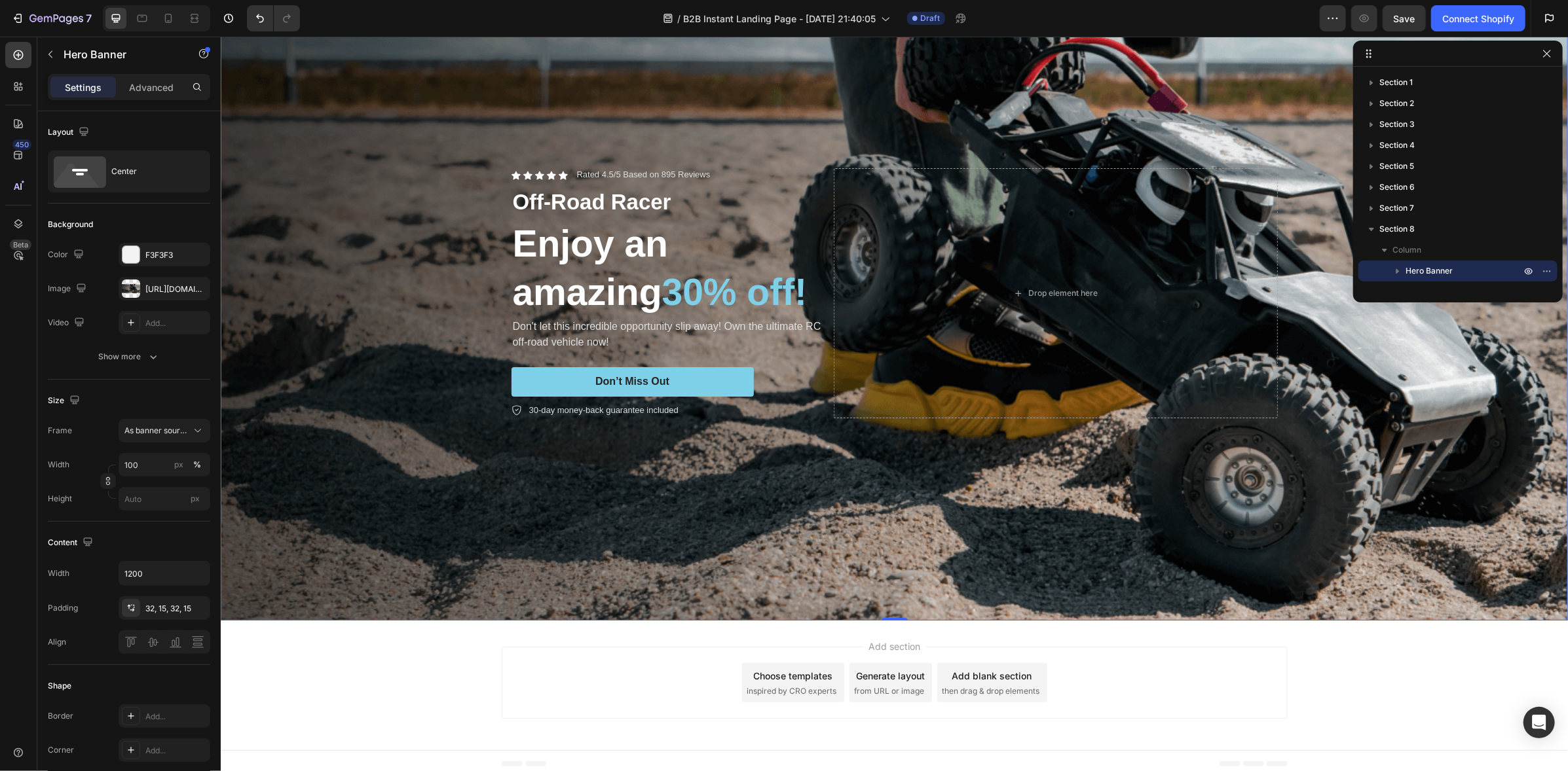
click at [1398, 270] on icon "button" at bounding box center [1397, 271] width 3 height 6
click at [1397, 270] on icon "button" at bounding box center [1398, 270] width 6 height 3
click at [1375, 250] on div "Column" at bounding box center [1457, 250] width 189 height 21
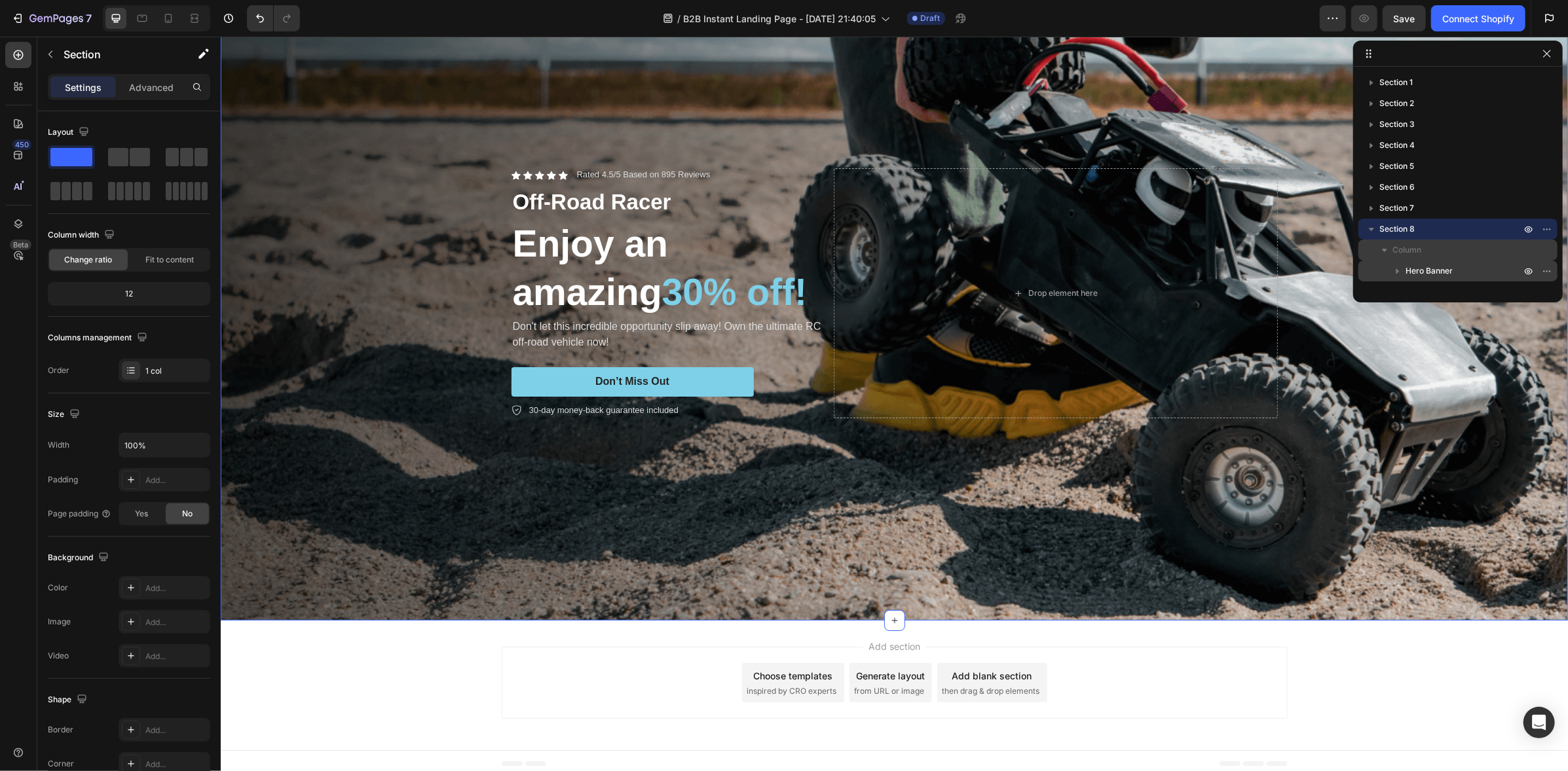
click at [1380, 250] on icon "button" at bounding box center [1385, 250] width 13 height 13
click at [1367, 229] on icon "button" at bounding box center [1372, 229] width 13 height 13
click at [1433, 236] on div "Section 8" at bounding box center [1457, 229] width 189 height 21
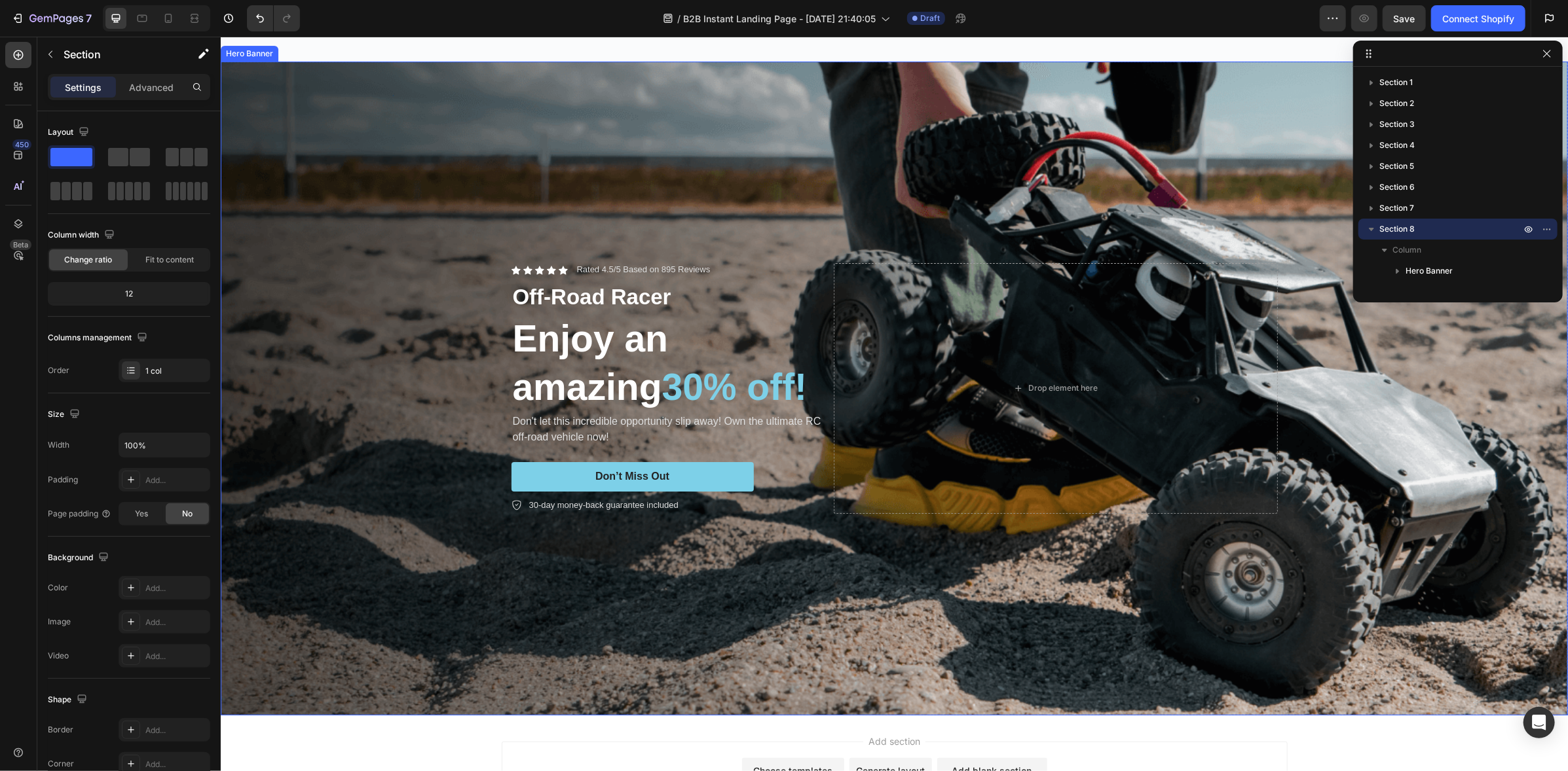
scroll to position [3827, 0]
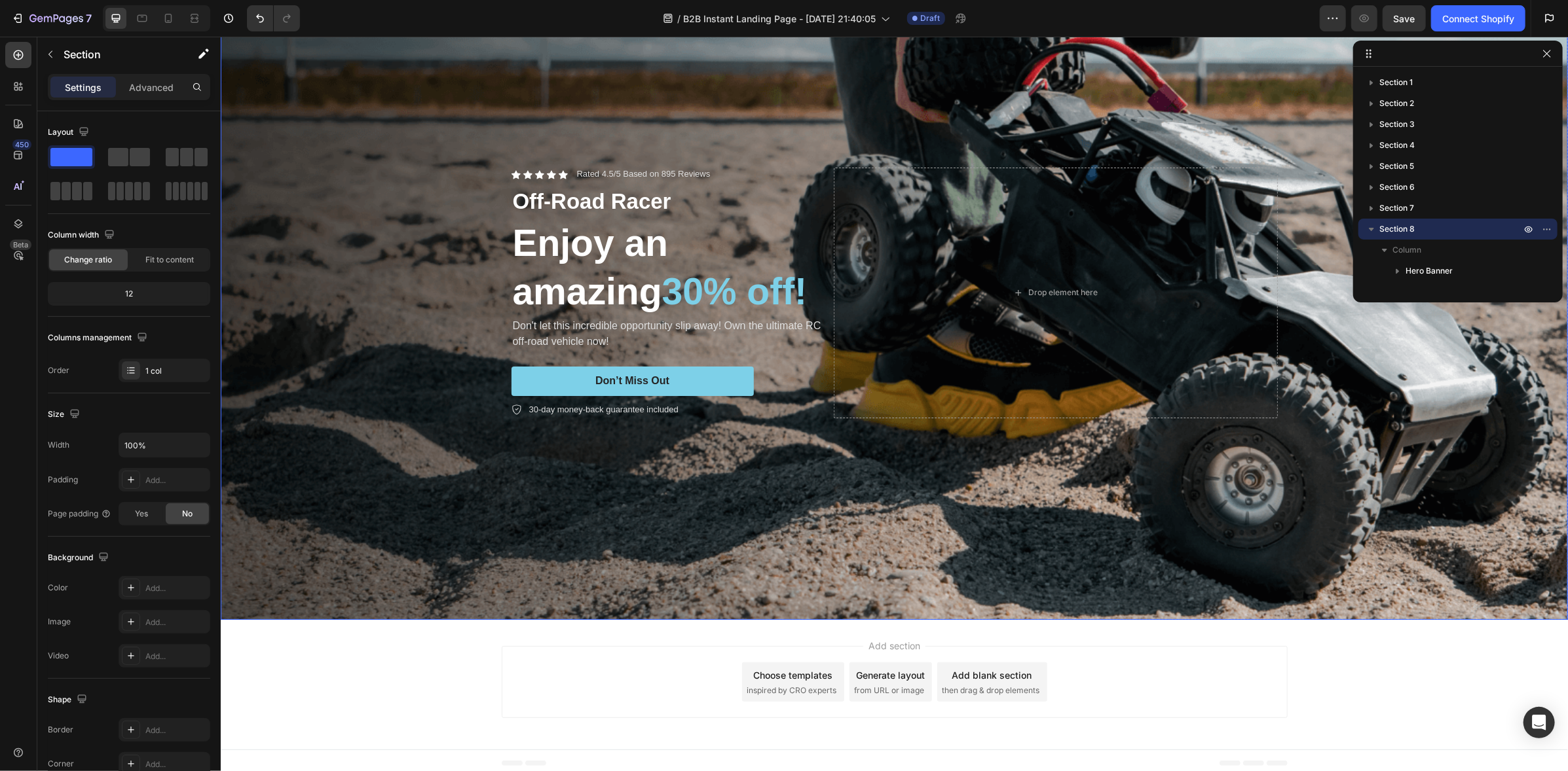
click at [433, 296] on div "Background Image" at bounding box center [893, 292] width 1347 height 655
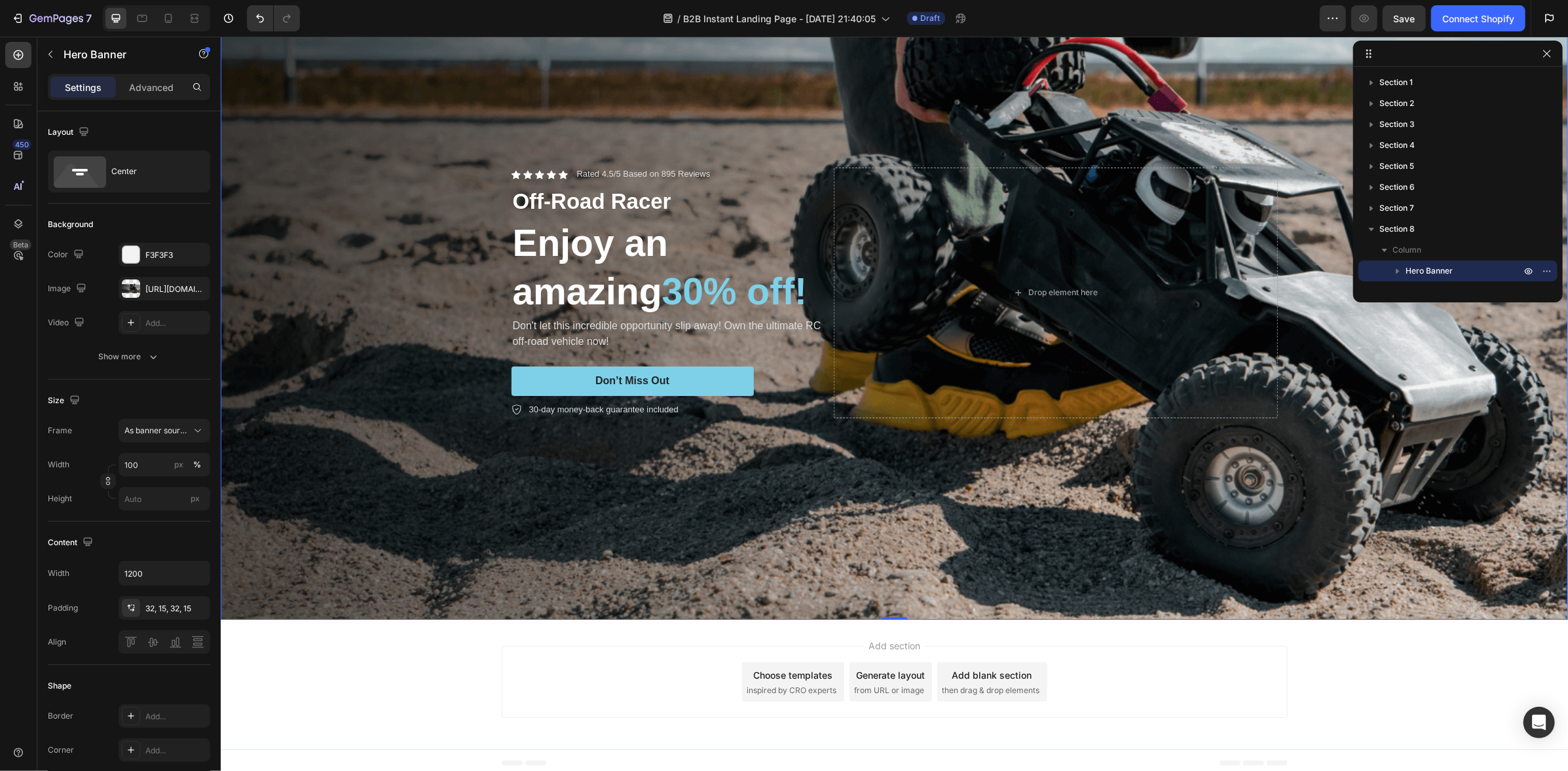
click at [893, 485] on div "Background Image" at bounding box center [893, 292] width 1347 height 655
click at [1367, 51] on icon at bounding box center [1368, 54] width 10 height 10
drag, startPoint x: 1406, startPoint y: 230, endPoint x: 1395, endPoint y: 79, distance: 151.4
click at [1395, 79] on div "Section 1 Section 2 Section 3 Section 4 Section 5 Section 6 Section 7 Section 8…" at bounding box center [1457, 180] width 210 height 216
click at [1370, 55] on icon at bounding box center [1371, 56] width 2 height 2
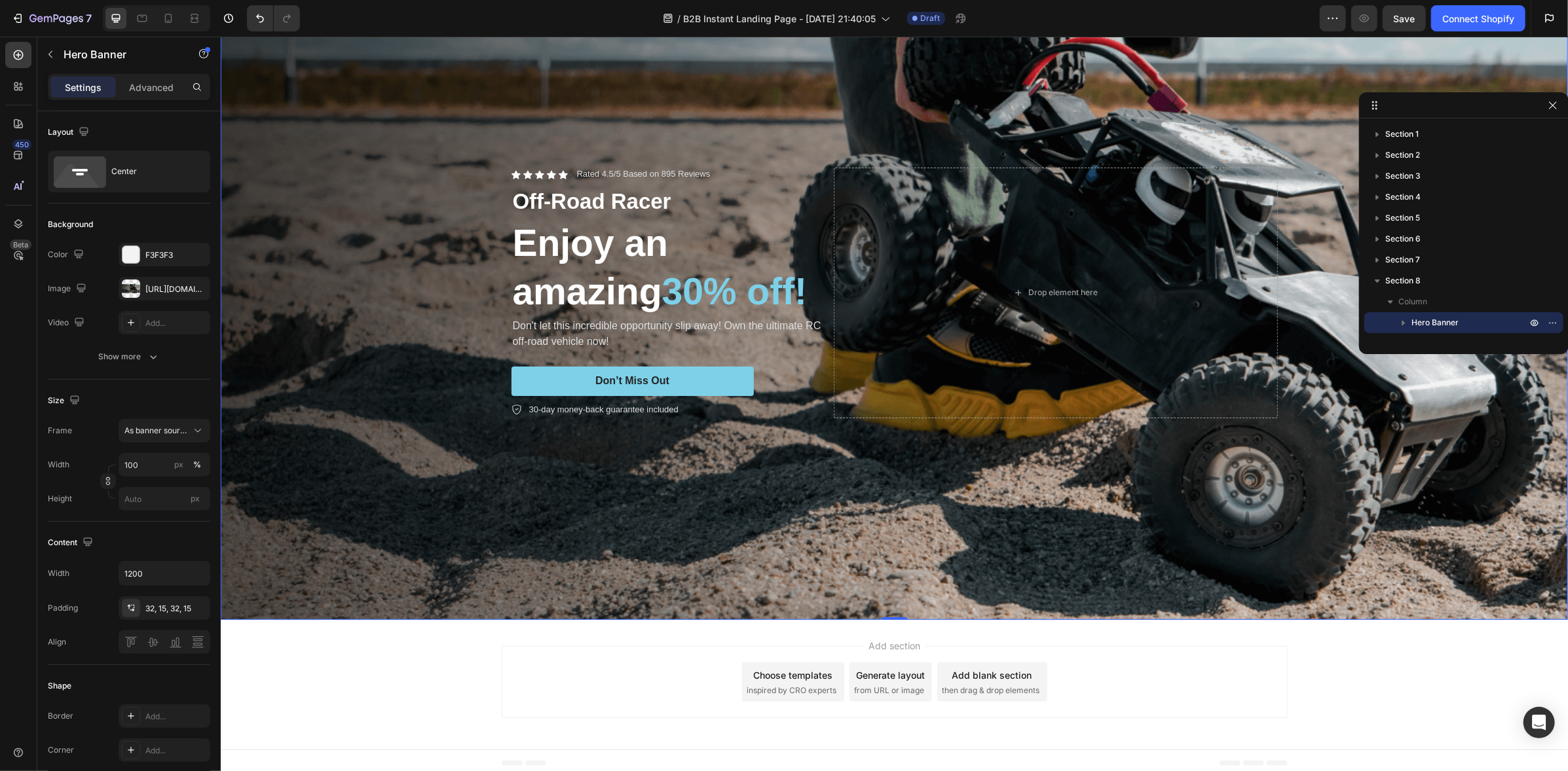
drag, startPoint x: 1370, startPoint y: 55, endPoint x: 1382, endPoint y: 111, distance: 57.3
click at [1553, 321] on icon "button" at bounding box center [1552, 322] width 10 height 10
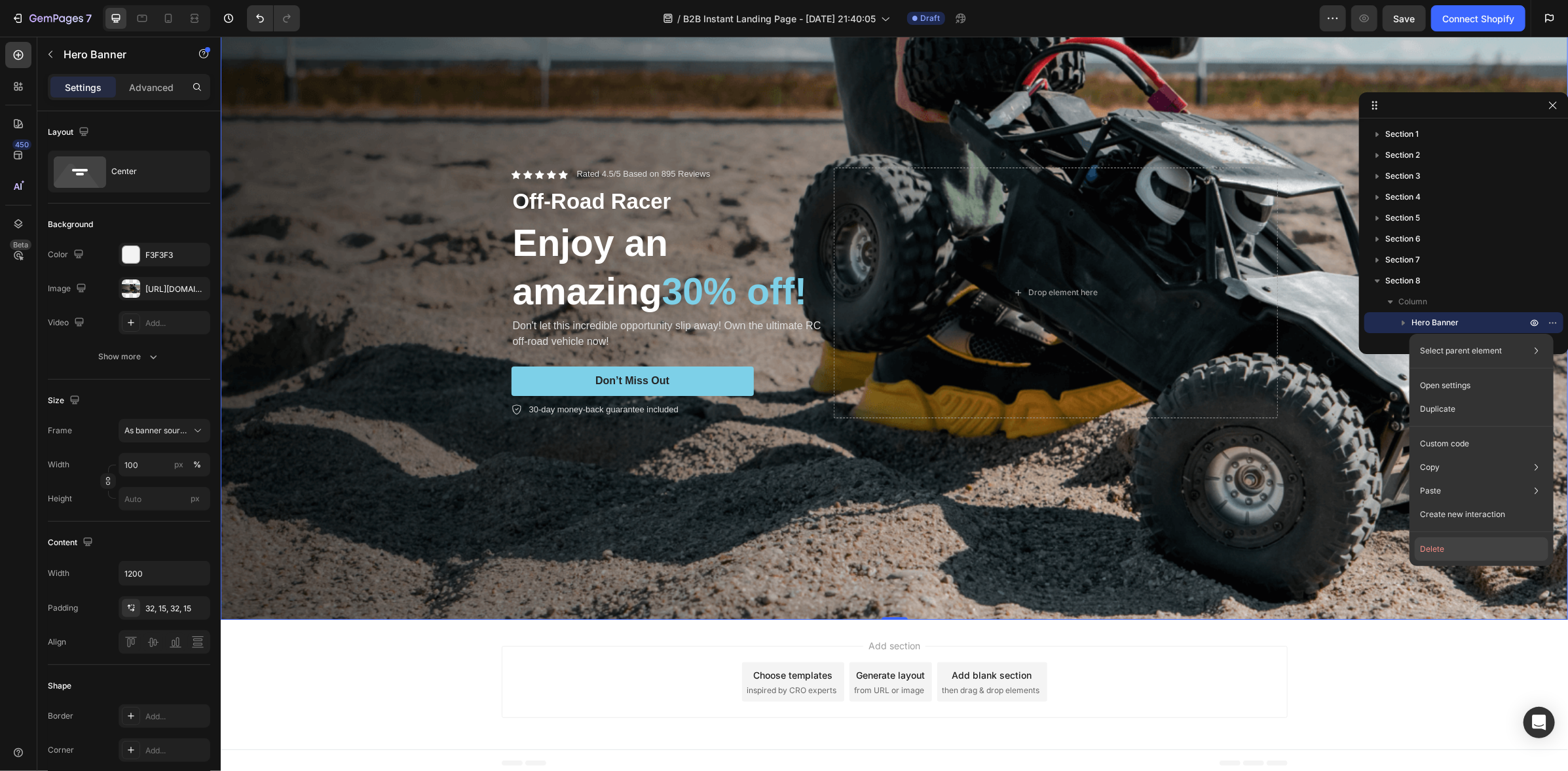
drag, startPoint x: 1438, startPoint y: 547, endPoint x: 1200, endPoint y: 515, distance: 240.1
click at [1439, 547] on button "Delete" at bounding box center [1482, 548] width 133 height 23
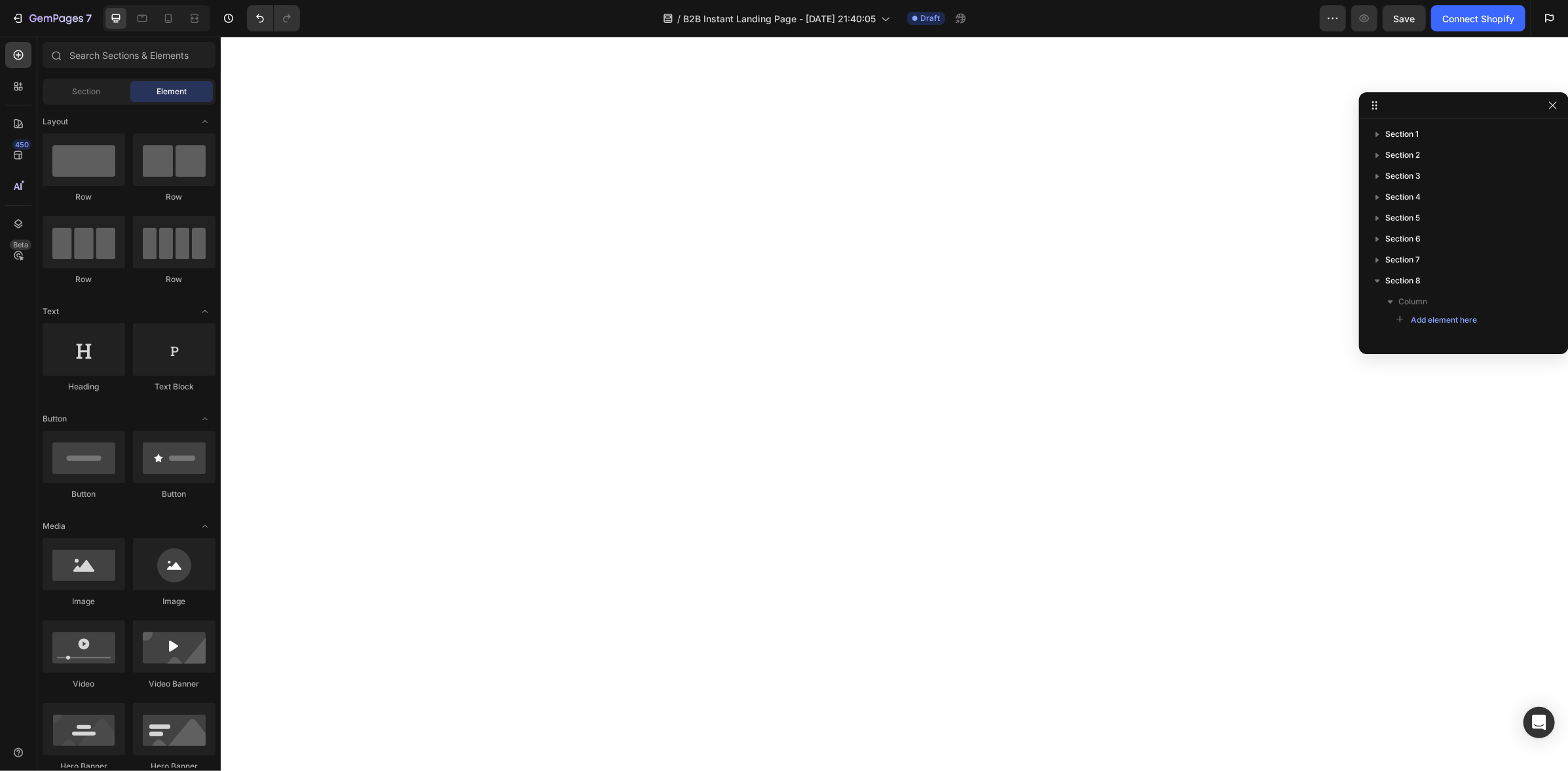
scroll to position [0, 0]
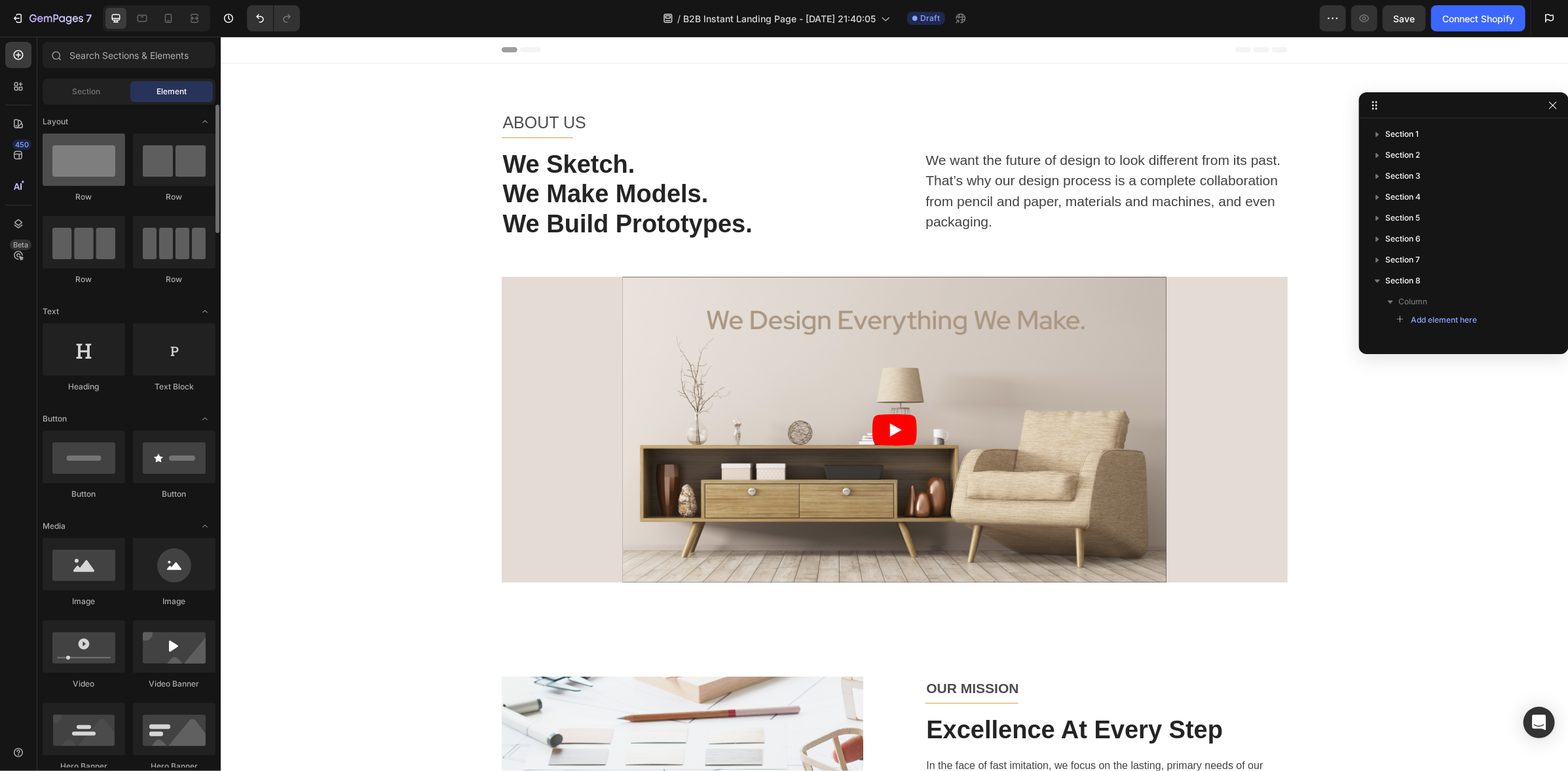
click at [85, 162] on div at bounding box center [84, 160] width 83 height 53
click at [179, 166] on div at bounding box center [175, 160] width 83 height 53
click at [1553, 101] on icon "button" at bounding box center [1552, 105] width 10 height 10
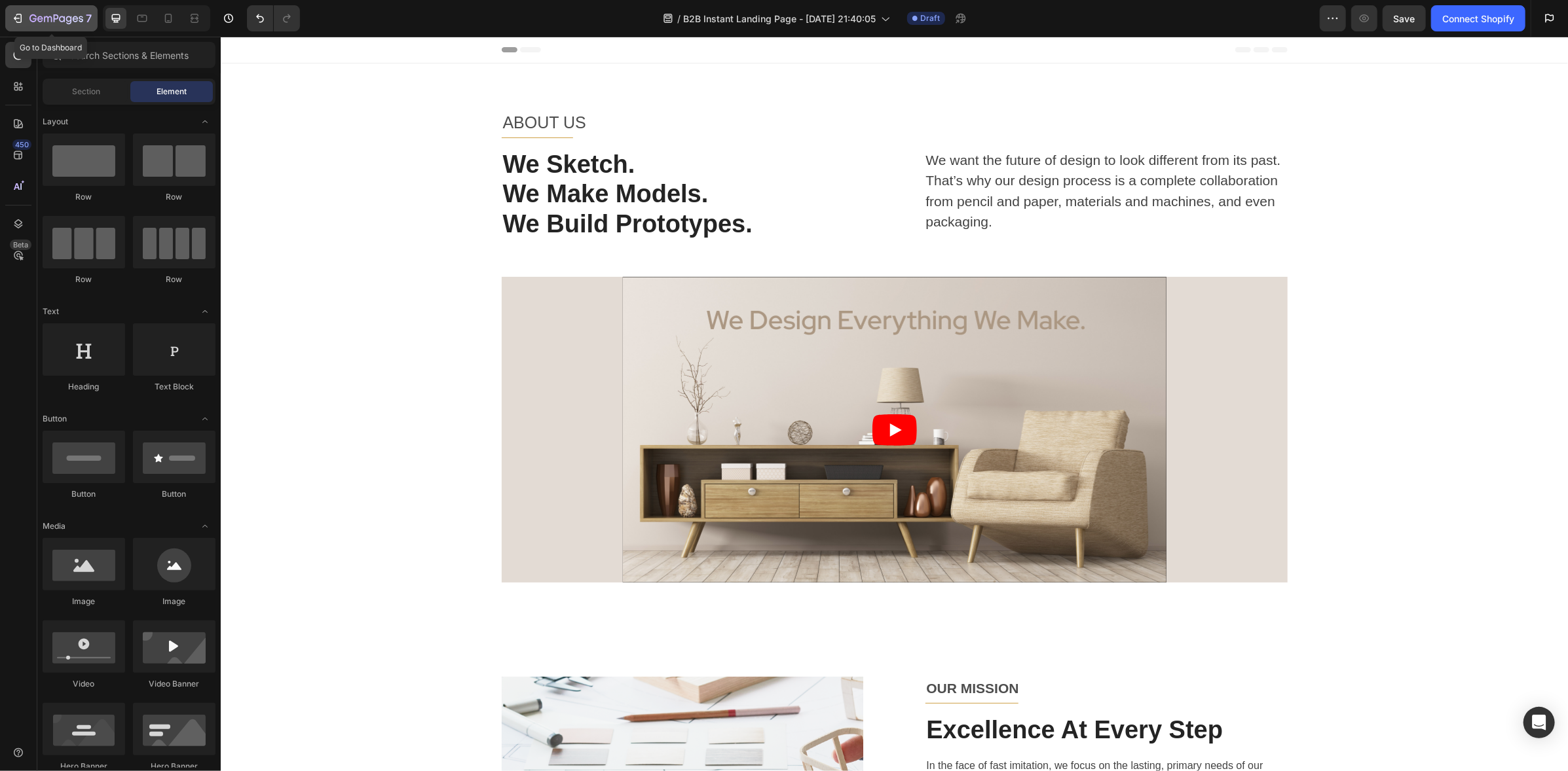
click at [12, 17] on icon "button" at bounding box center [18, 19] width 13 height 13
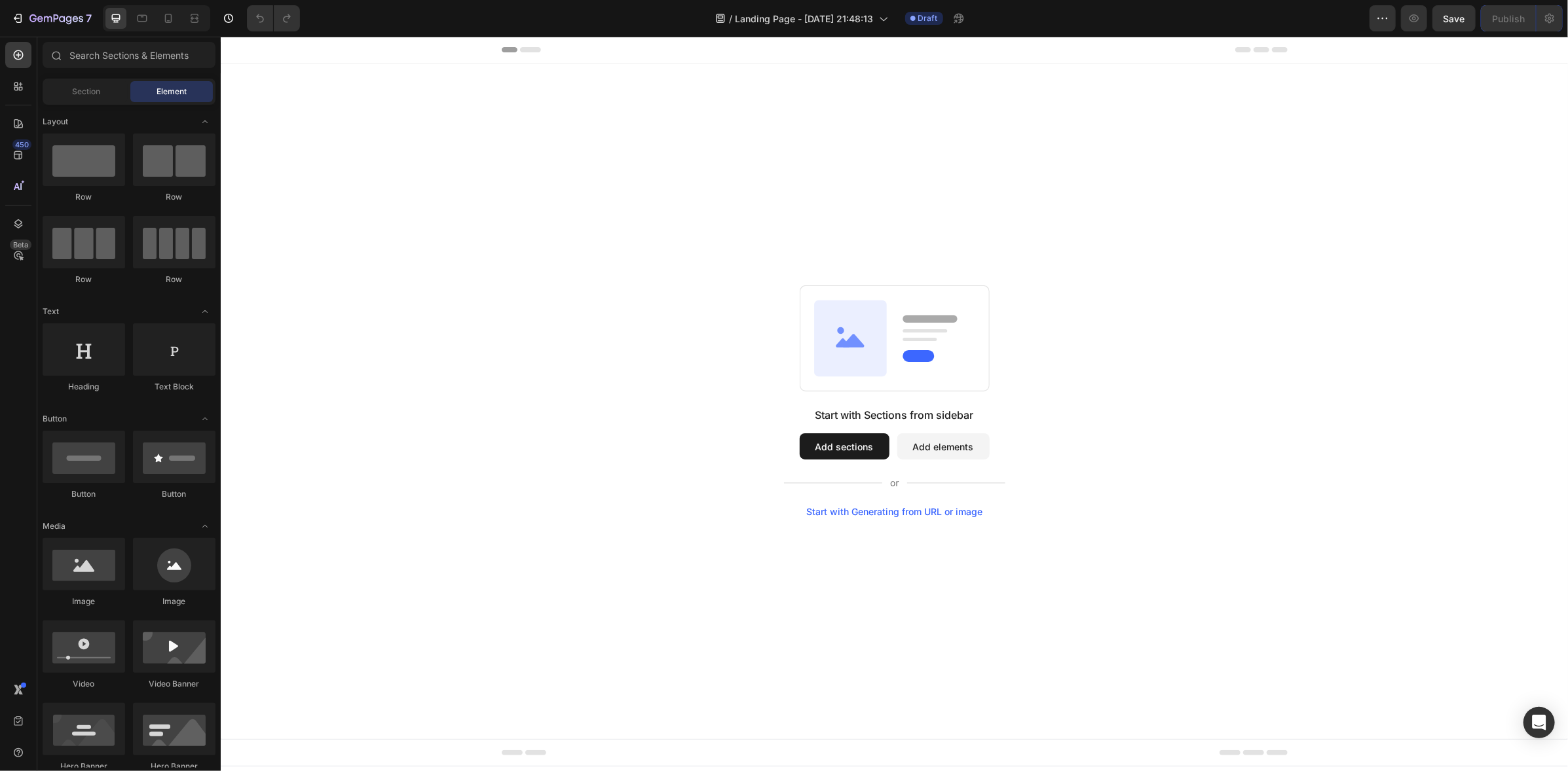
click at [841, 442] on button "Add sections" at bounding box center [843, 446] width 89 height 26
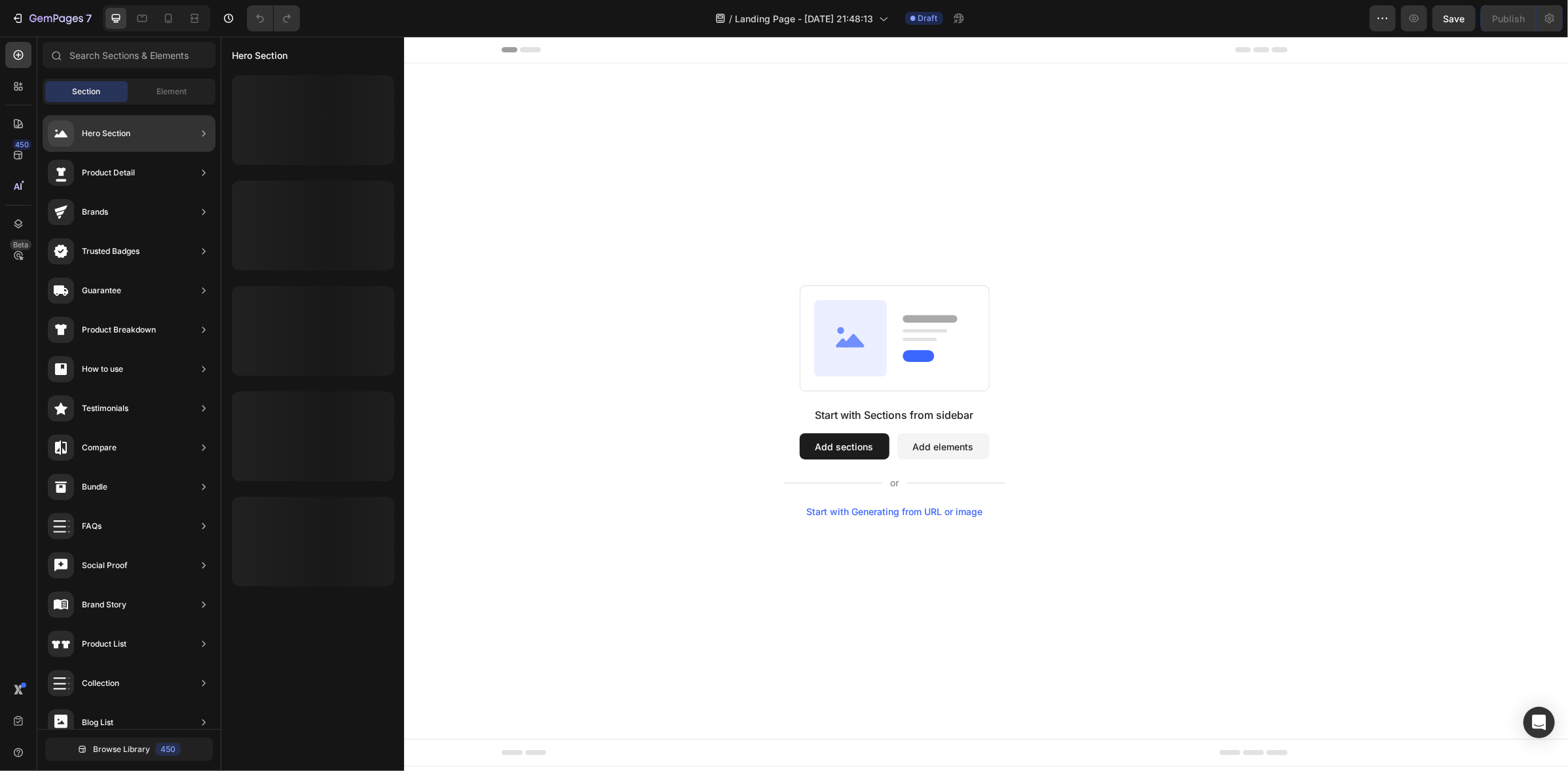
click at [184, 133] on div "Hero Section" at bounding box center [129, 133] width 173 height 37
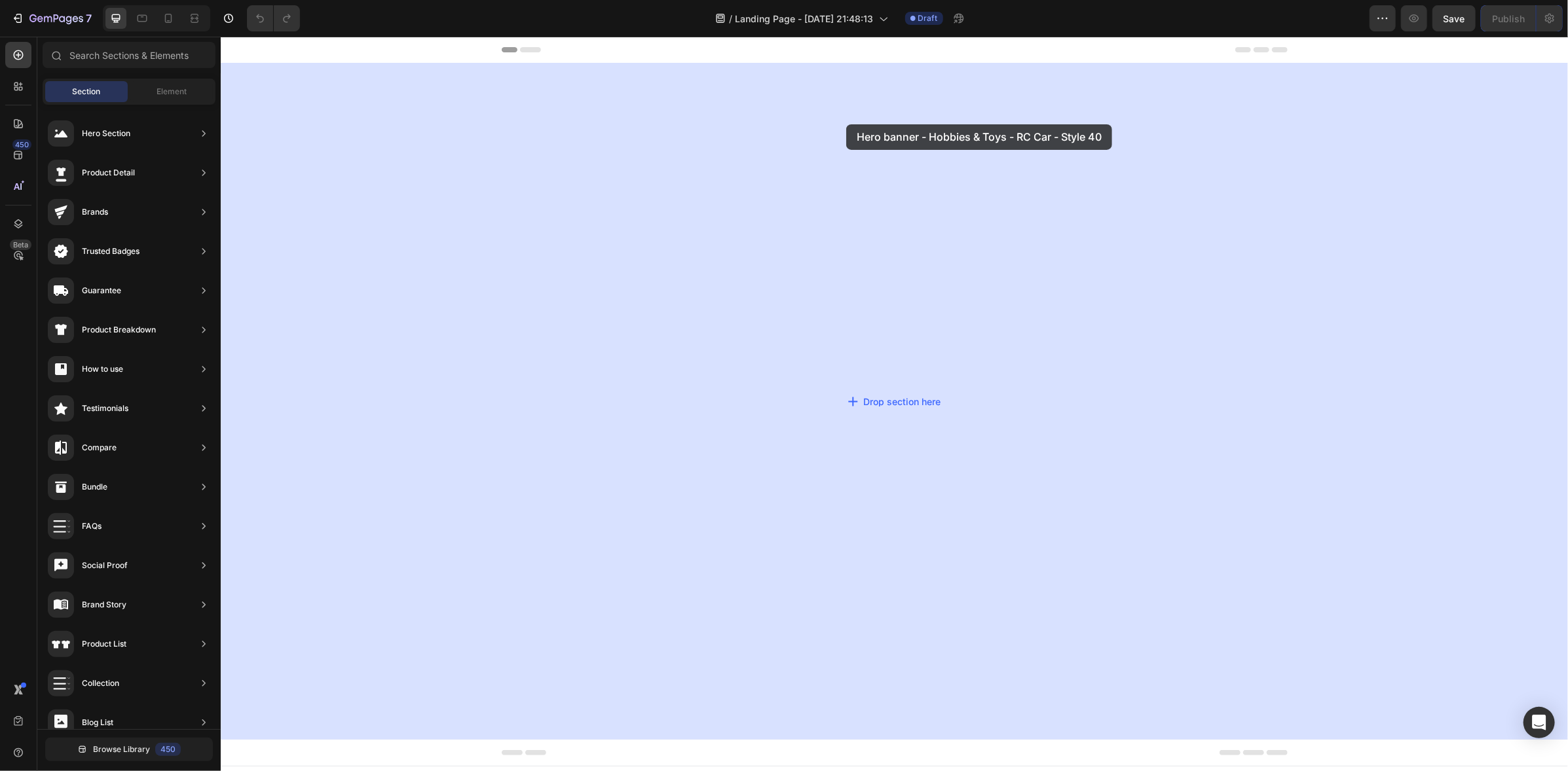
drag, startPoint x: 568, startPoint y: 167, endPoint x: 846, endPoint y: 124, distance: 281.3
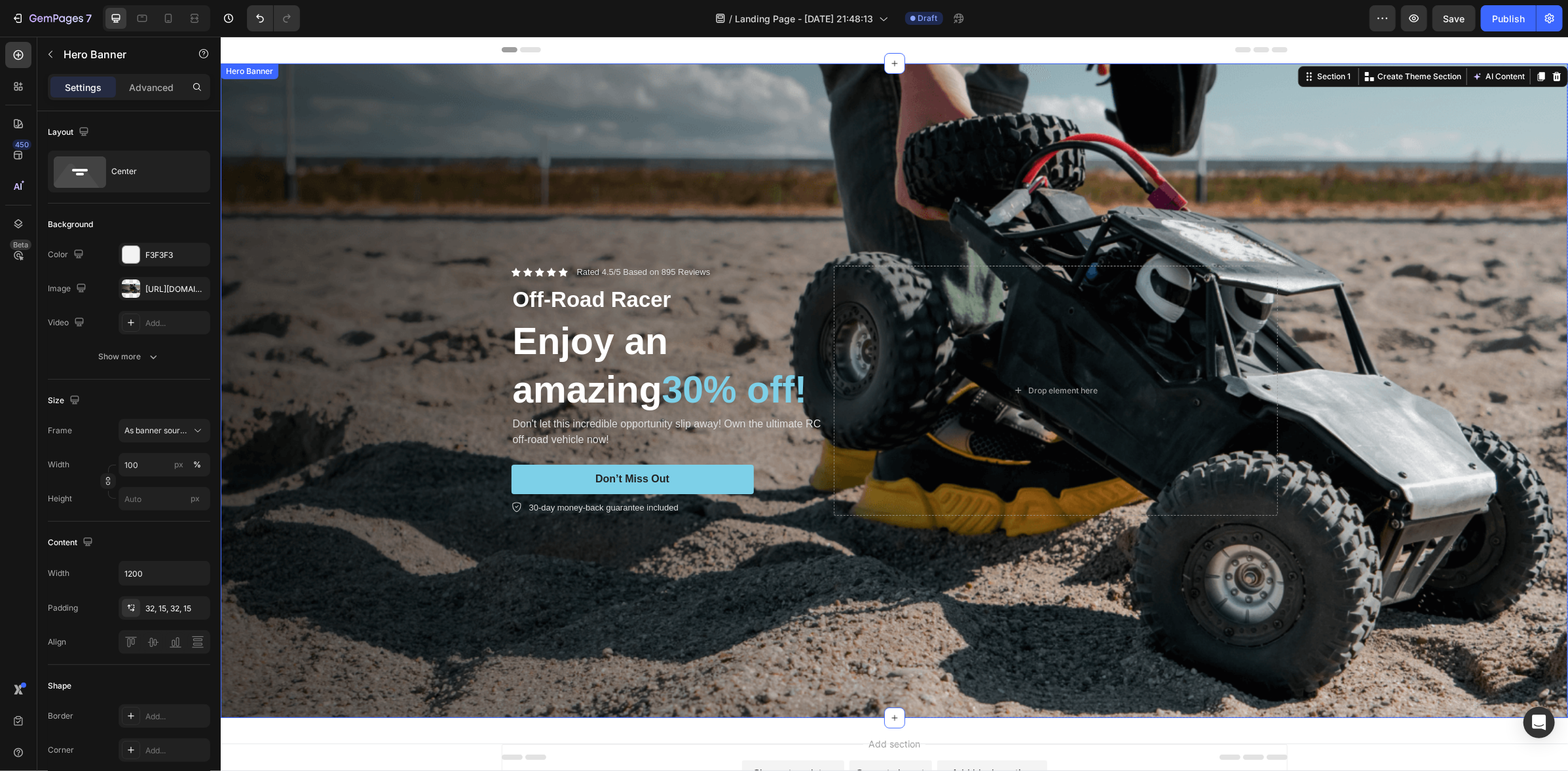
click at [1270, 163] on div "Background Image" at bounding box center [893, 390] width 1347 height 655
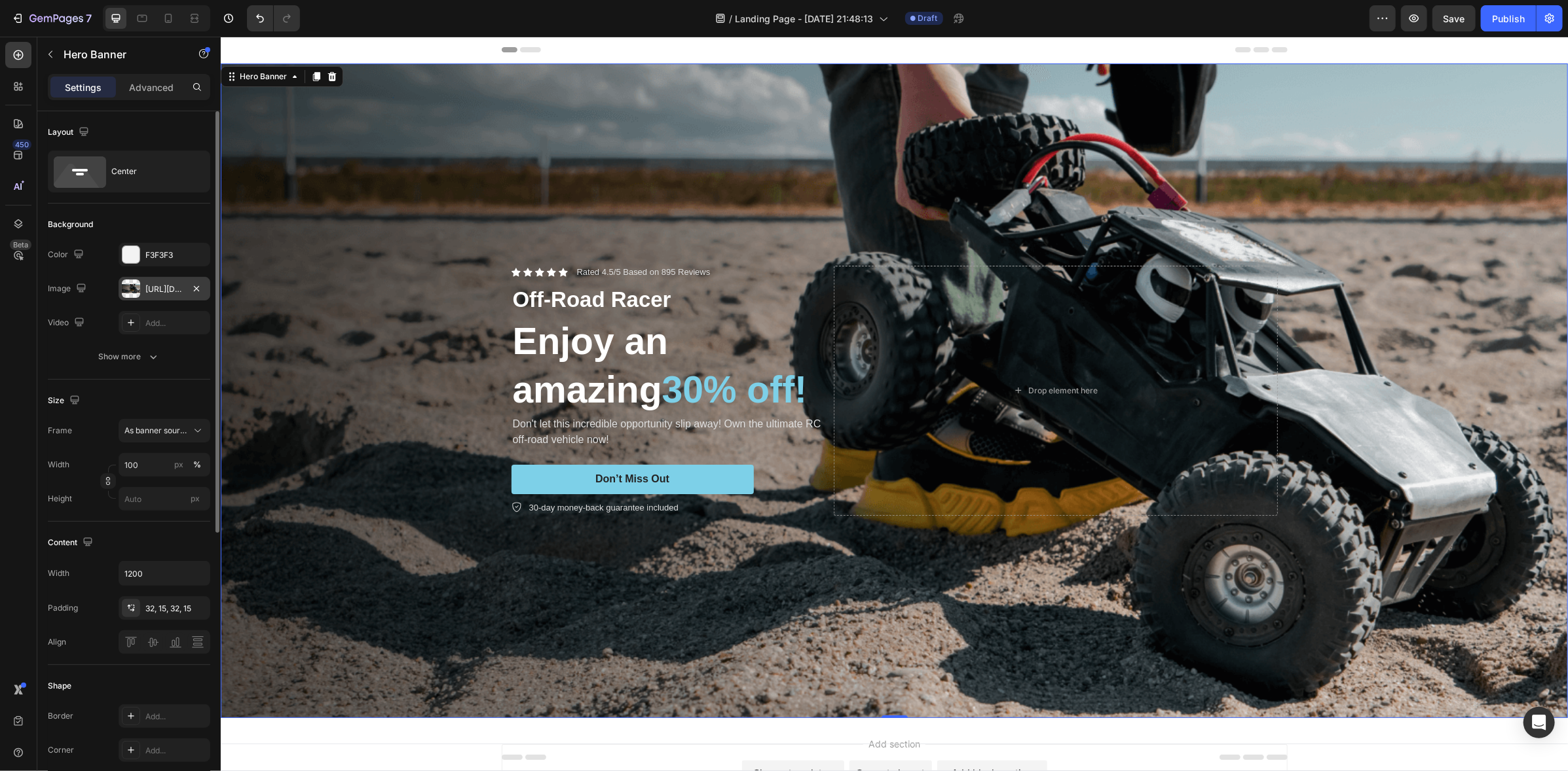
click at [131, 286] on div at bounding box center [132, 289] width 19 height 19
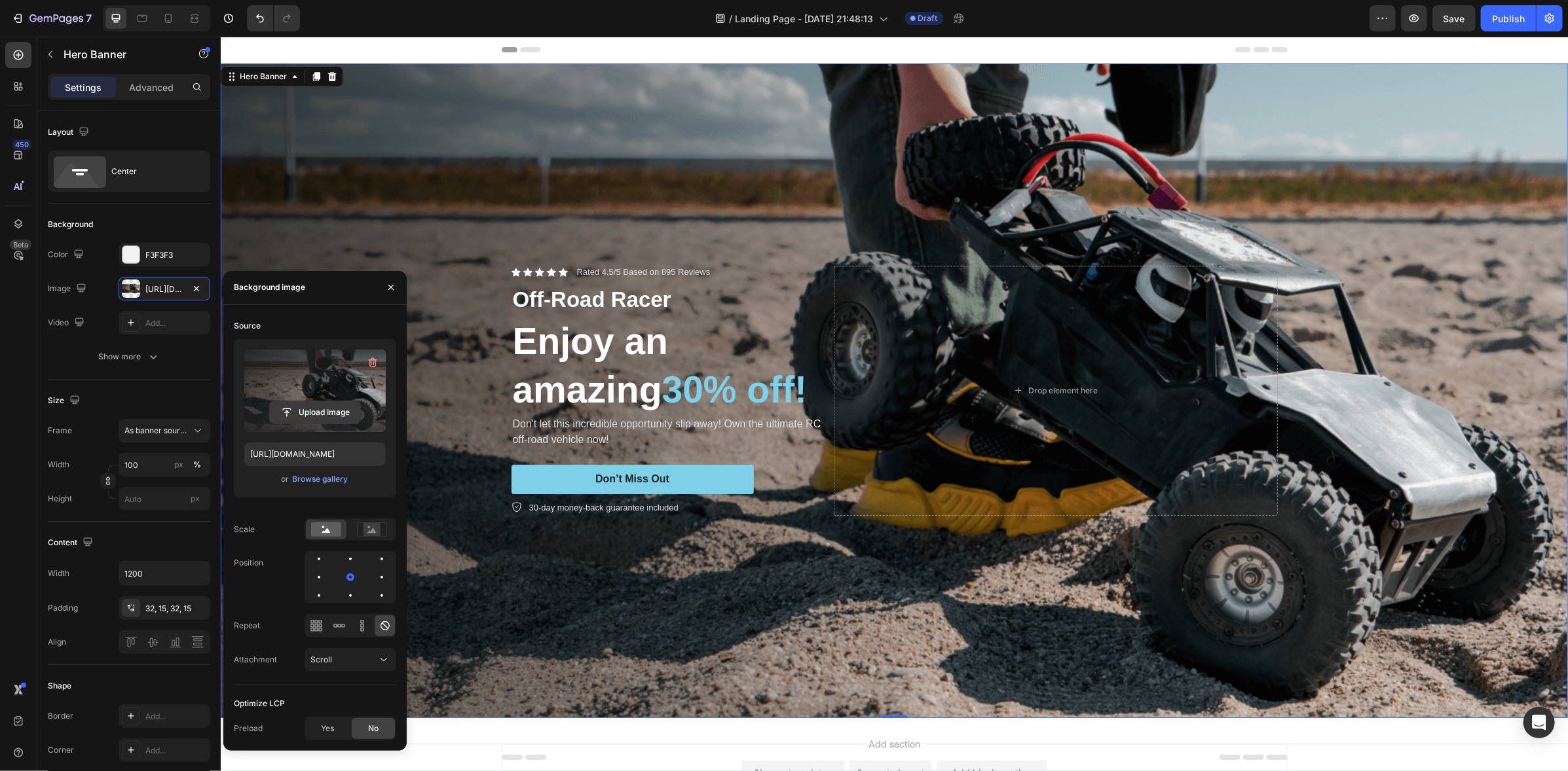
click at [291, 410] on input "file" at bounding box center [315, 412] width 90 height 23
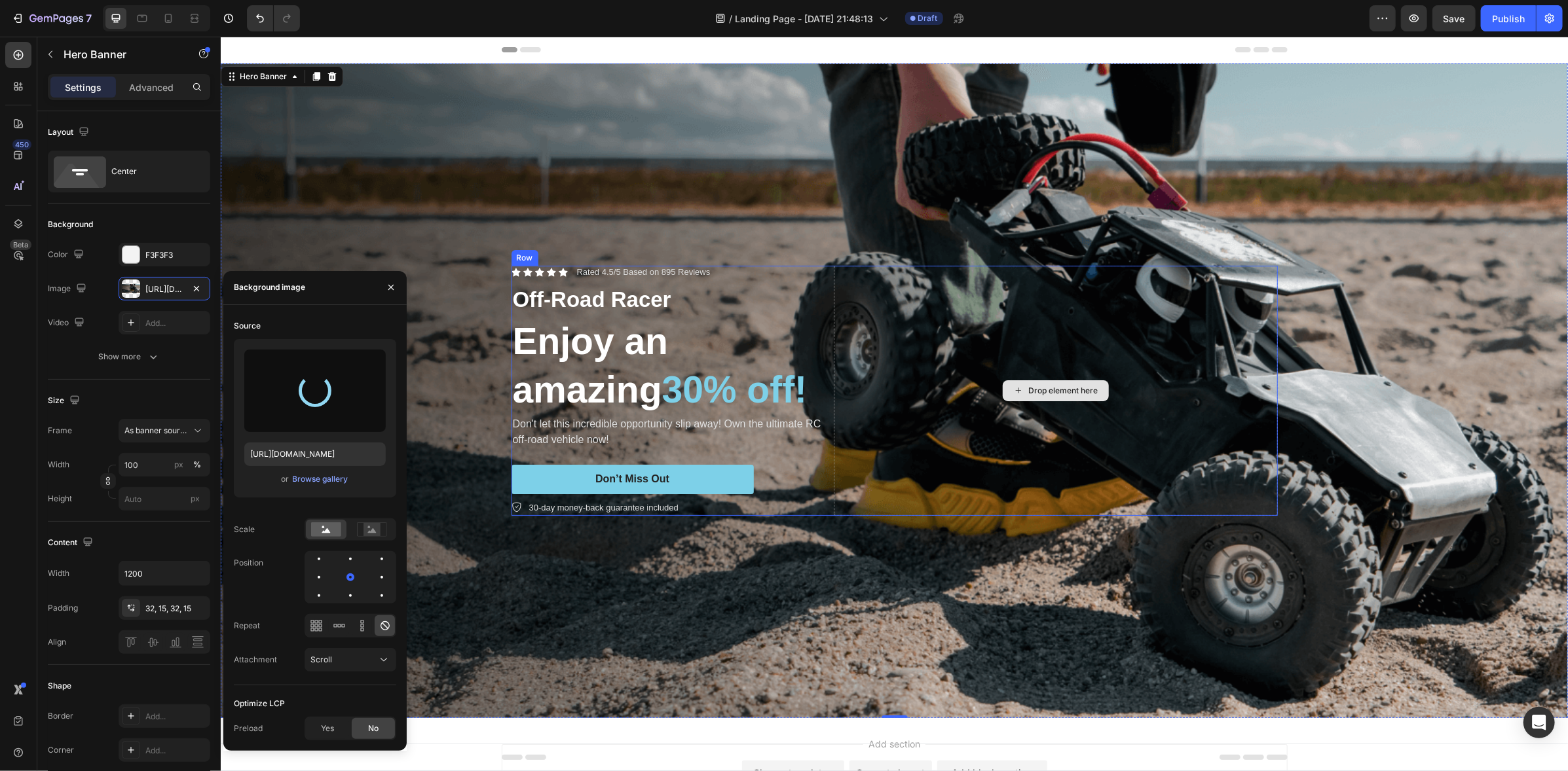
type input "https://cdn.shopify.com/s/files/1/0445/2692/8031/files/gempages_581671037528179…"
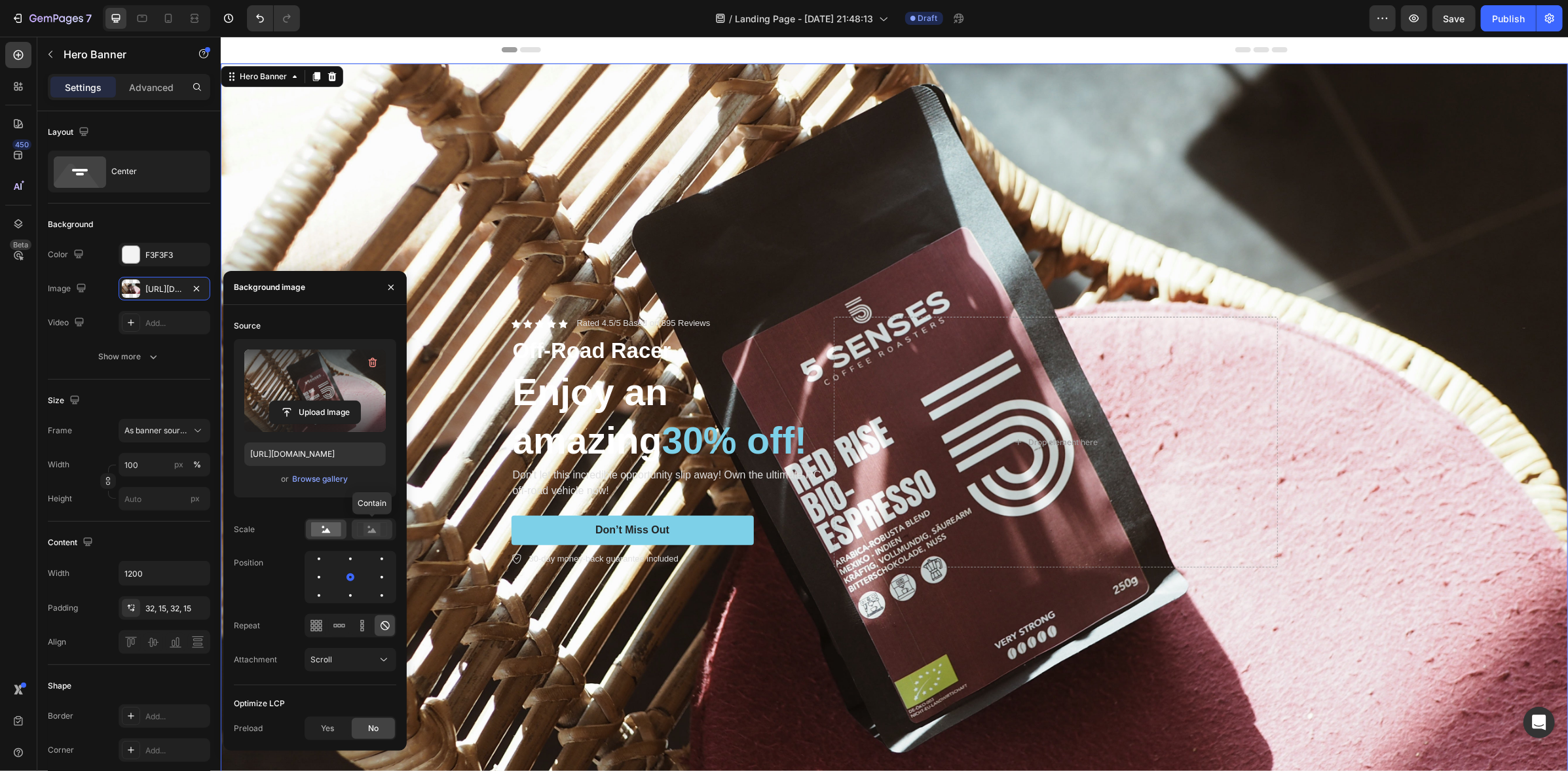
click at [369, 531] on icon at bounding box center [372, 531] width 8 height 5
click at [323, 530] on rect at bounding box center [326, 529] width 30 height 14
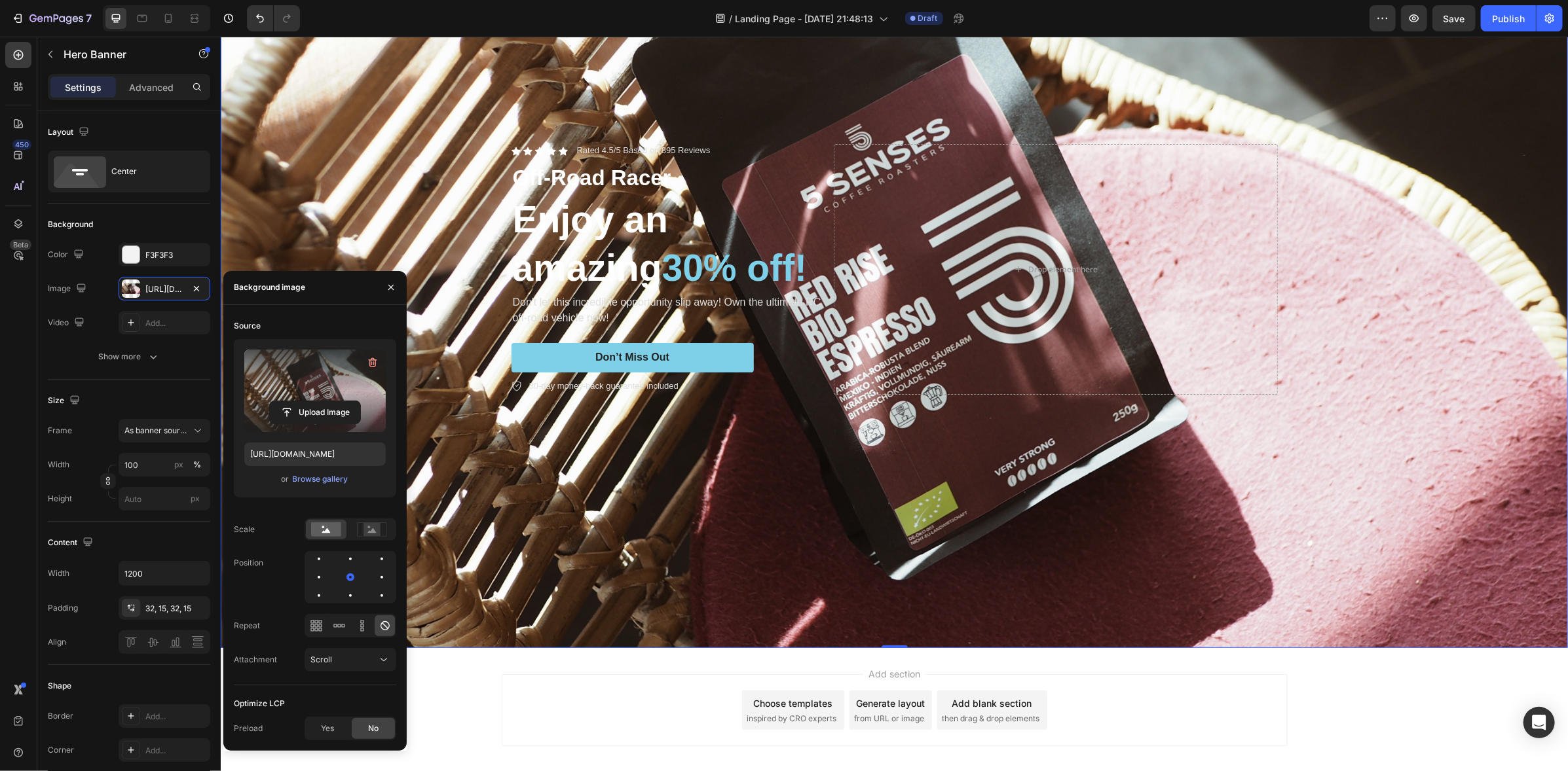
scroll to position [231, 0]
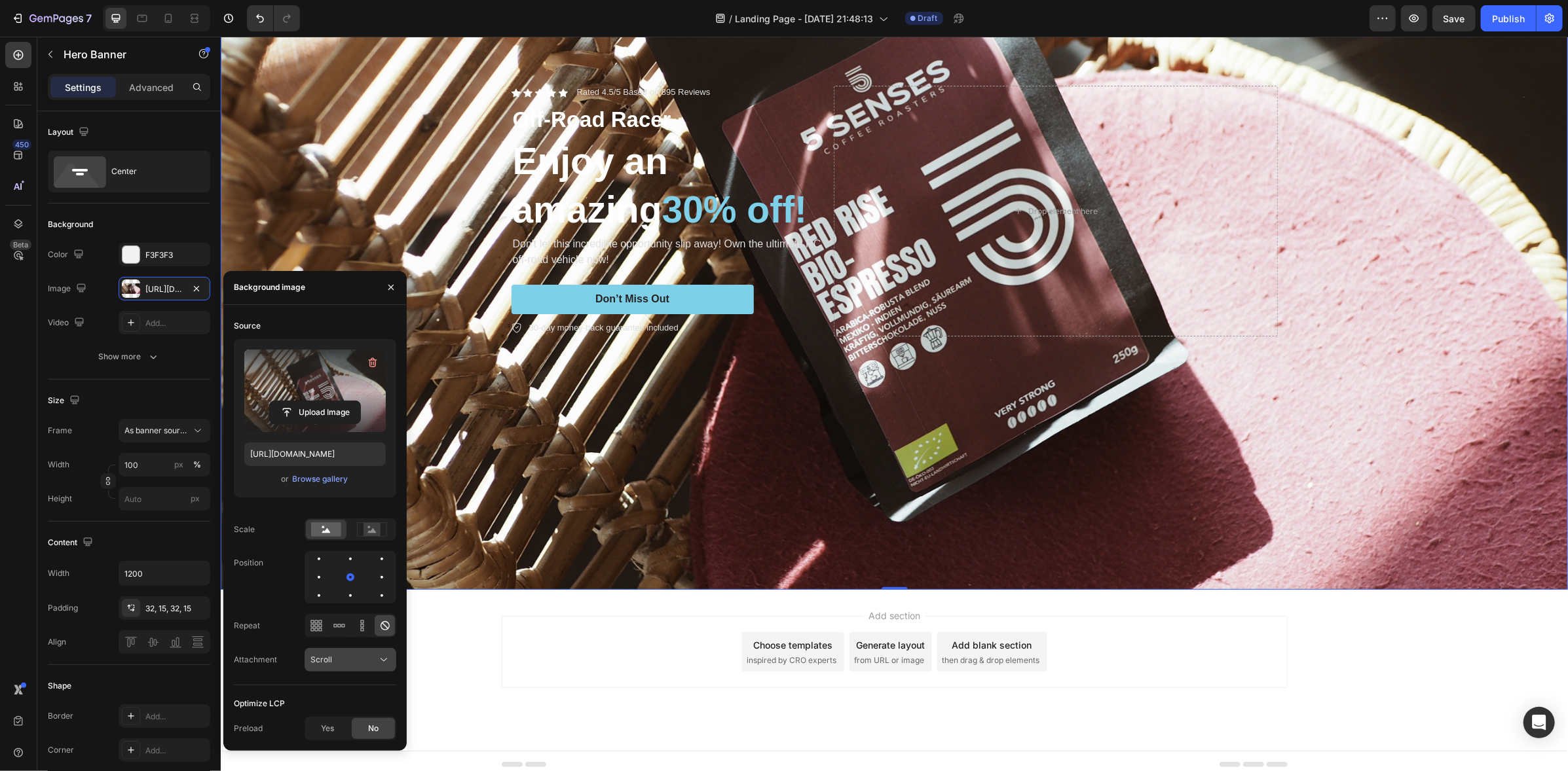
click at [359, 658] on div "Scroll" at bounding box center [343, 659] width 67 height 12
click at [567, 458] on div "Background Image" at bounding box center [893, 210] width 1347 height 757
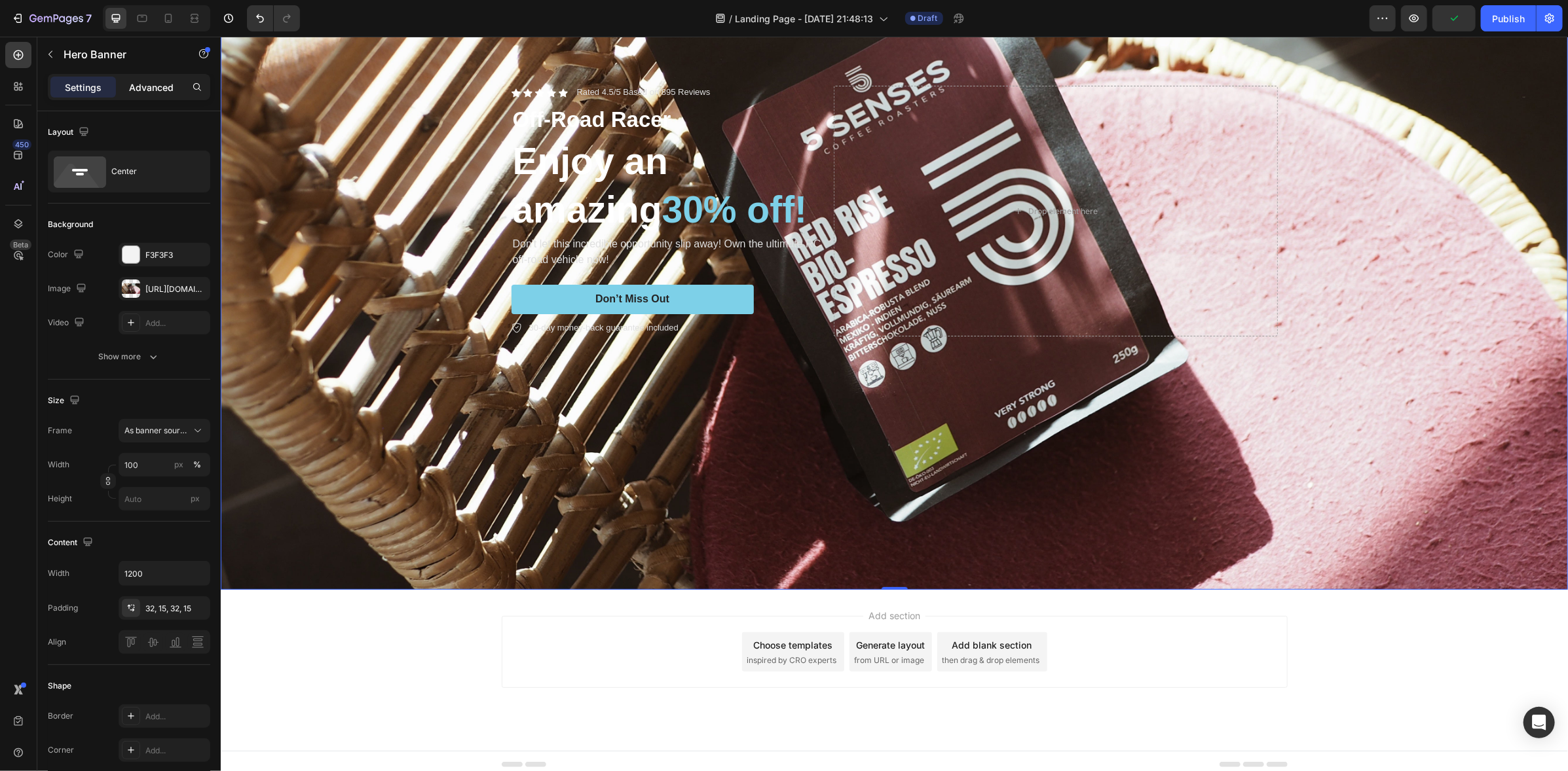
click at [156, 85] on p "Advanced" at bounding box center [150, 87] width 44 height 14
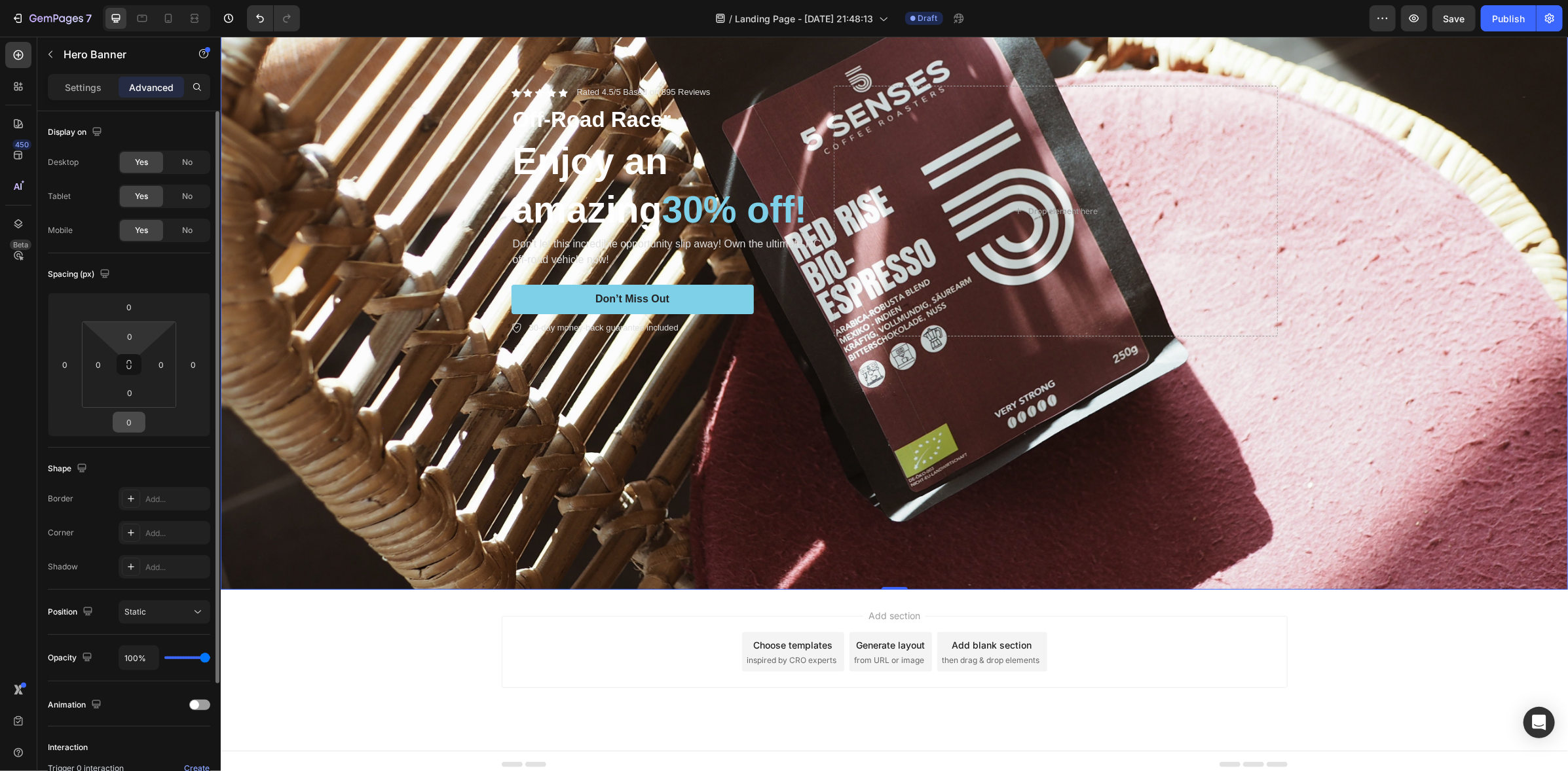
scroll to position [154, 0]
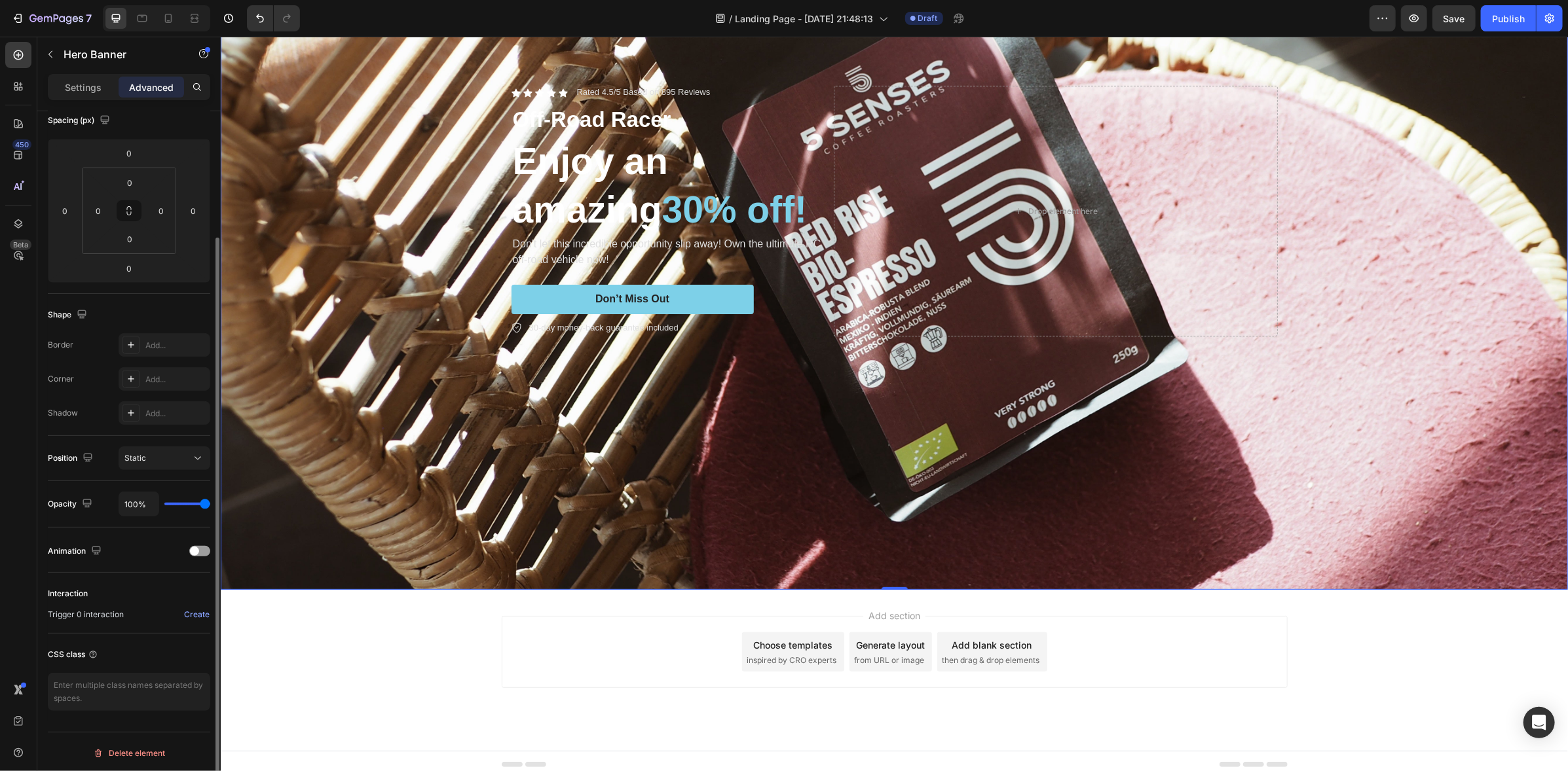
click at [69, 94] on div "Settings" at bounding box center [84, 87] width 66 height 21
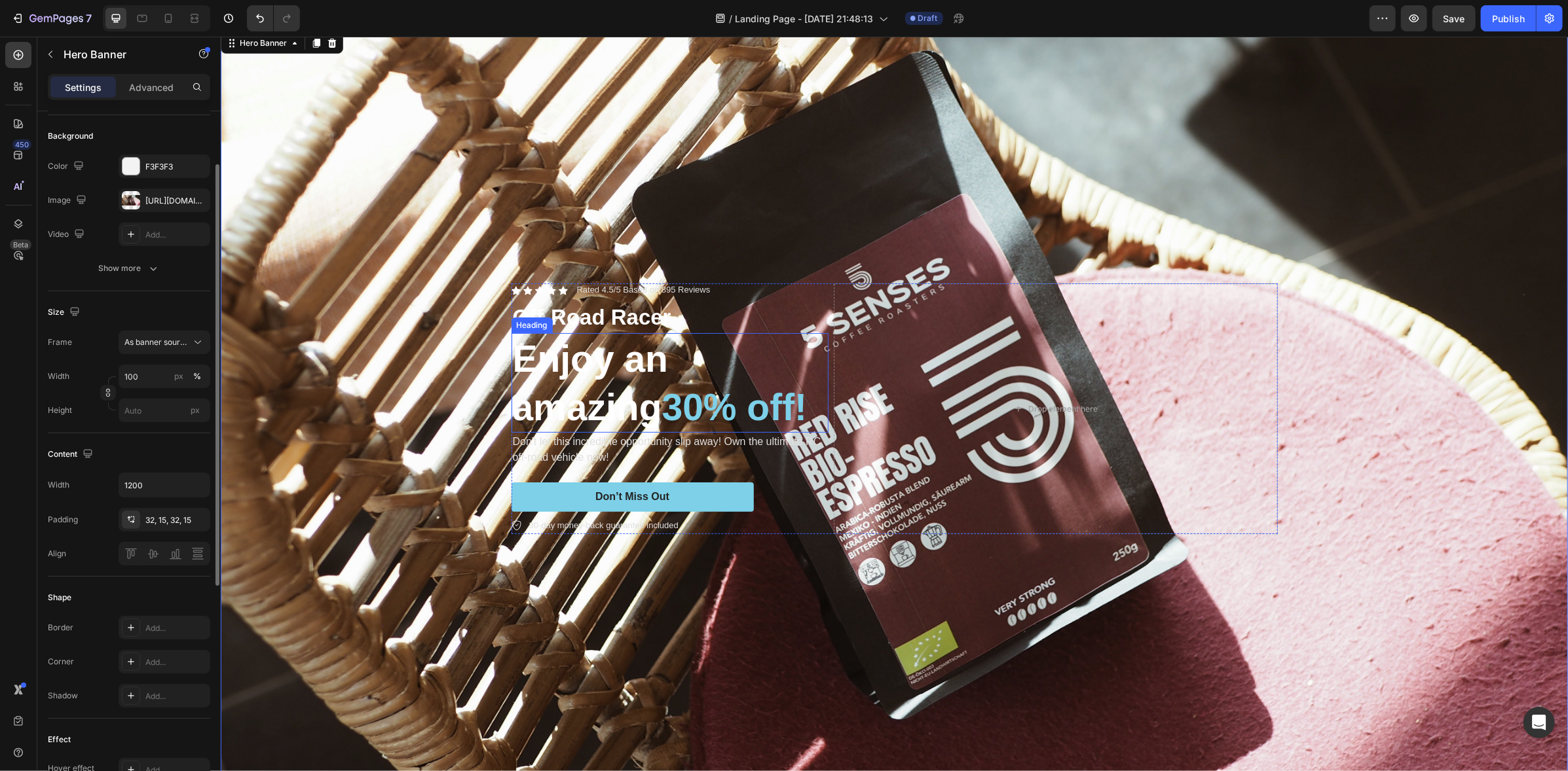
scroll to position [0, 0]
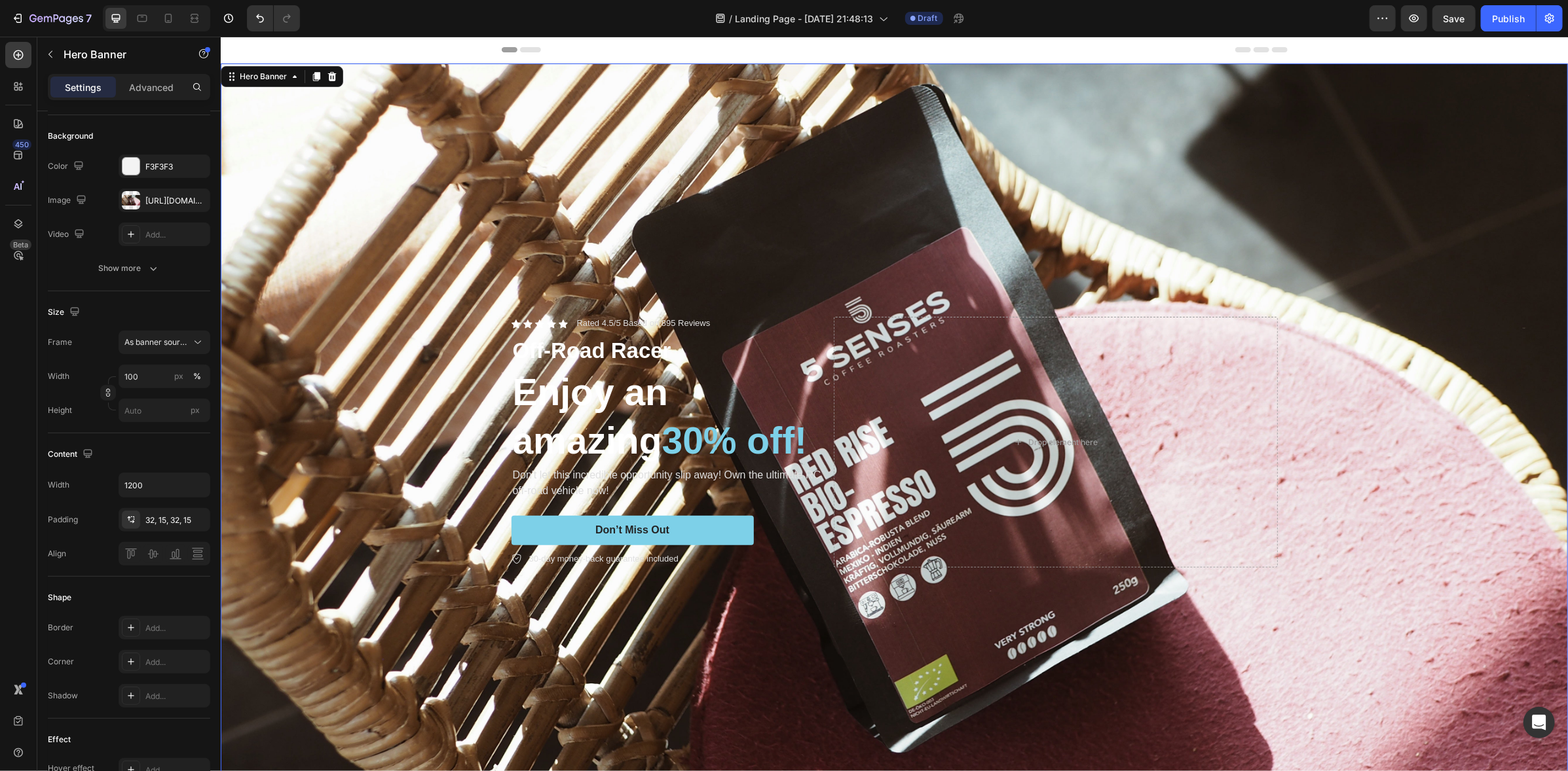
click at [1176, 169] on div "Background Image" at bounding box center [893, 441] width 1347 height 757
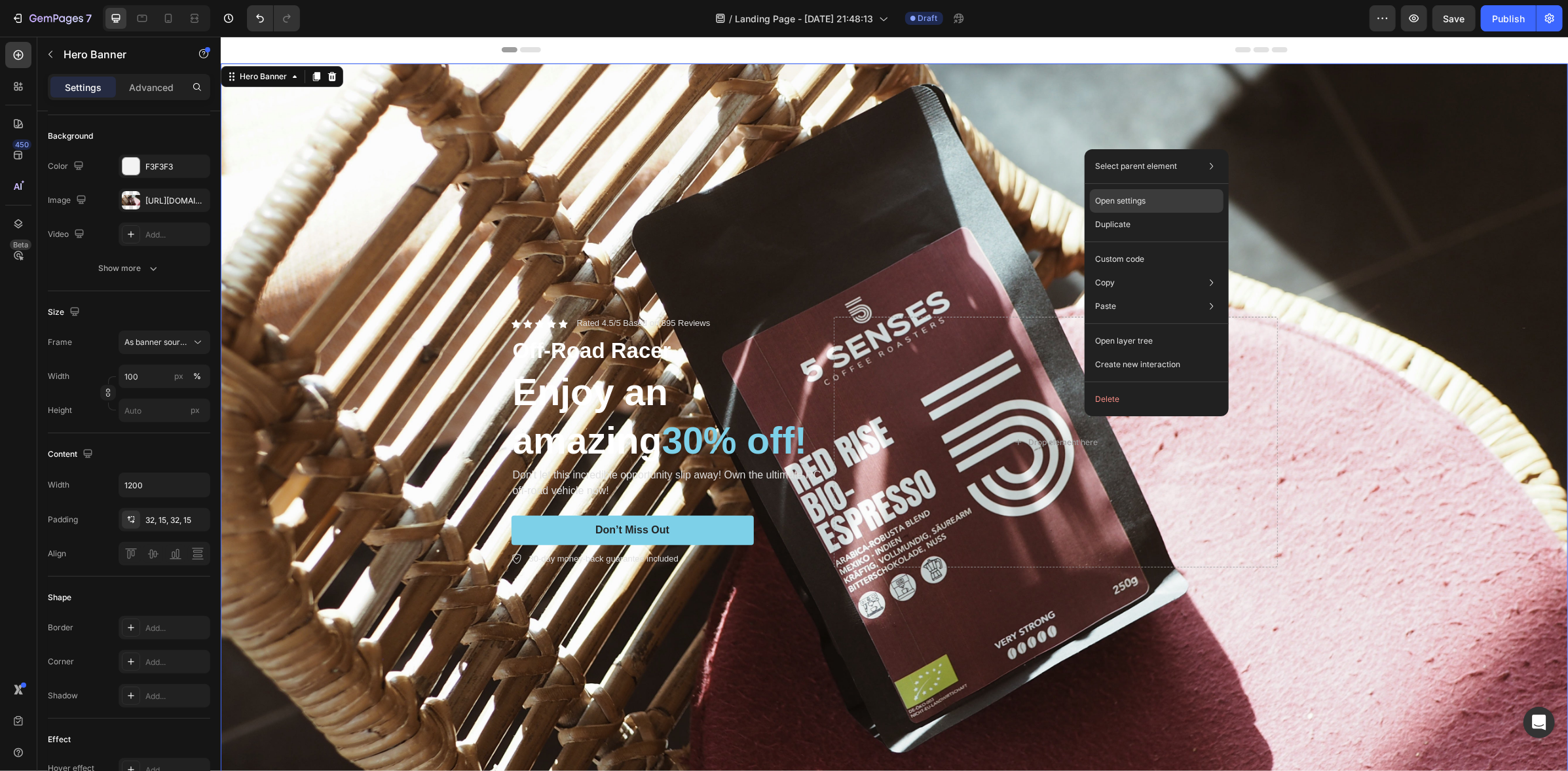
click at [1127, 197] on p "Open settings" at bounding box center [1120, 201] width 51 height 12
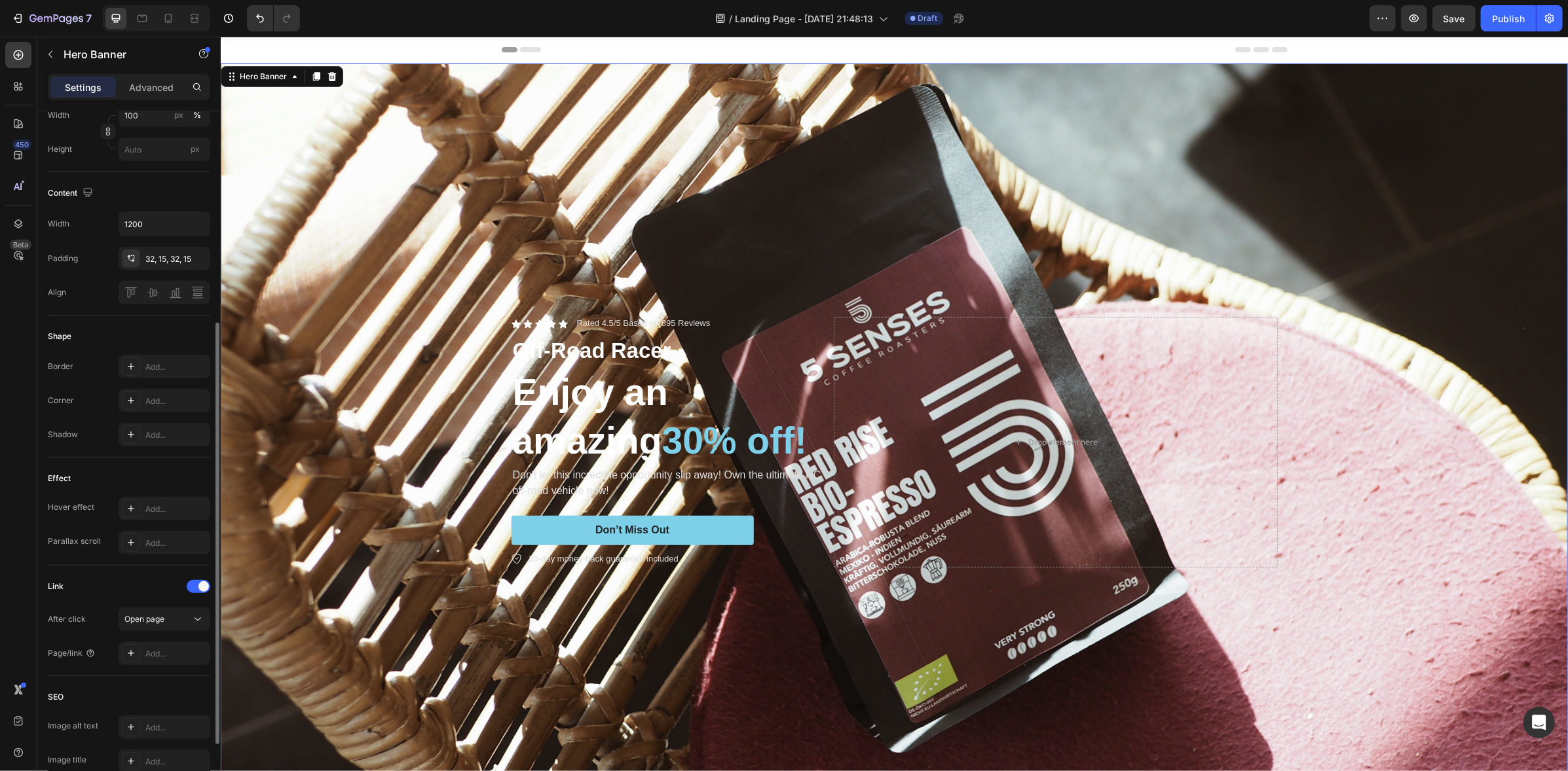
scroll to position [456, 0]
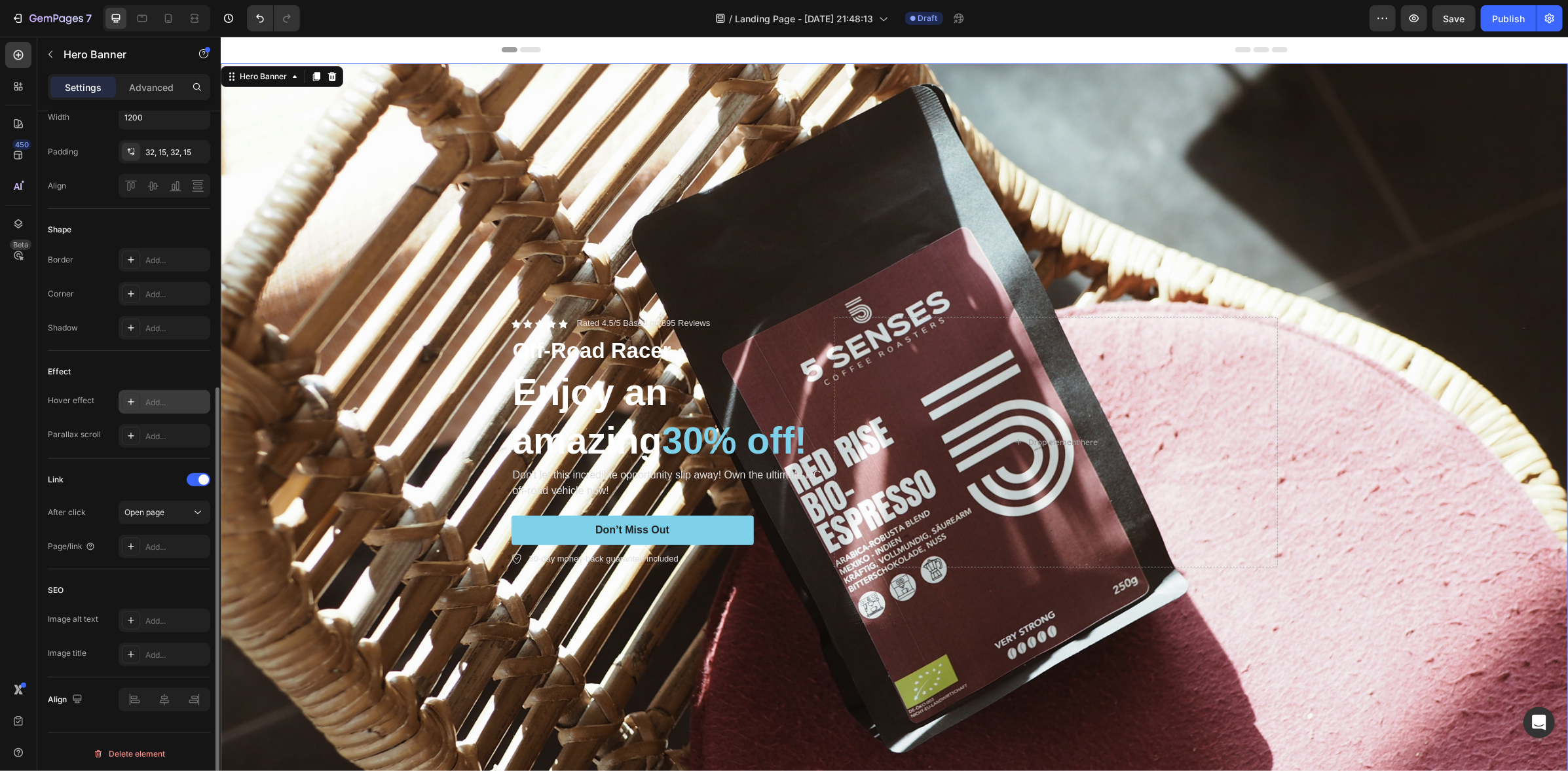
click at [131, 399] on icon at bounding box center [131, 402] width 7 height 7
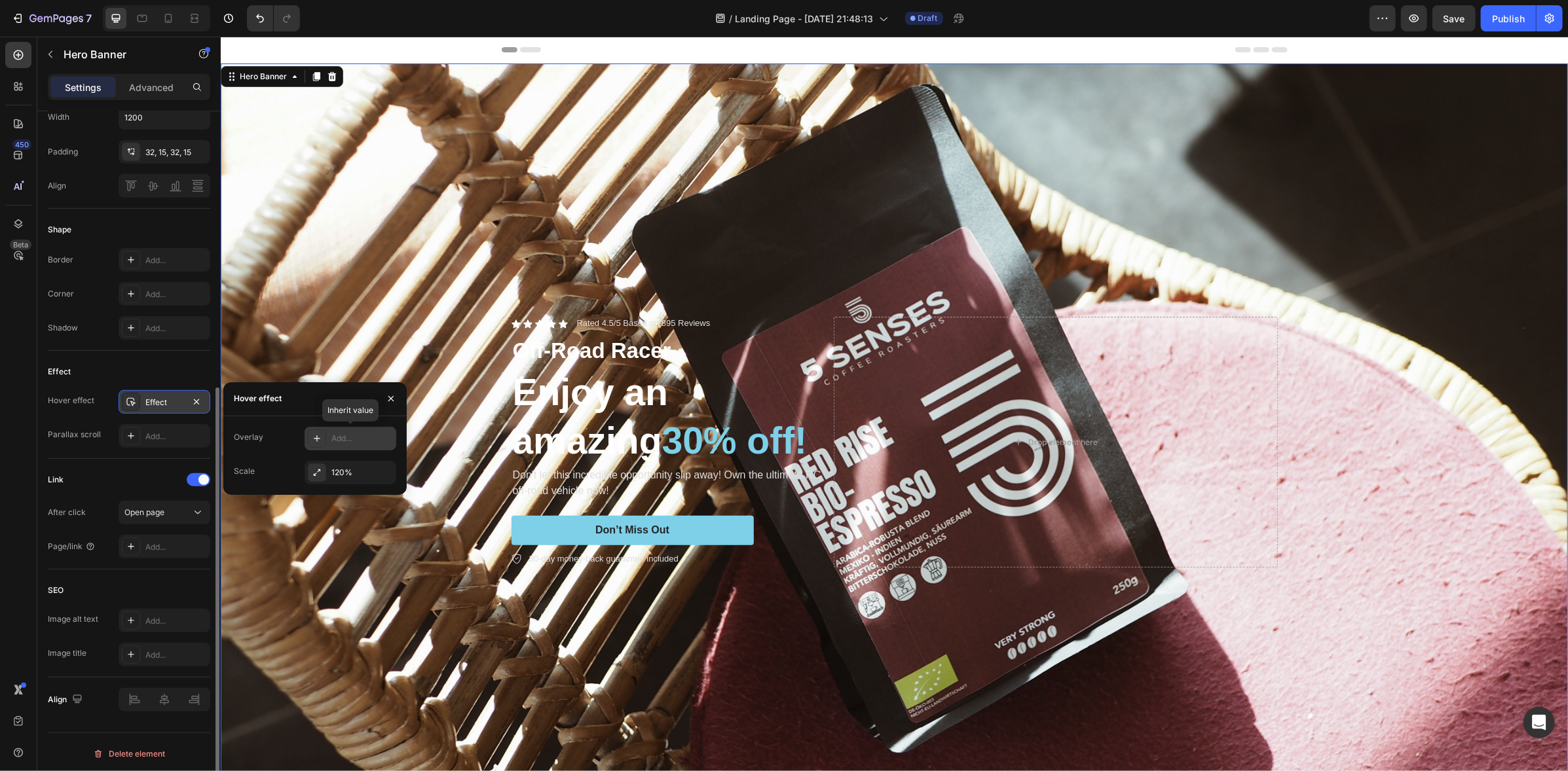
click at [317, 439] on icon at bounding box center [317, 439] width 7 height 7
type input "22%"
type input "22"
type input "24%"
type input "24"
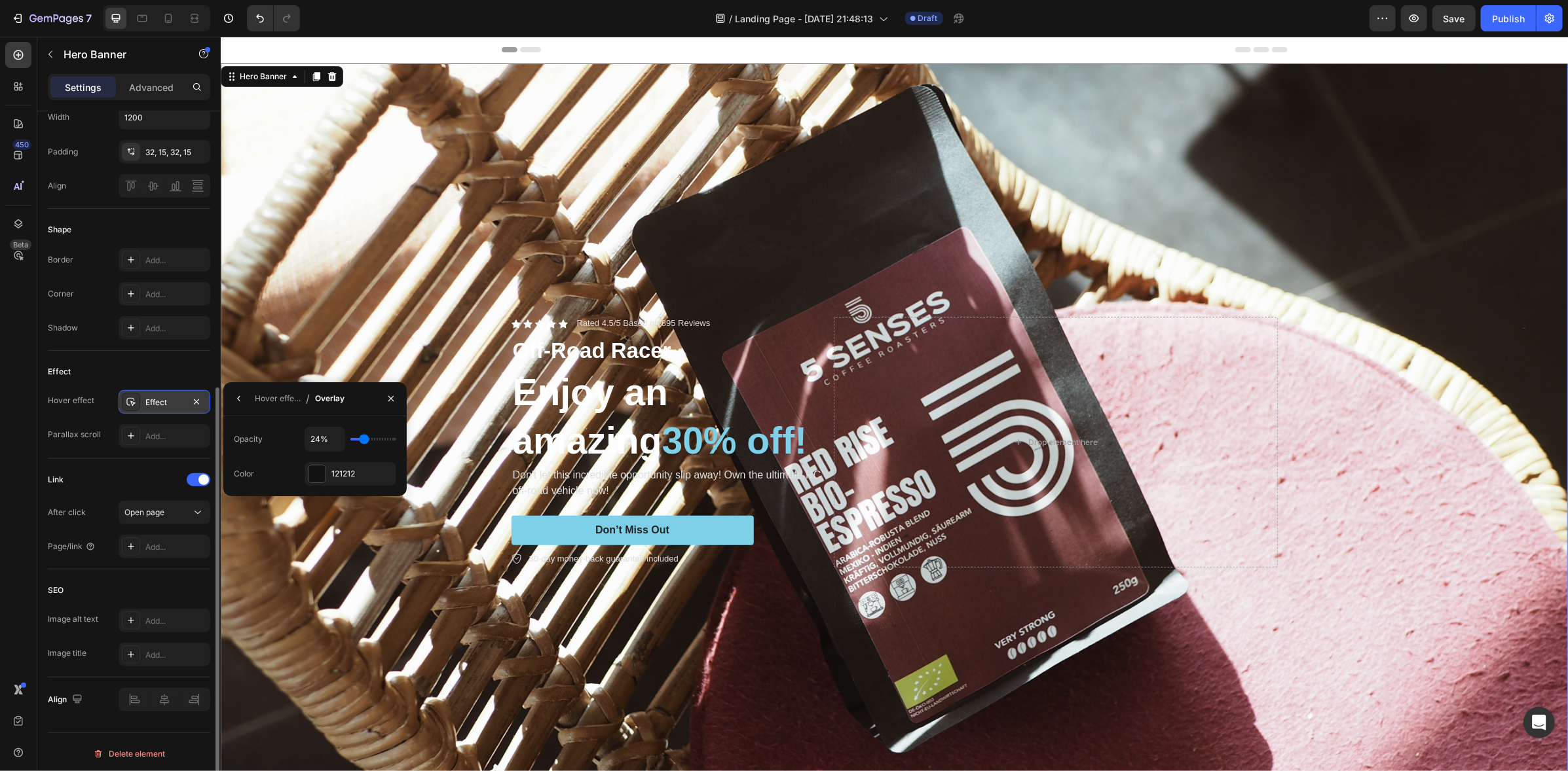
type input "35%"
type input "35"
type input "41%"
type input "41"
type input "47%"
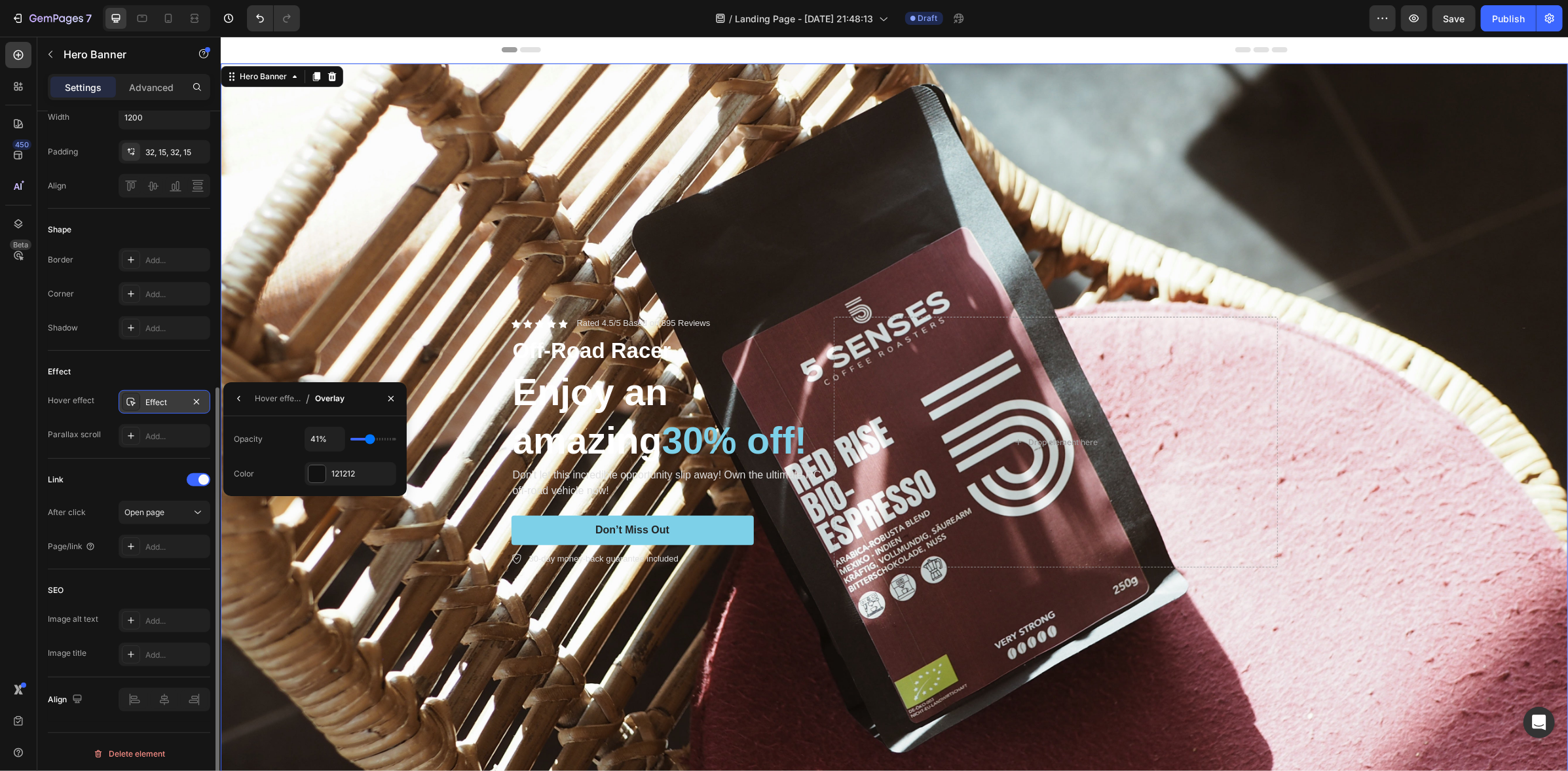
type input "47"
type input "58%"
type input "58"
type input "66%"
type input "66"
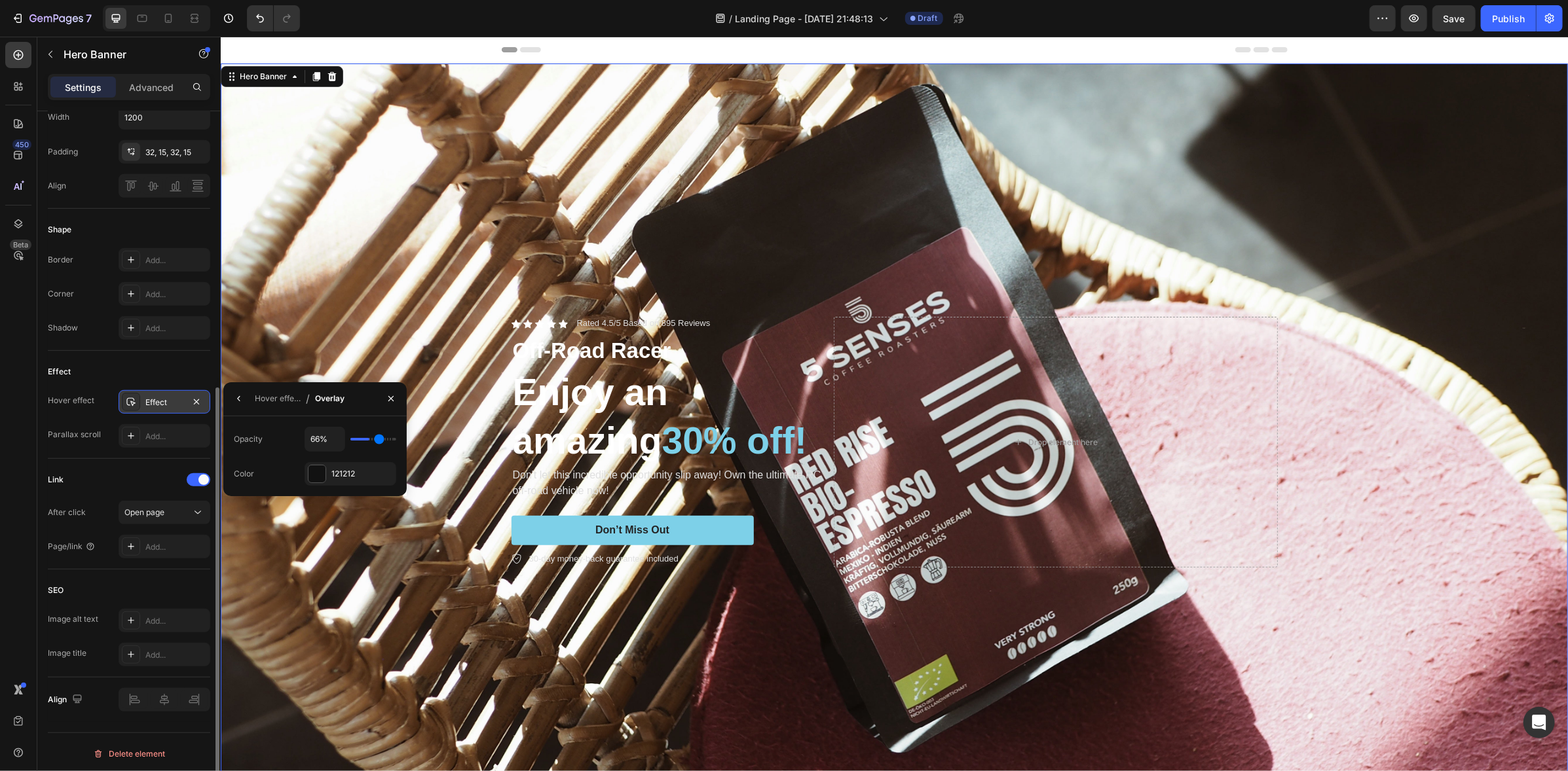
type input "67%"
drag, startPoint x: 362, startPoint y: 439, endPoint x: 380, endPoint y: 439, distance: 18.0
type input "67"
click at [380, 439] on input "range" at bounding box center [373, 439] width 46 height 3
type input "59%"
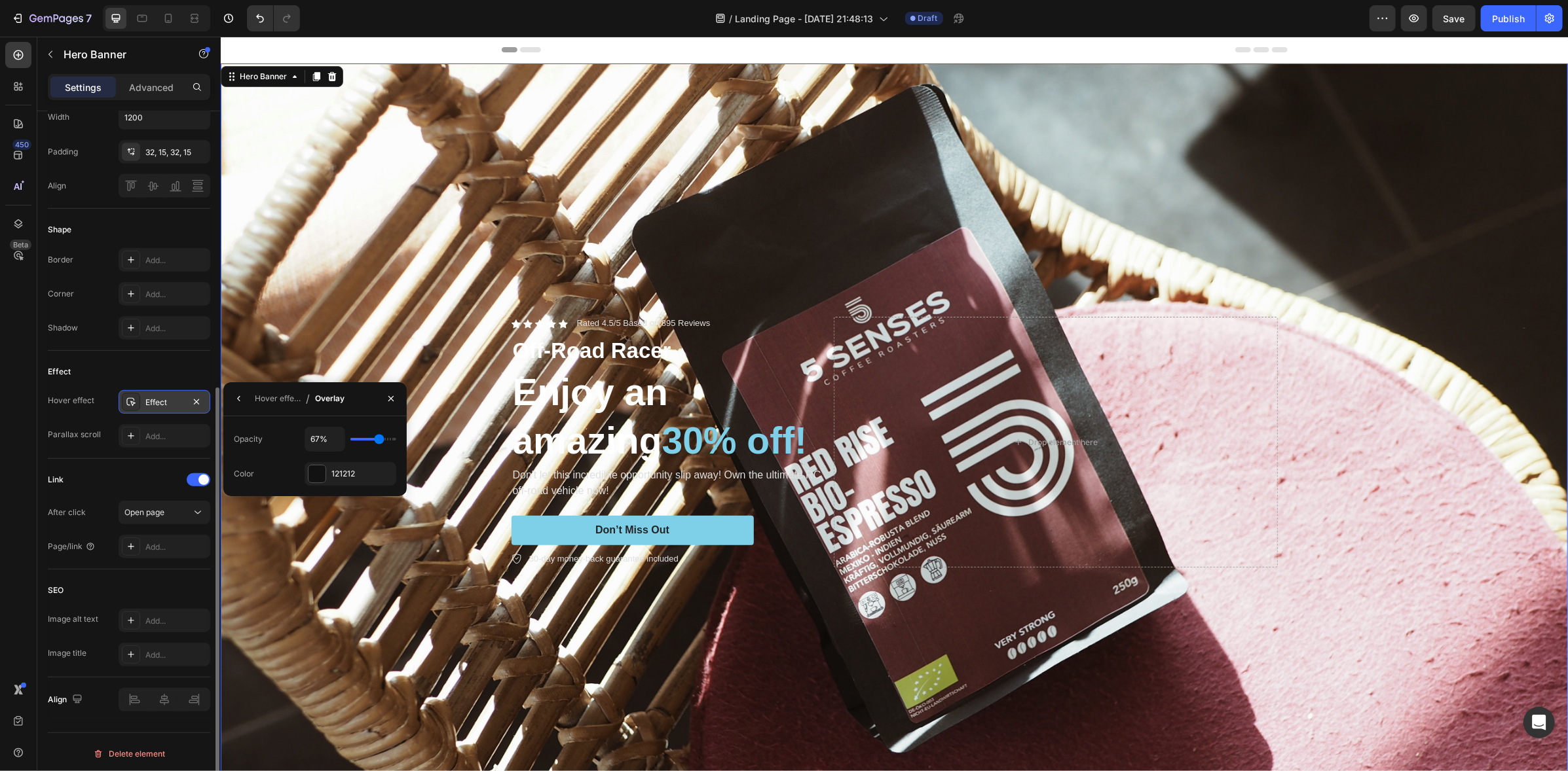
type input "59"
type input "43%"
type input "43"
type input "20%"
type input "20"
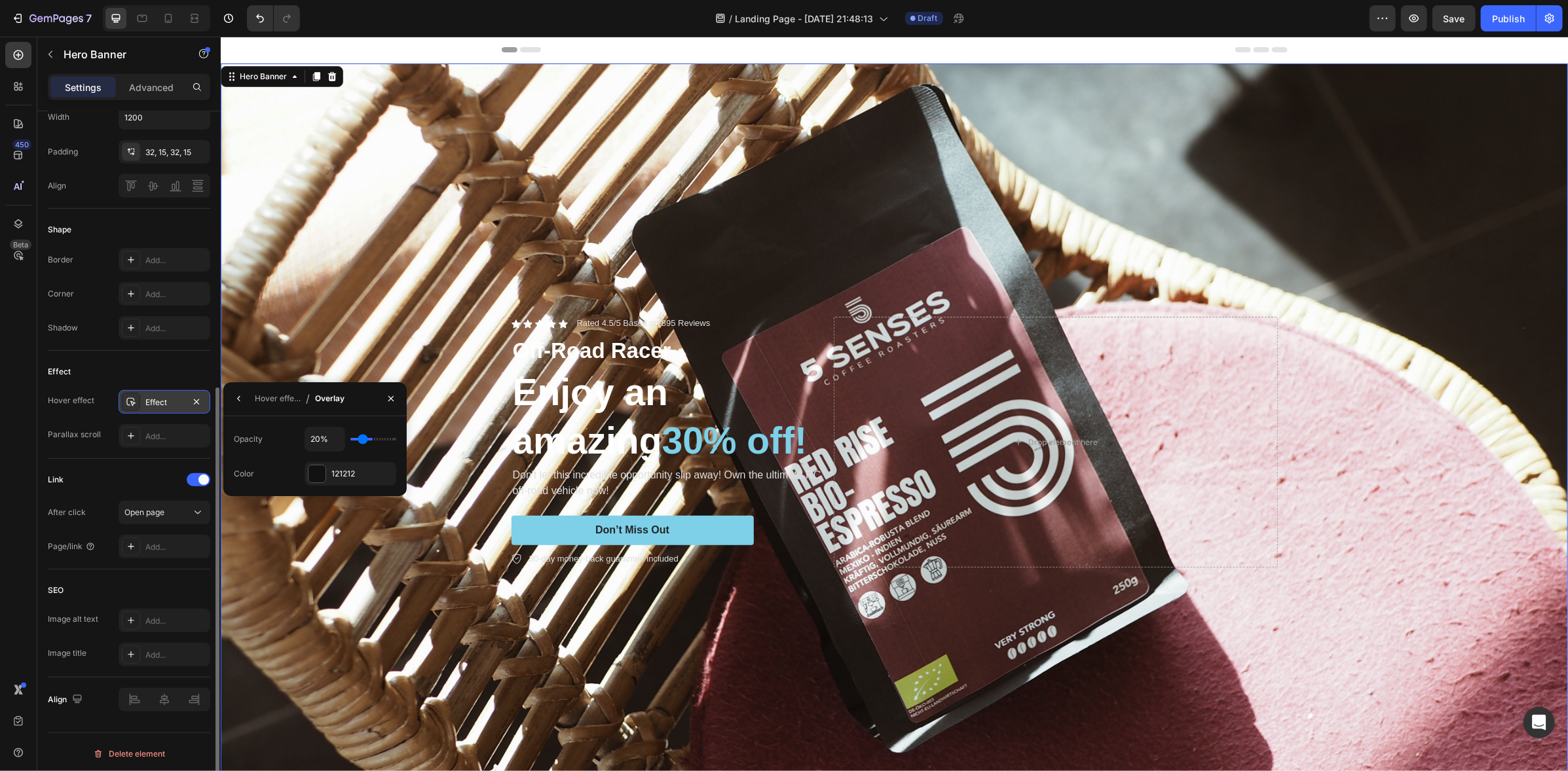
type input "3%"
type input "3"
type input "0%"
drag, startPoint x: 377, startPoint y: 438, endPoint x: 354, endPoint y: 439, distance: 23.0
type input "0"
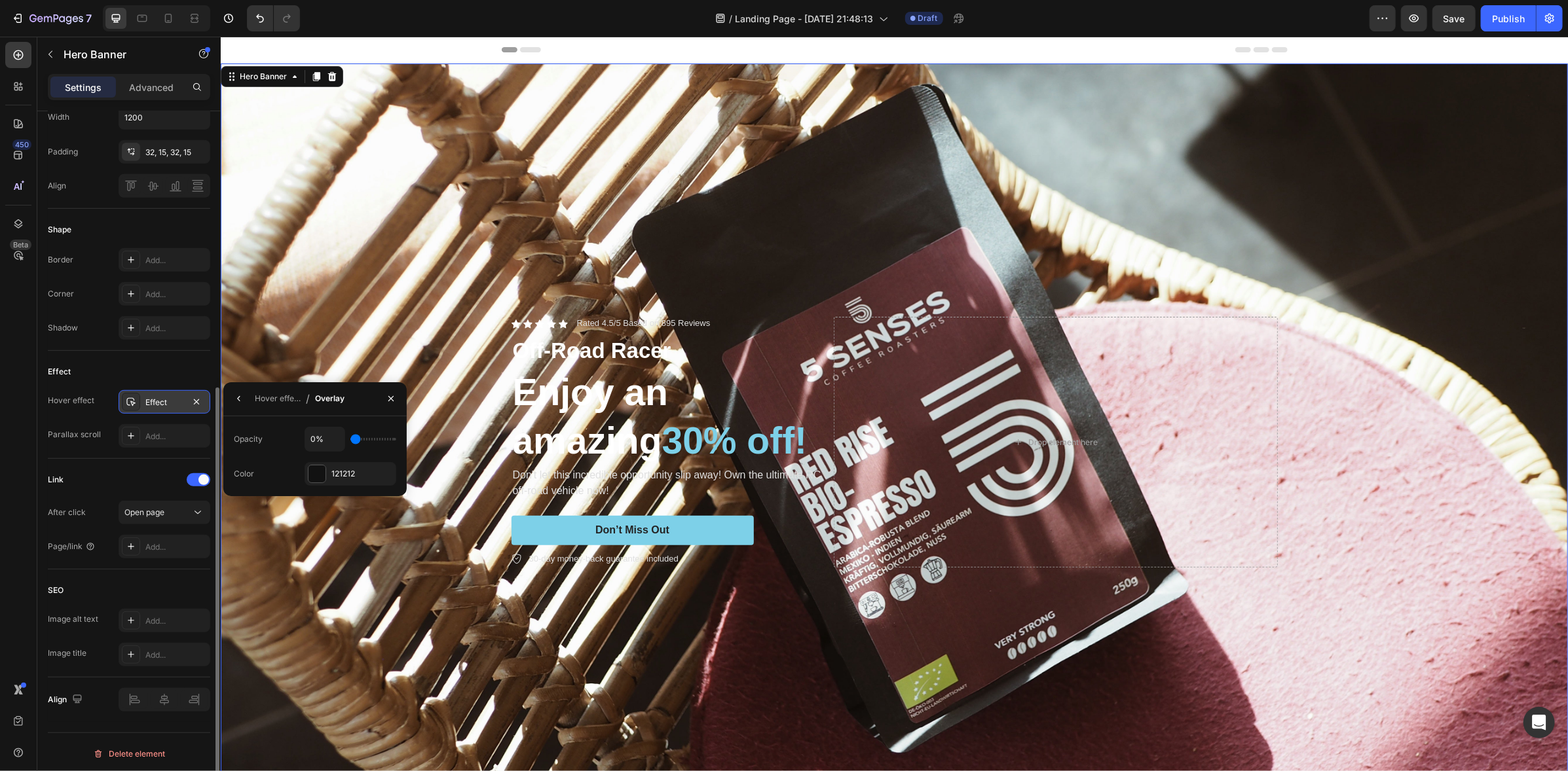
click at [354, 439] on input "range" at bounding box center [373, 439] width 46 height 3
type input "0%"
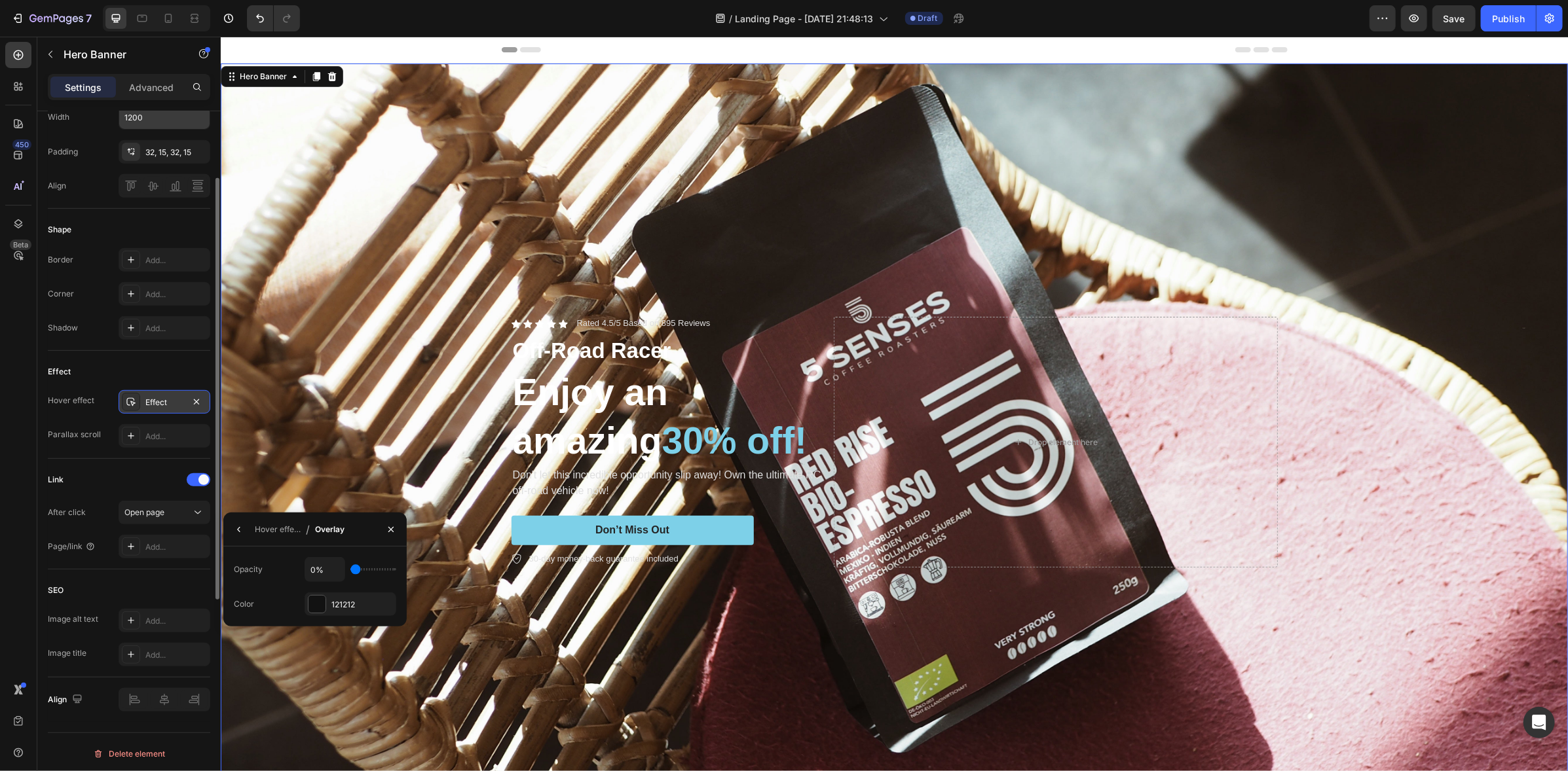
scroll to position [0, 0]
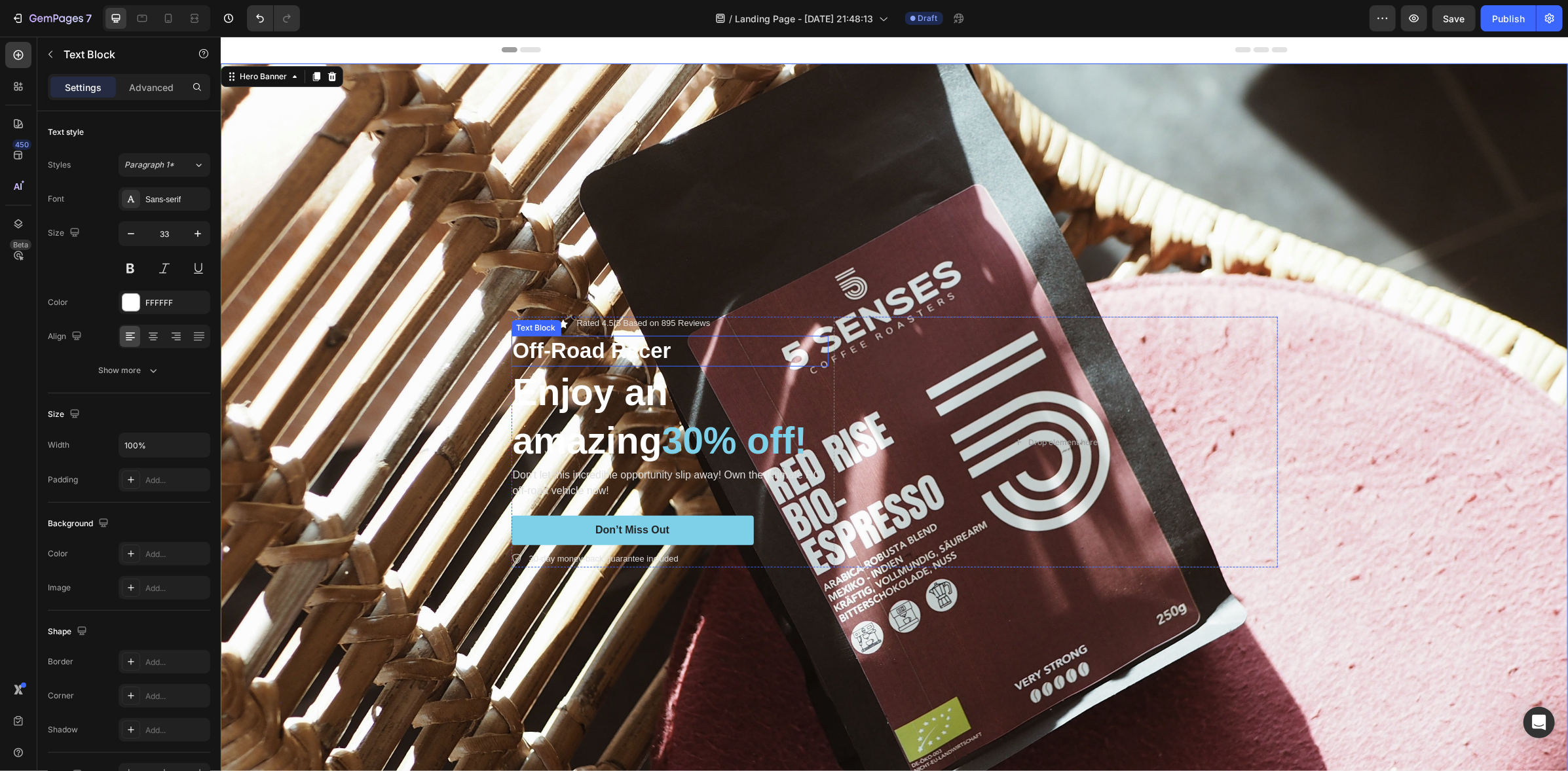
click at [565, 358] on p "Off-Road Racer" at bounding box center [669, 350] width 315 height 28
click at [663, 319] on p "Rated 4.5/5 Based on 895 Reviews" at bounding box center [643, 323] width 133 height 11
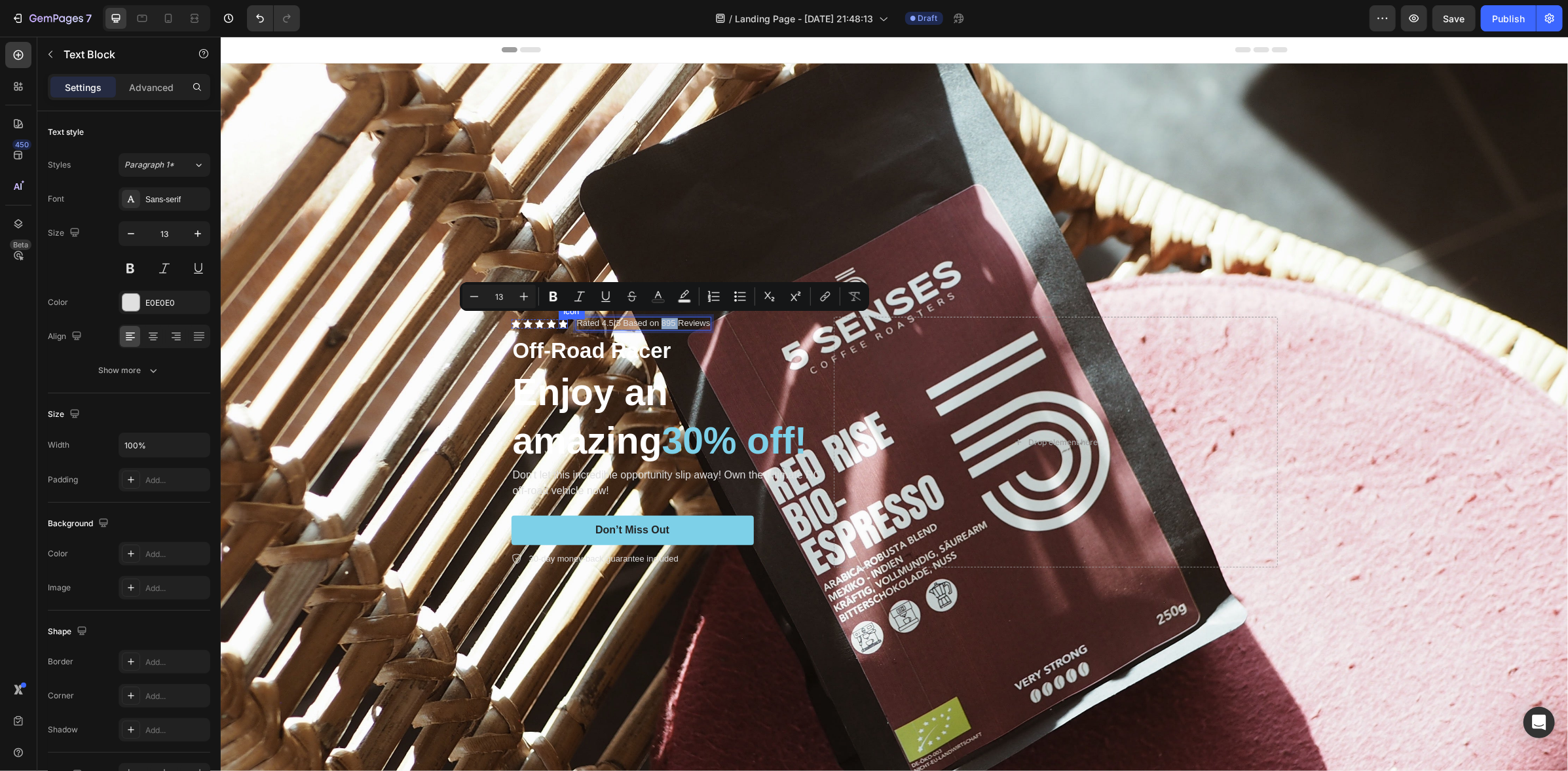
click at [560, 321] on div "Icon" at bounding box center [563, 323] width 9 height 9
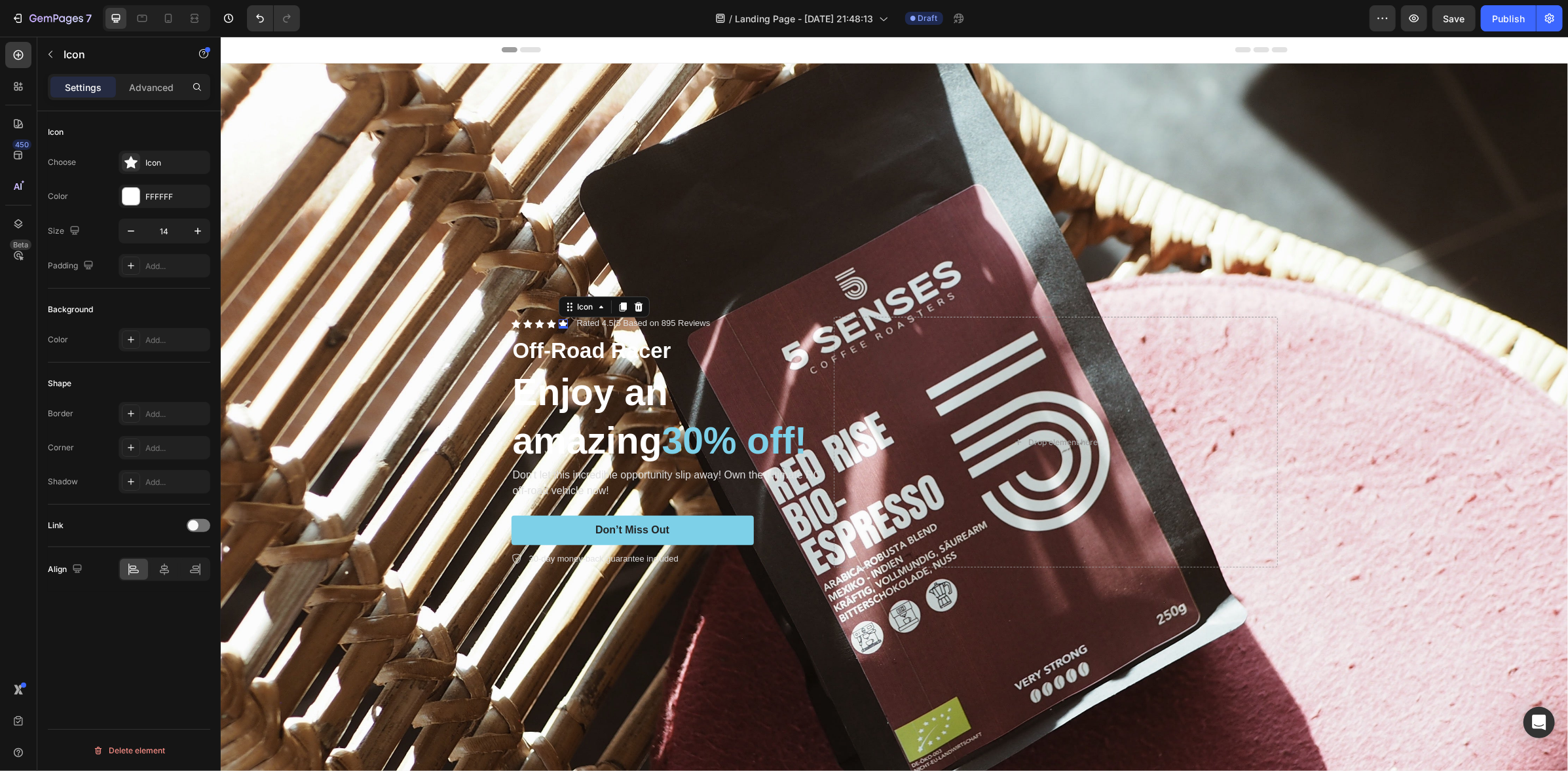
click at [560, 323] on div "0" at bounding box center [563, 328] width 13 height 10
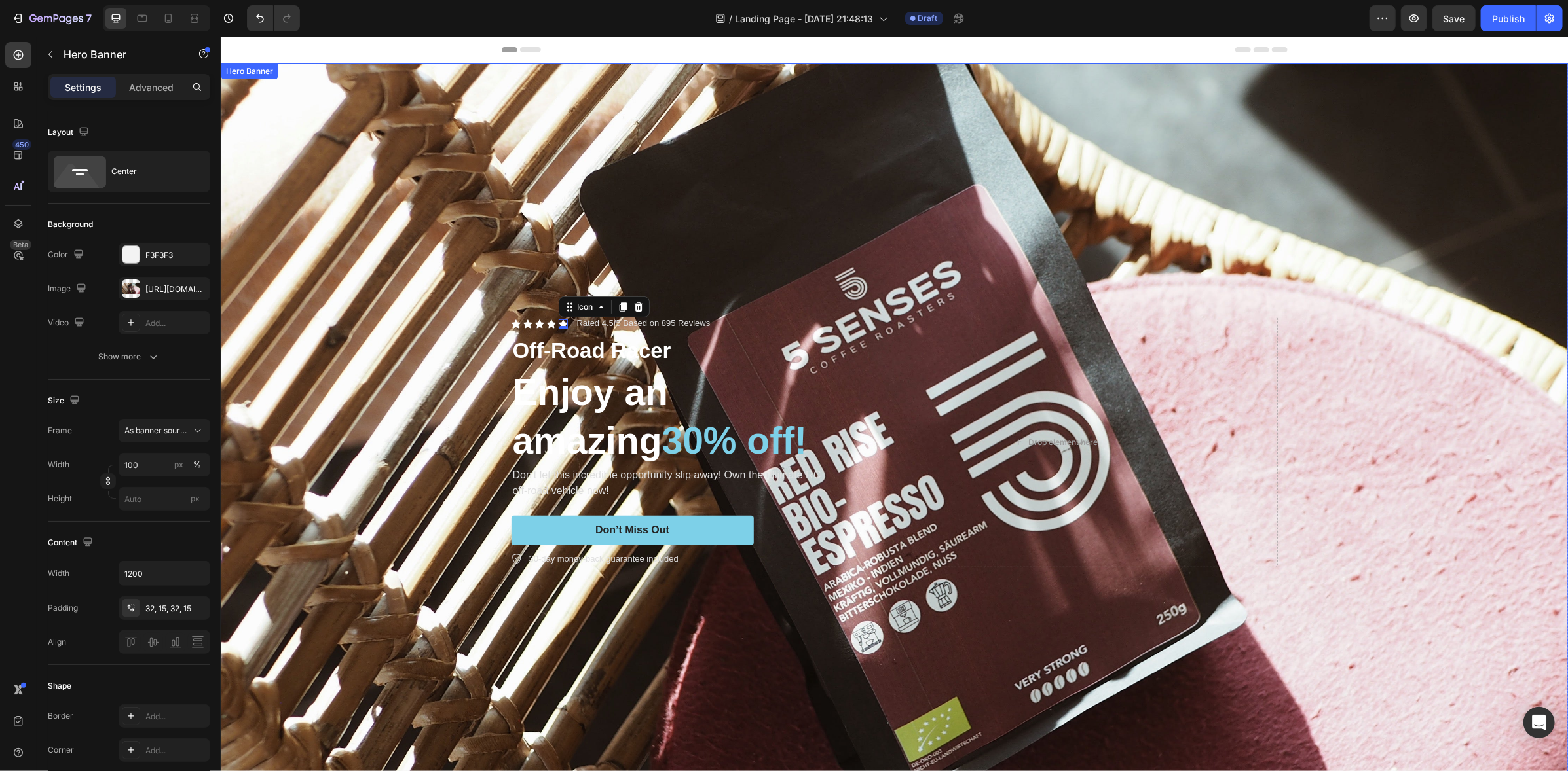
click at [705, 207] on div "Overlay" at bounding box center [893, 441] width 1347 height 757
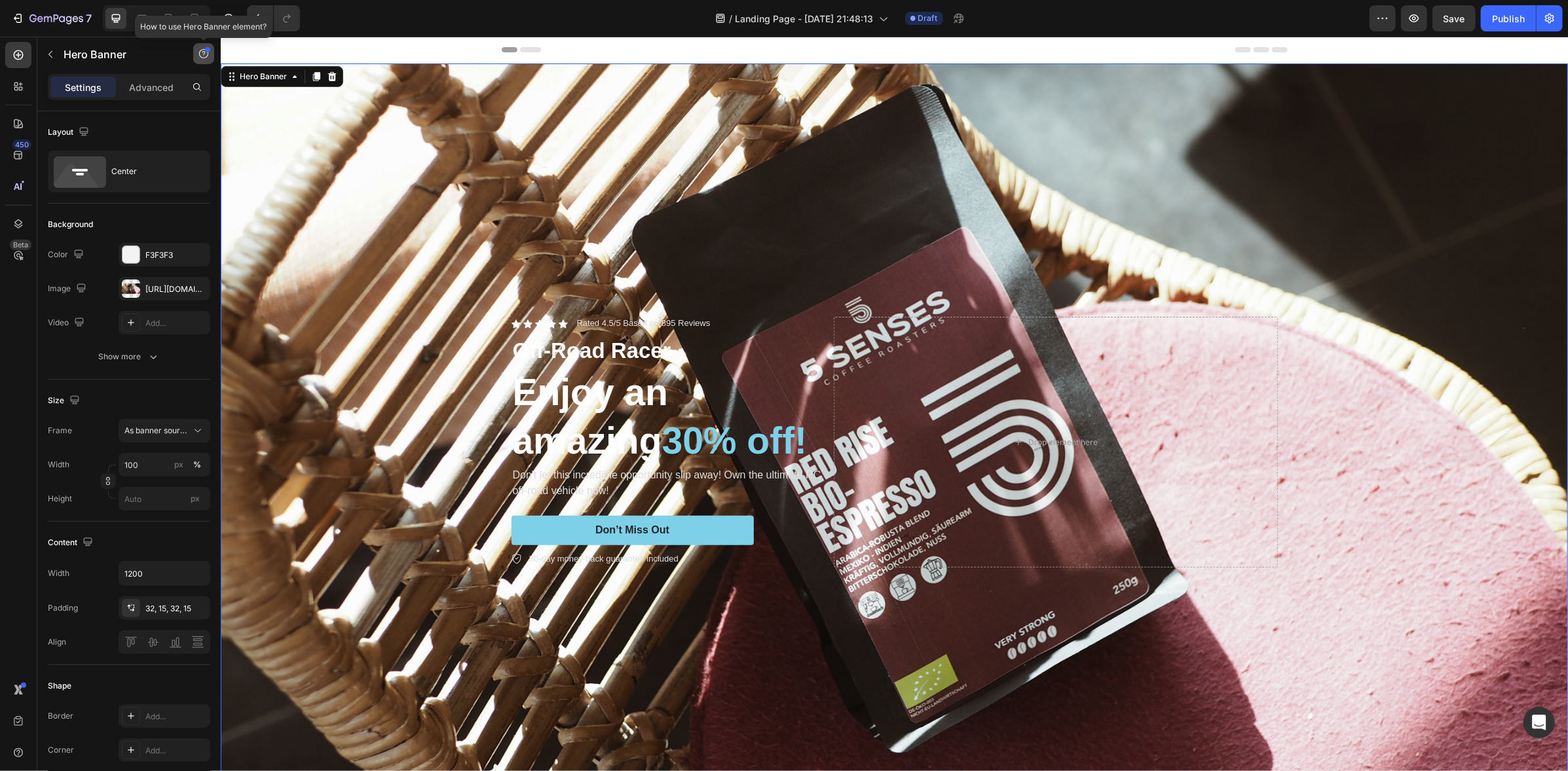
click at [209, 56] on icon "button" at bounding box center [203, 54] width 10 height 10
click at [1456, 17] on span "Save" at bounding box center [1453, 19] width 22 height 11
